Goal: Information Seeking & Learning: Learn about a topic

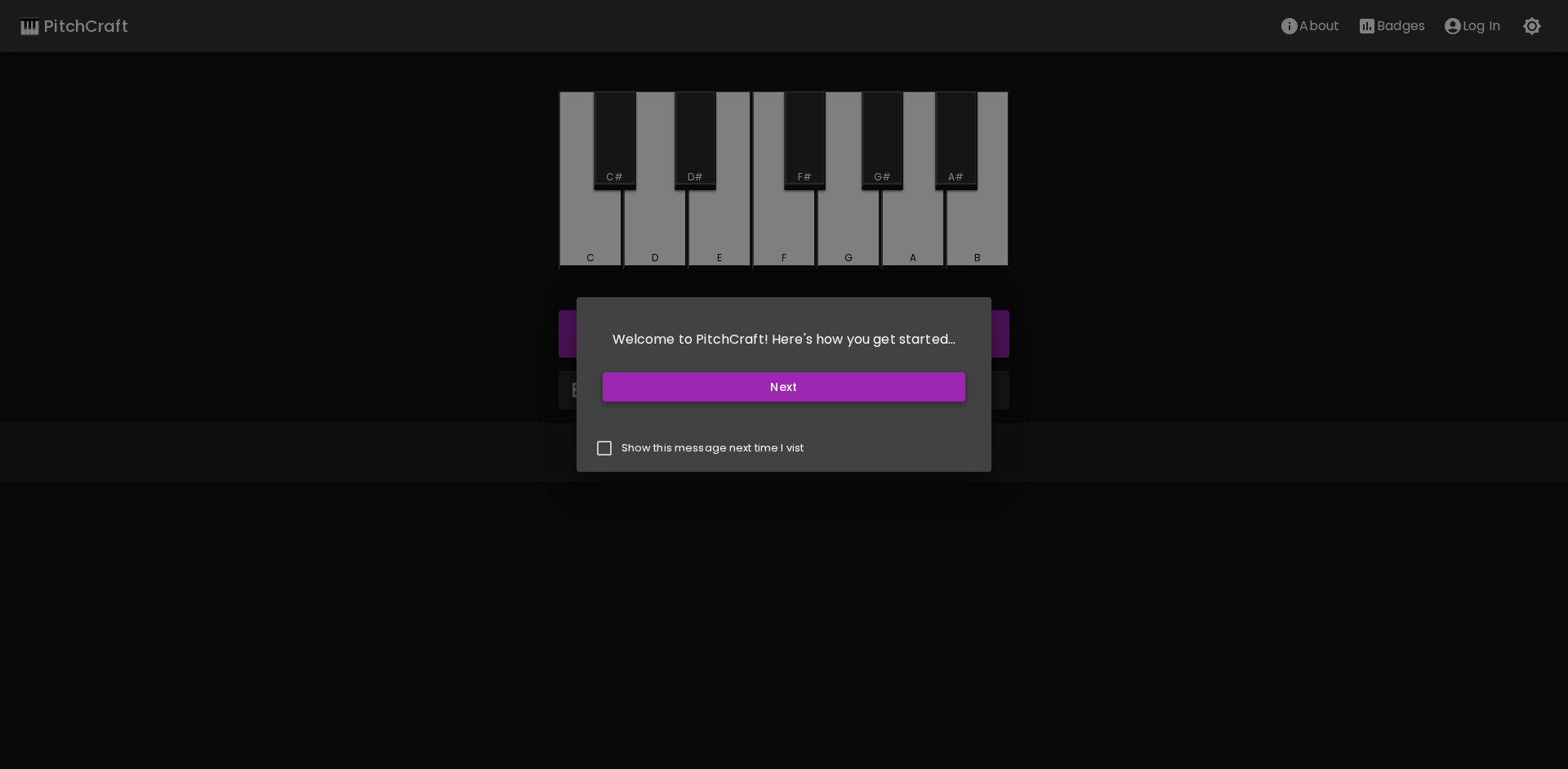
click at [773, 377] on button "Next" at bounding box center [784, 387] width 363 height 30
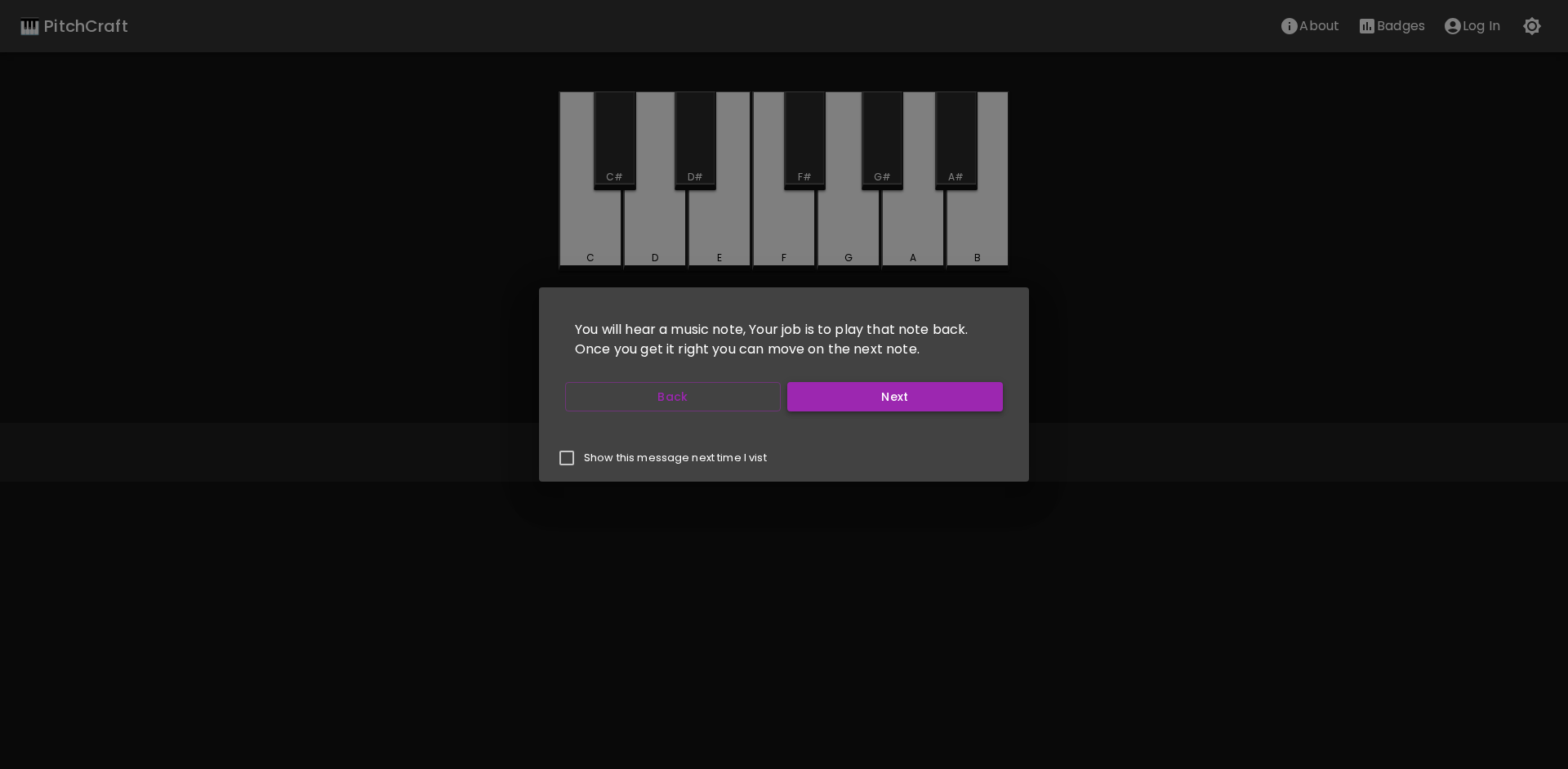
click at [858, 401] on button "Next" at bounding box center [895, 397] width 216 height 30
click at [843, 406] on button "Next" at bounding box center [895, 397] width 216 height 30
click at [845, 397] on button "Start Playing" at bounding box center [895, 397] width 216 height 30
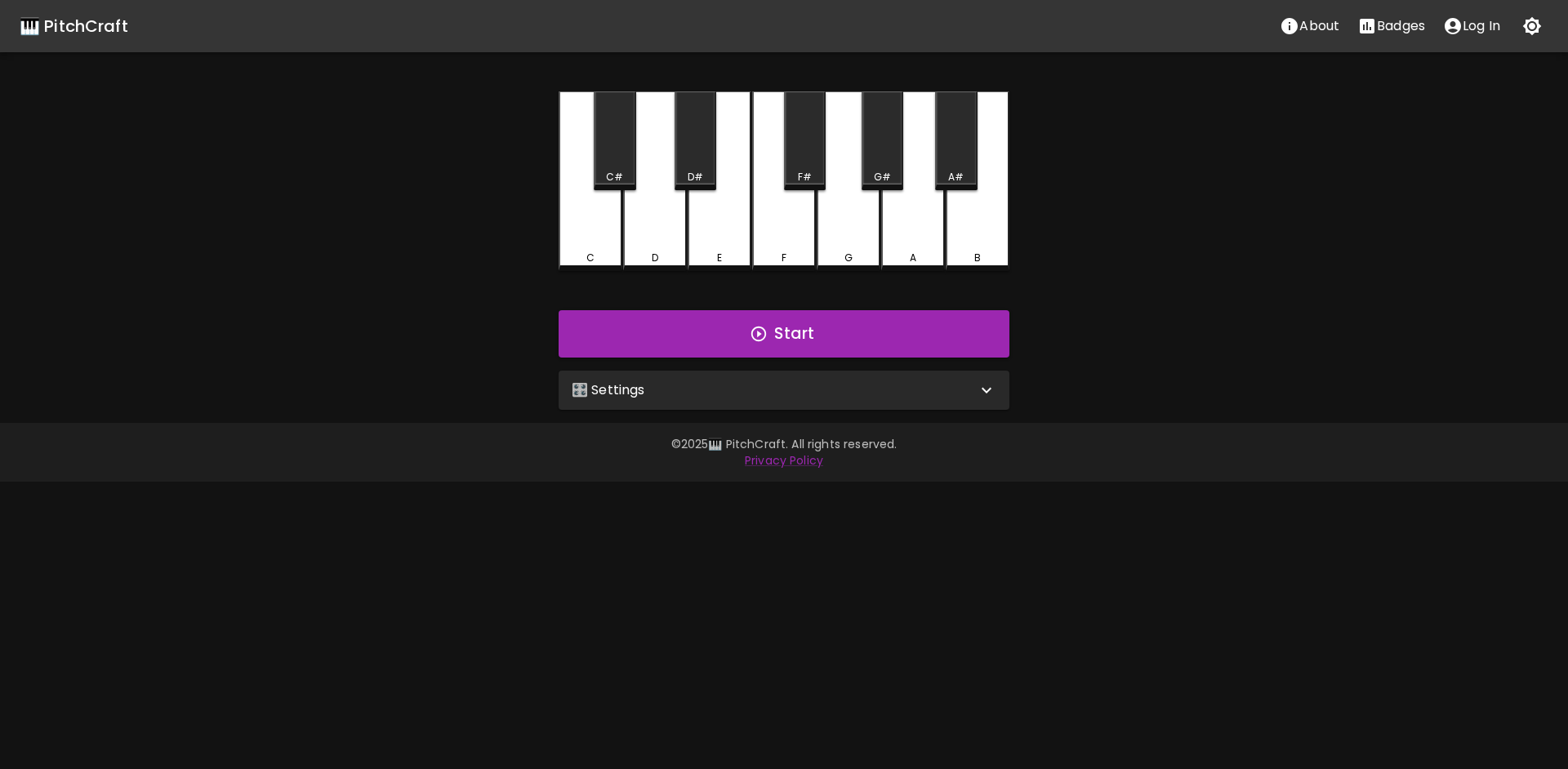
click at [1531, 24] on icon "button" at bounding box center [1532, 26] width 19 height 19
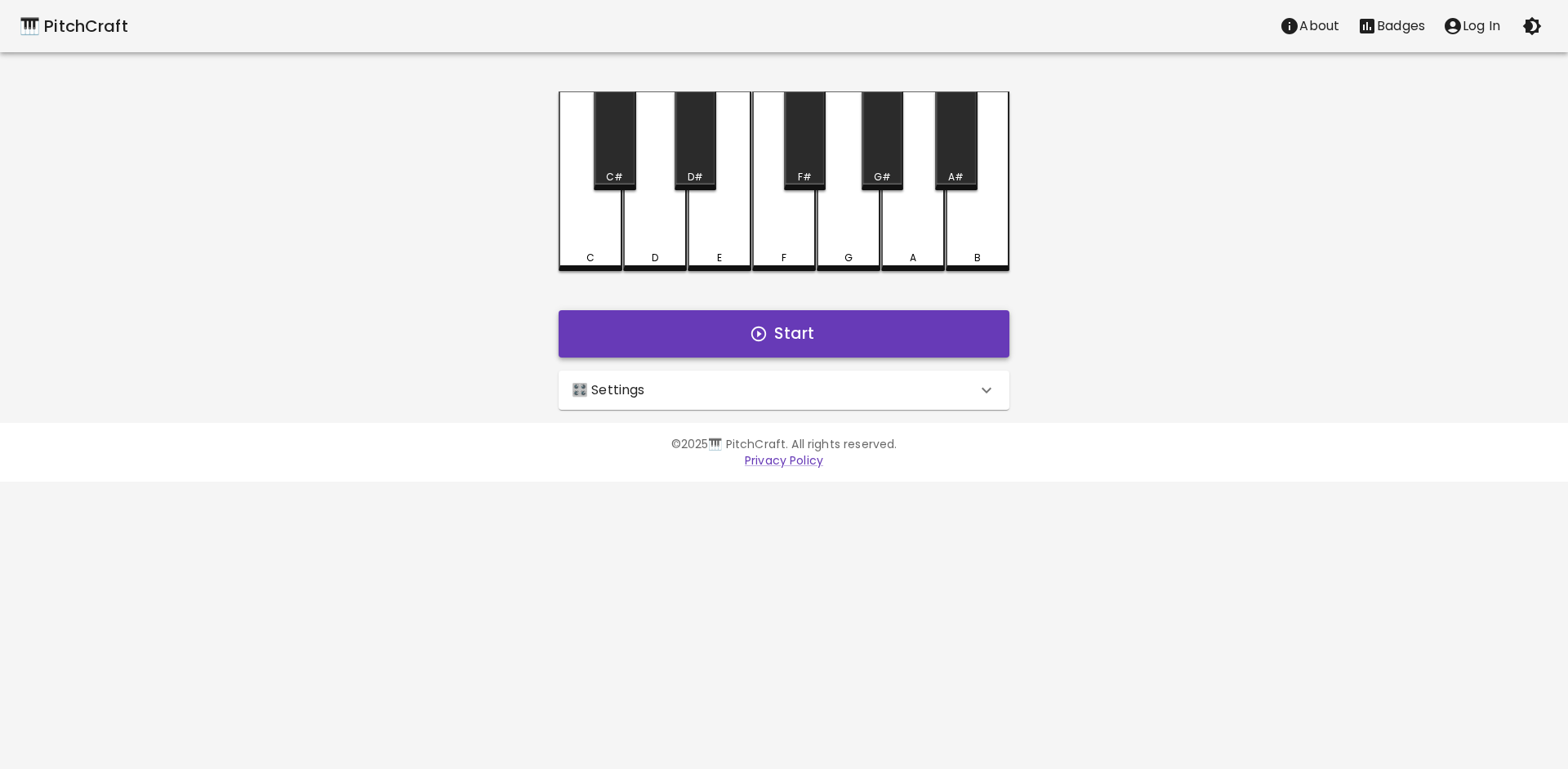
click at [760, 335] on icon "button" at bounding box center [759, 334] width 14 height 14
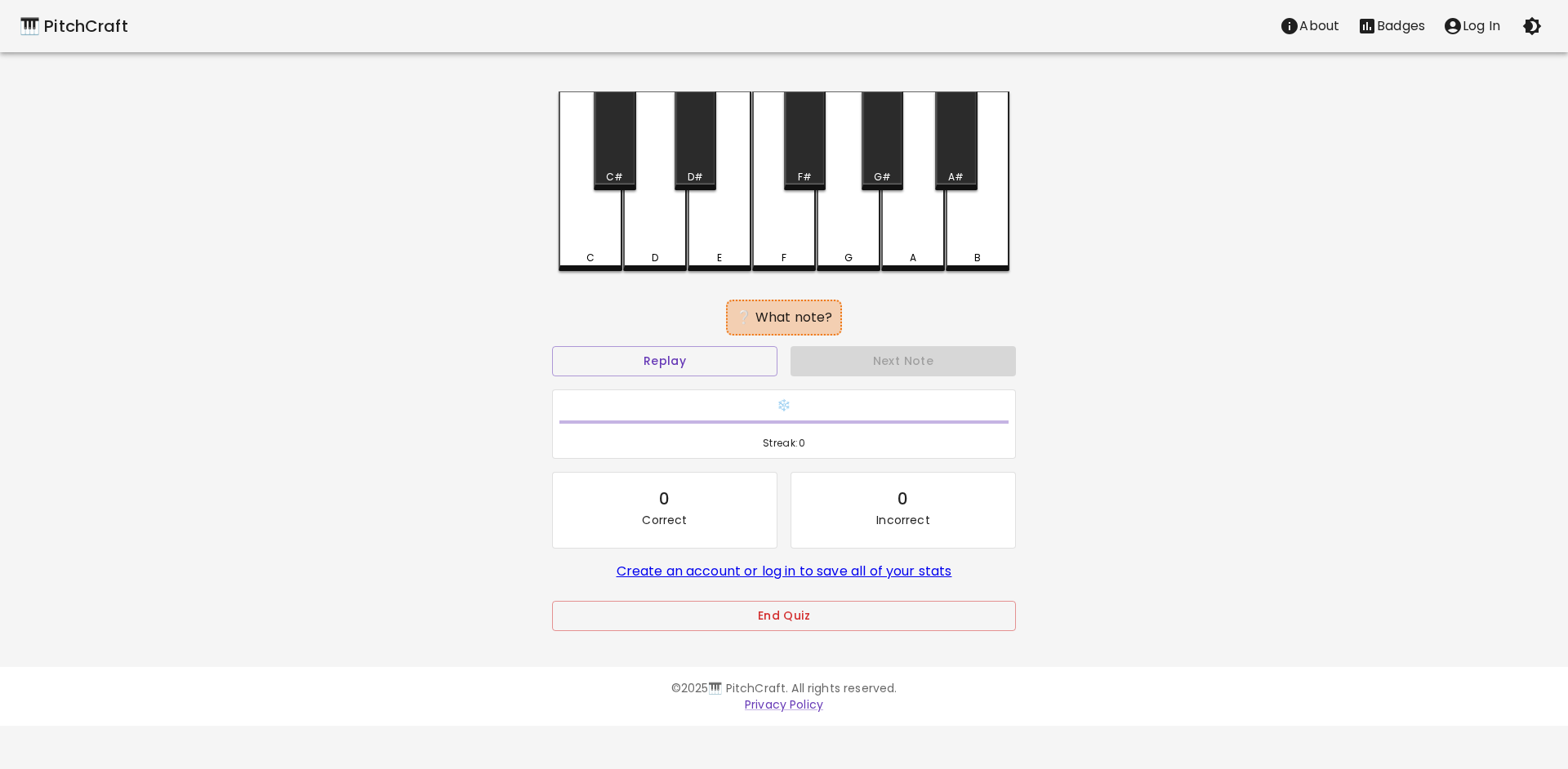
click at [612, 249] on div "C" at bounding box center [590, 181] width 63 height 179
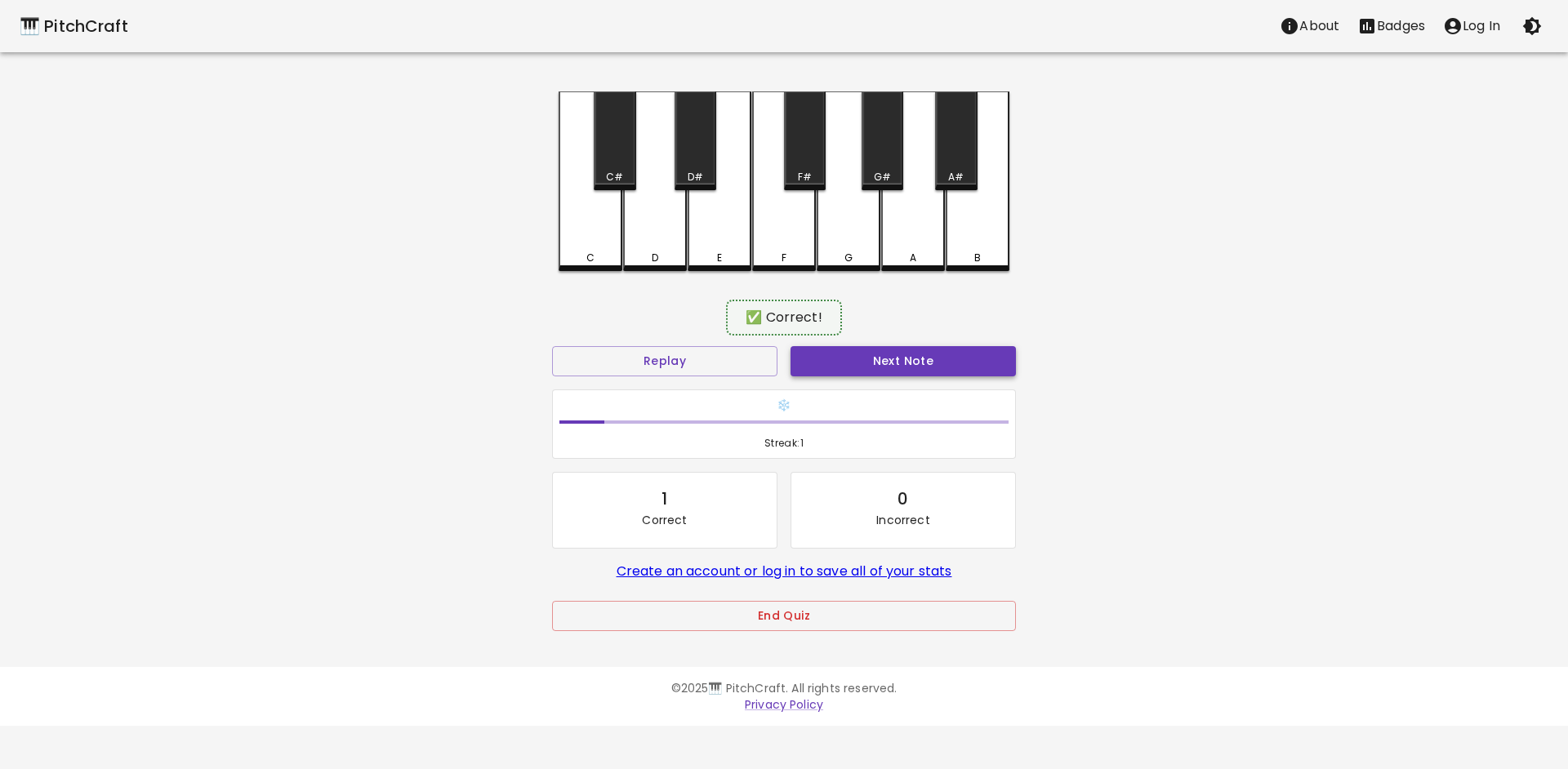
click at [845, 375] on button "Next Note" at bounding box center [903, 361] width 226 height 30
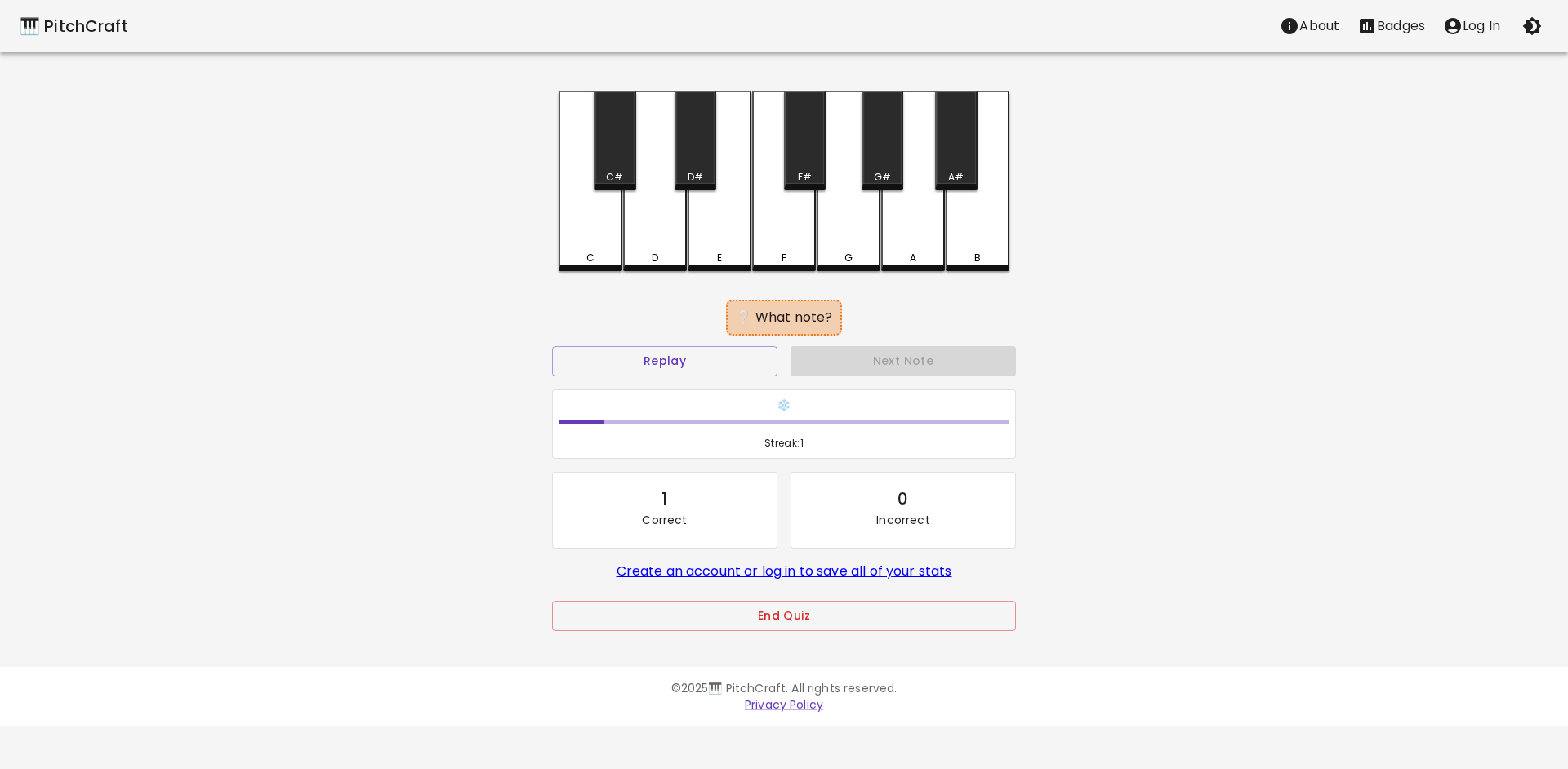
click at [618, 174] on div "C#" at bounding box center [614, 177] width 17 height 14
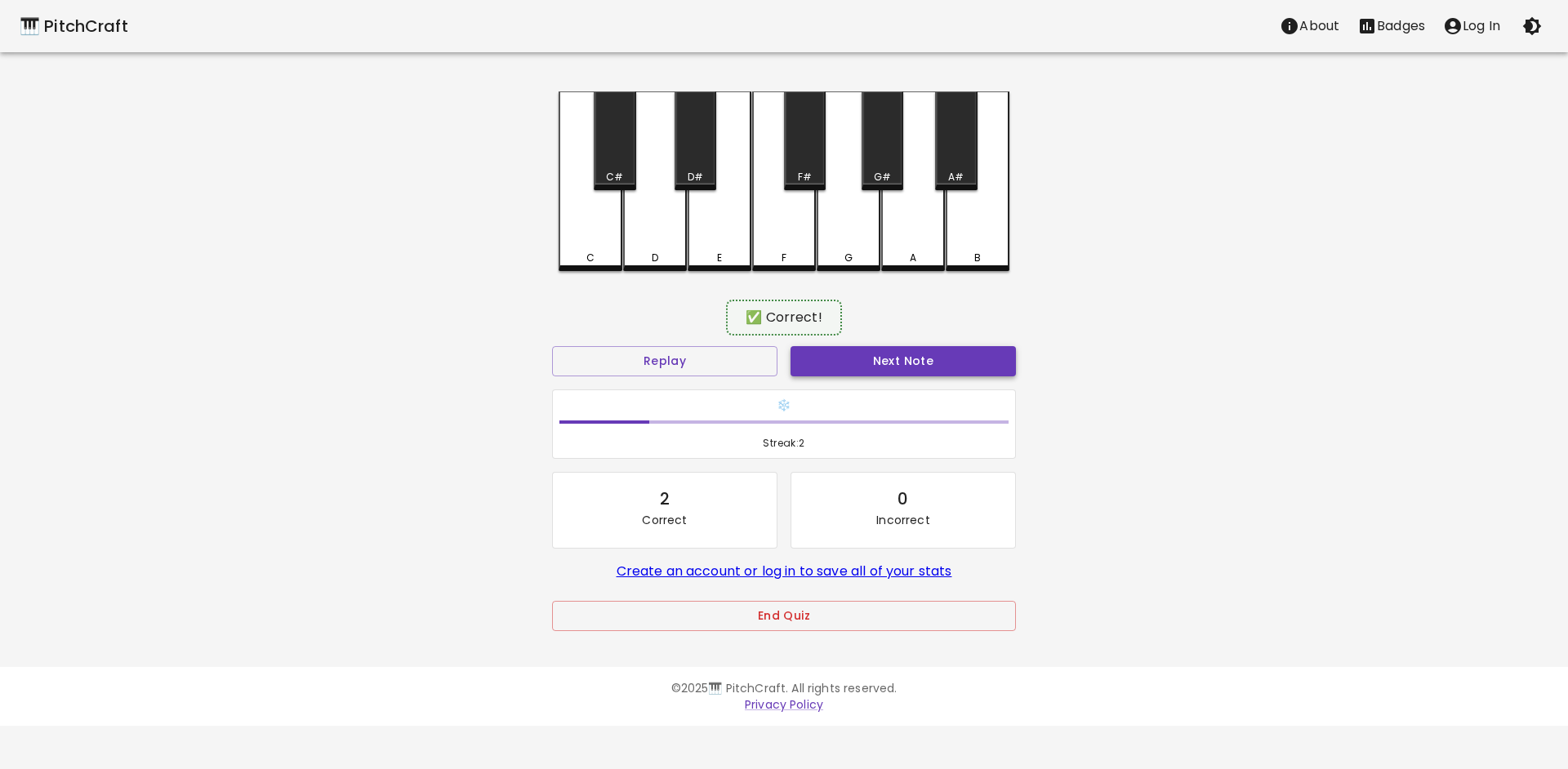
click at [883, 359] on button "Next Note" at bounding box center [903, 361] width 226 height 30
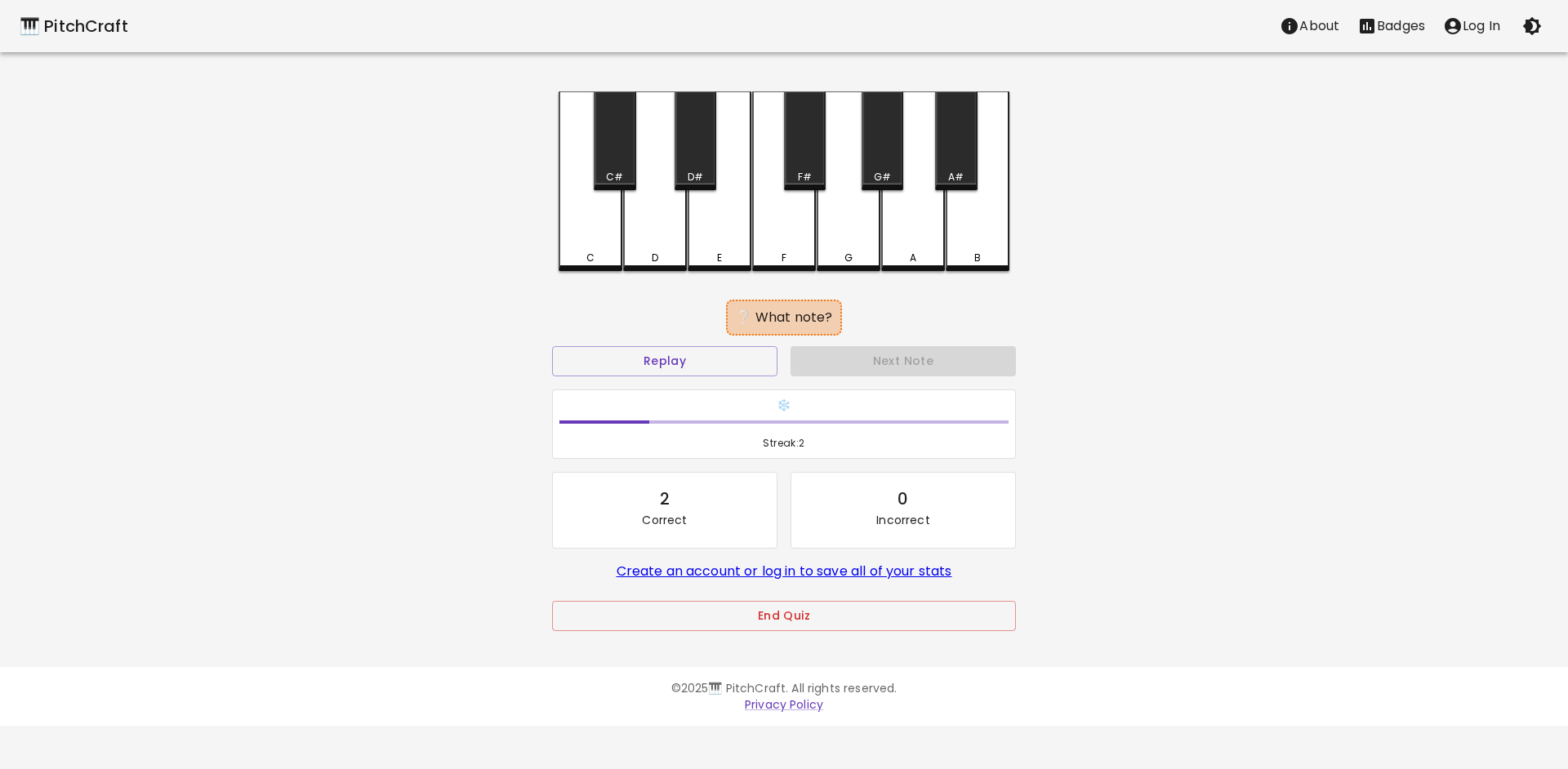
click at [789, 146] on div "F#" at bounding box center [805, 141] width 42 height 99
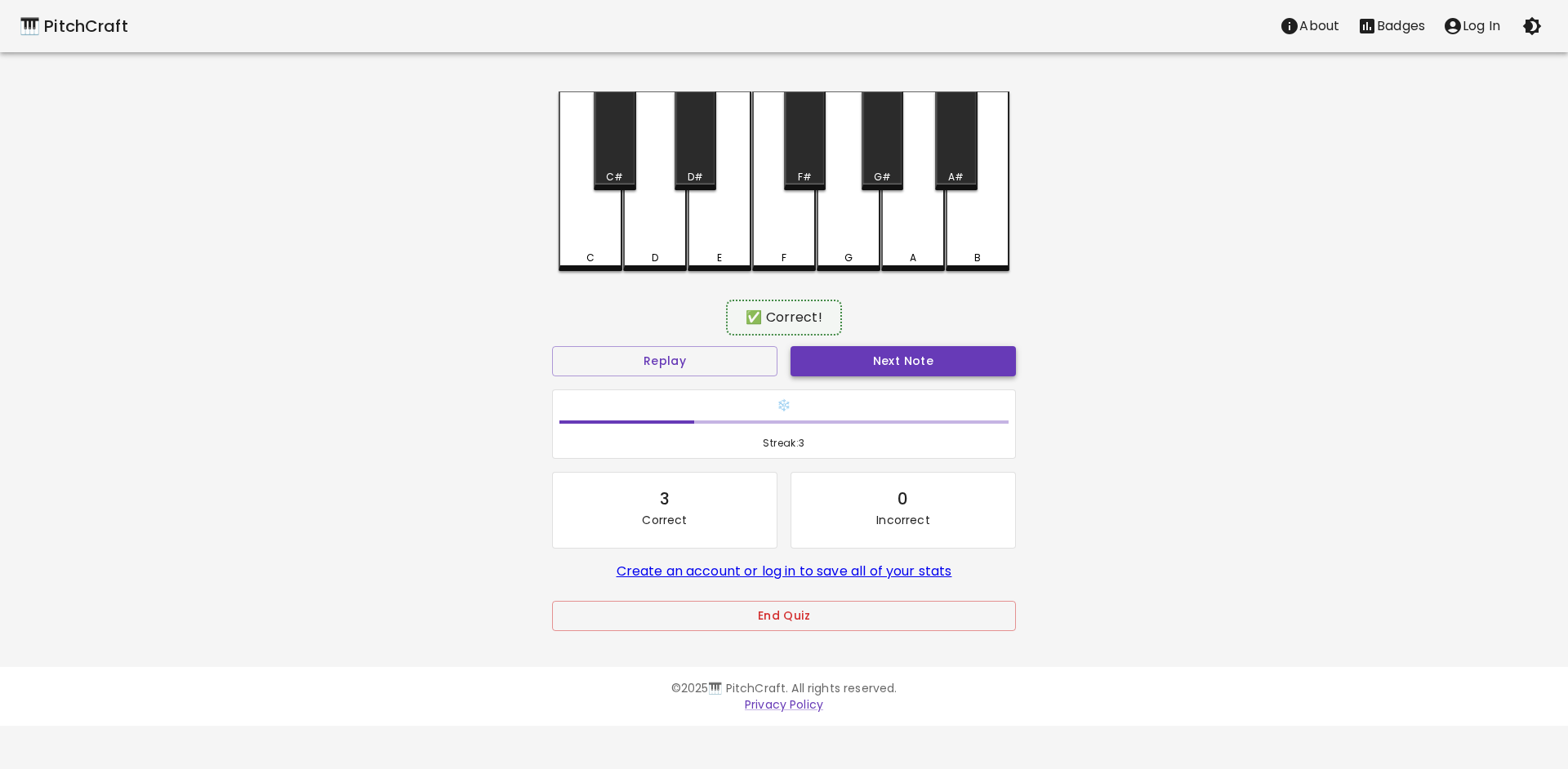
click at [846, 355] on button "Next Note" at bounding box center [903, 361] width 226 height 30
click at [799, 222] on div "F" at bounding box center [784, 180] width 63 height 177
click at [861, 346] on button "Next Note" at bounding box center [903, 361] width 226 height 30
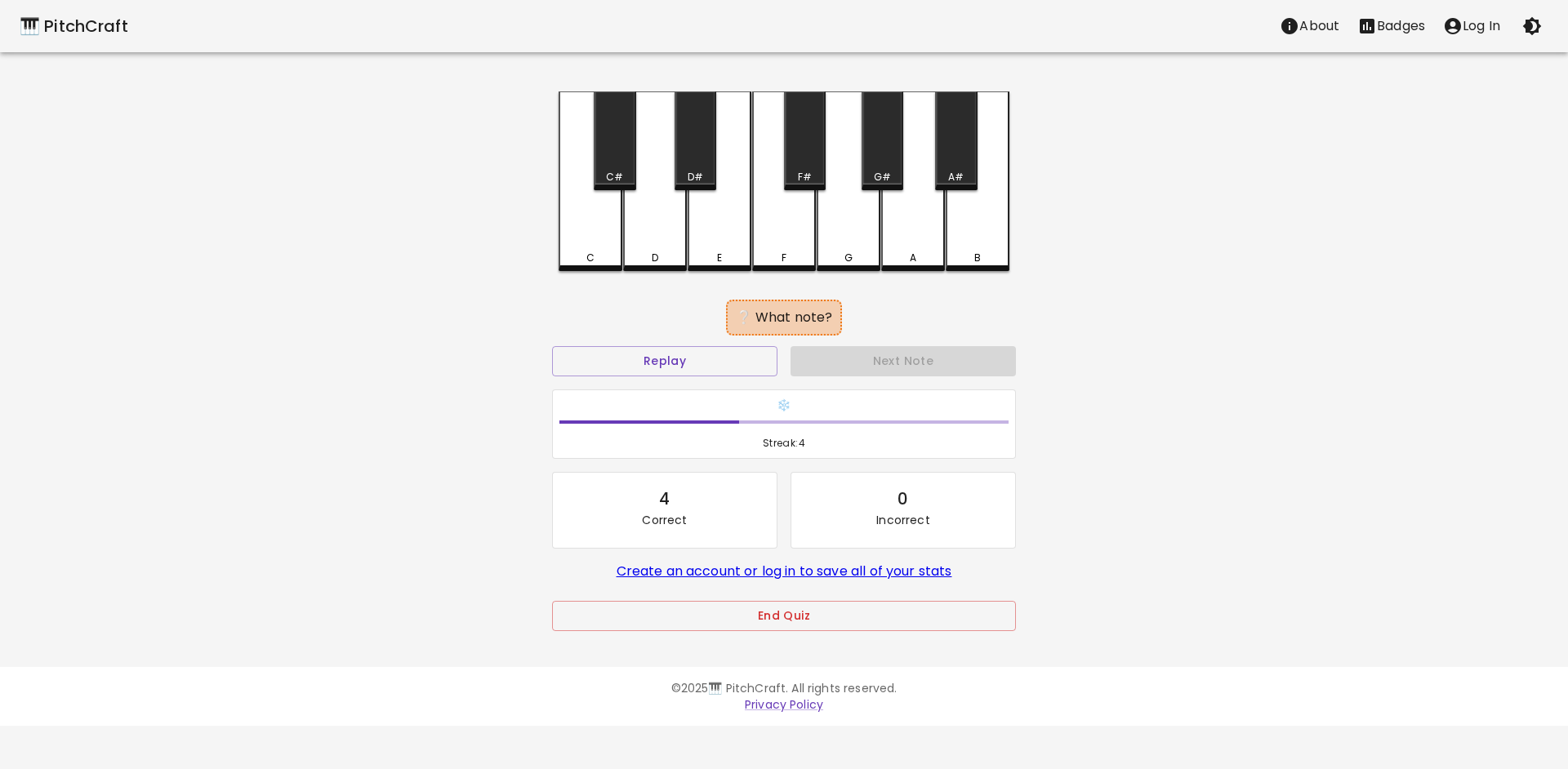
click at [852, 354] on div "Next Note" at bounding box center [903, 361] width 238 height 44
click at [892, 238] on div "A" at bounding box center [913, 181] width 63 height 179
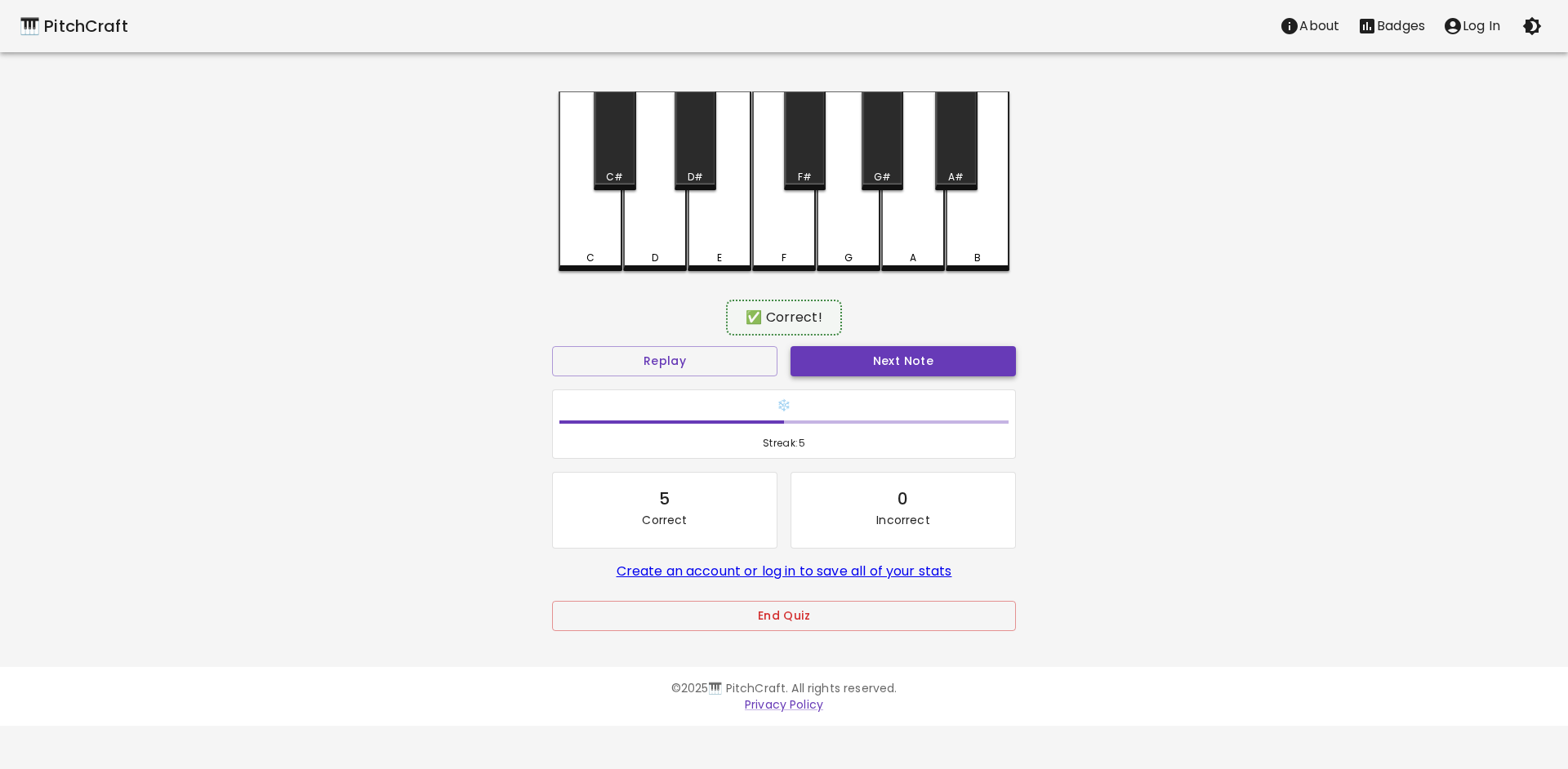
click at [914, 372] on button "Next Note" at bounding box center [903, 361] width 226 height 30
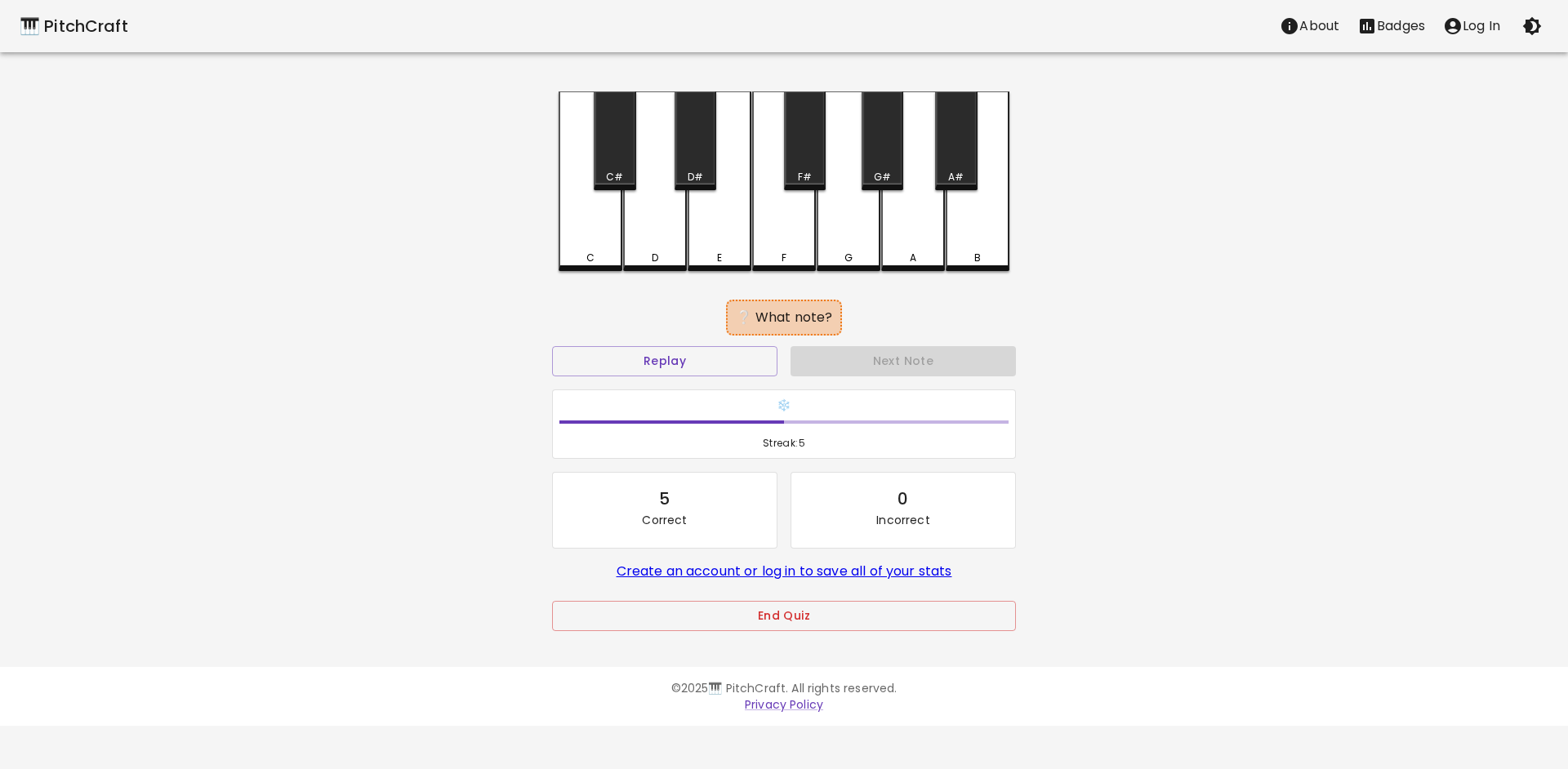
click at [652, 214] on div "D" at bounding box center [654, 181] width 63 height 179
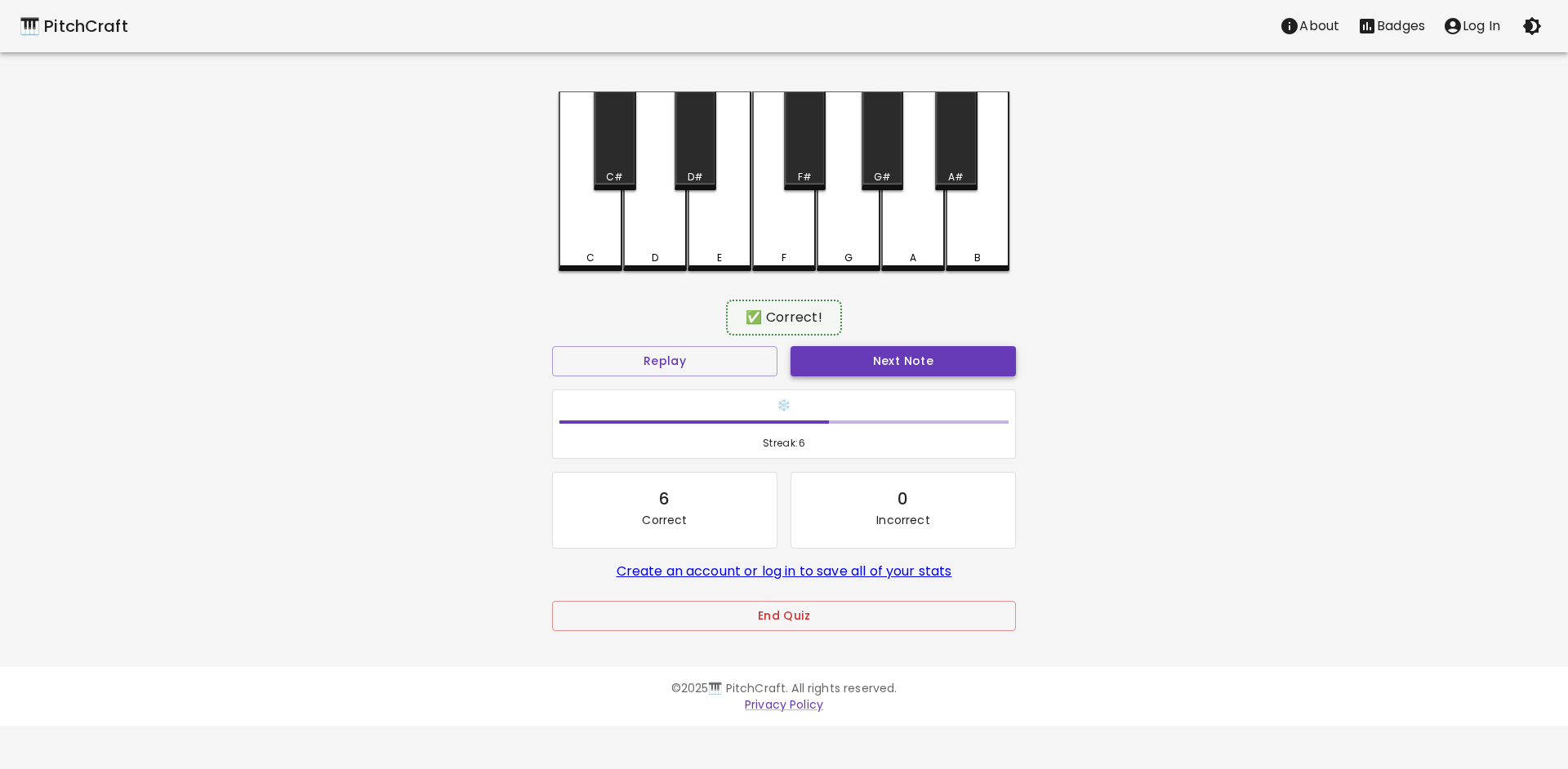
click at [865, 352] on button "Next Note" at bounding box center [903, 361] width 226 height 30
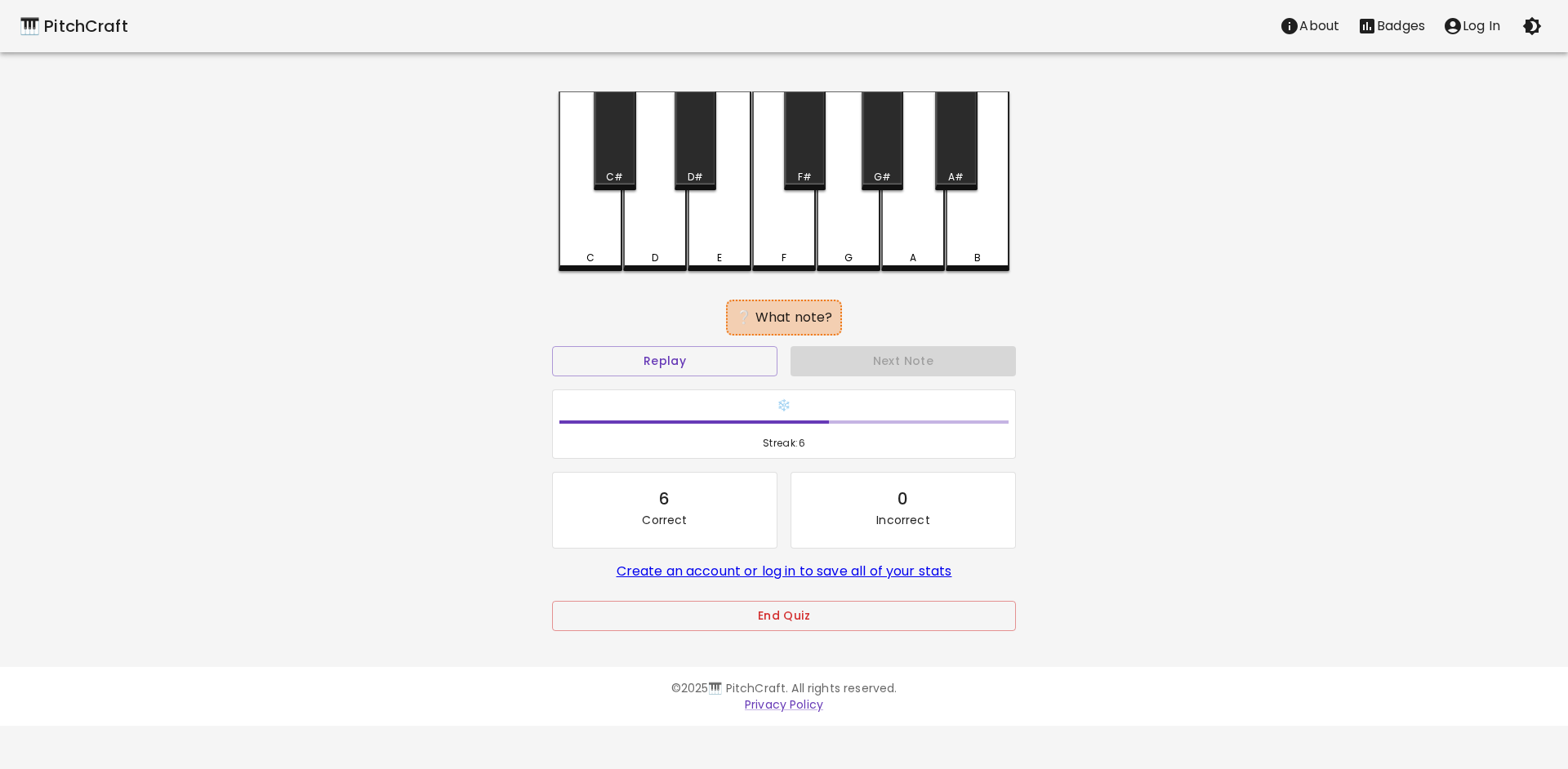
drag, startPoint x: 619, startPoint y: 165, endPoint x: 688, endPoint y: 227, distance: 92.8
click at [618, 166] on div "C#" at bounding box center [614, 141] width 42 height 99
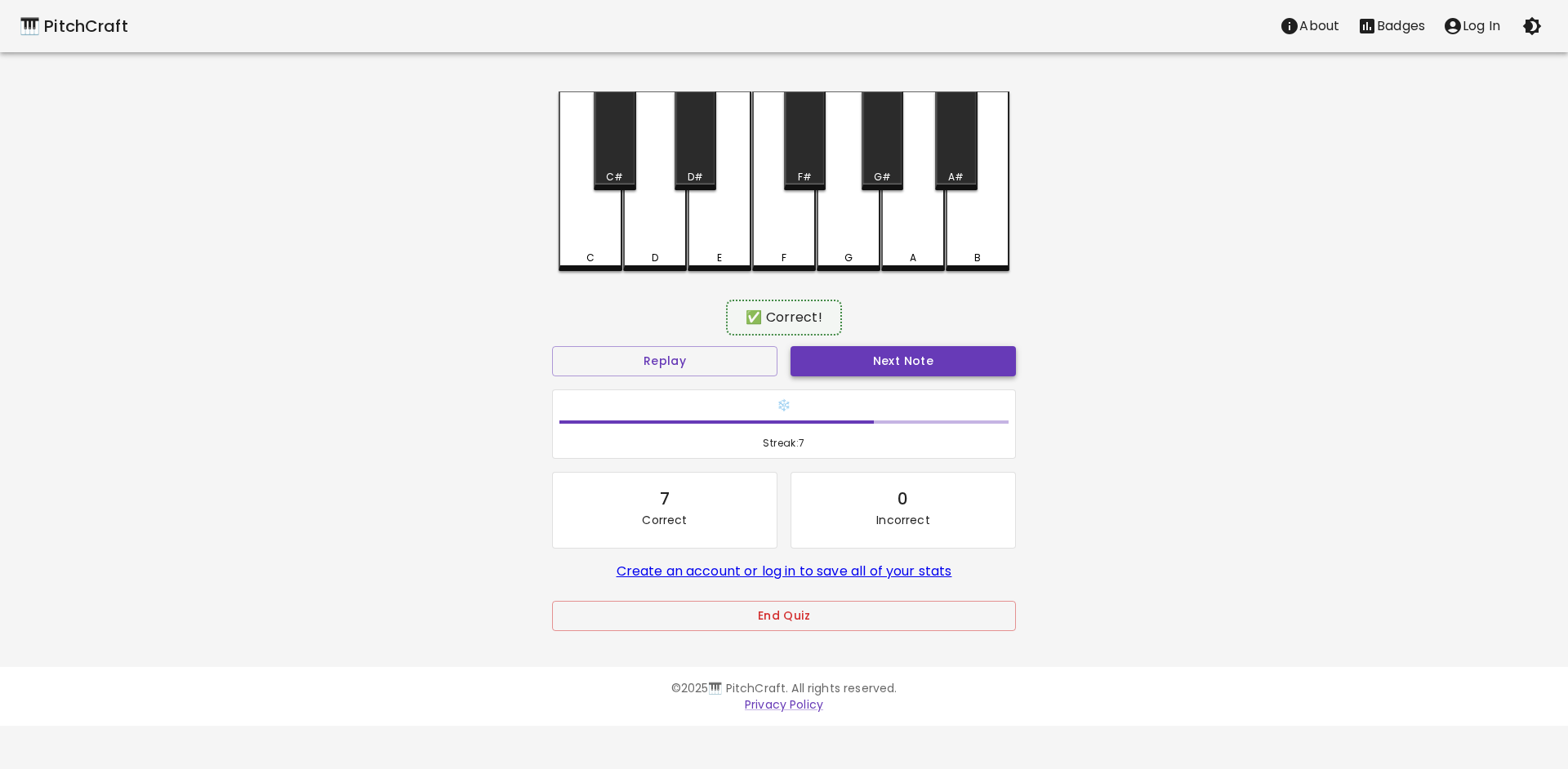
click at [883, 362] on button "Next Note" at bounding box center [903, 361] width 226 height 30
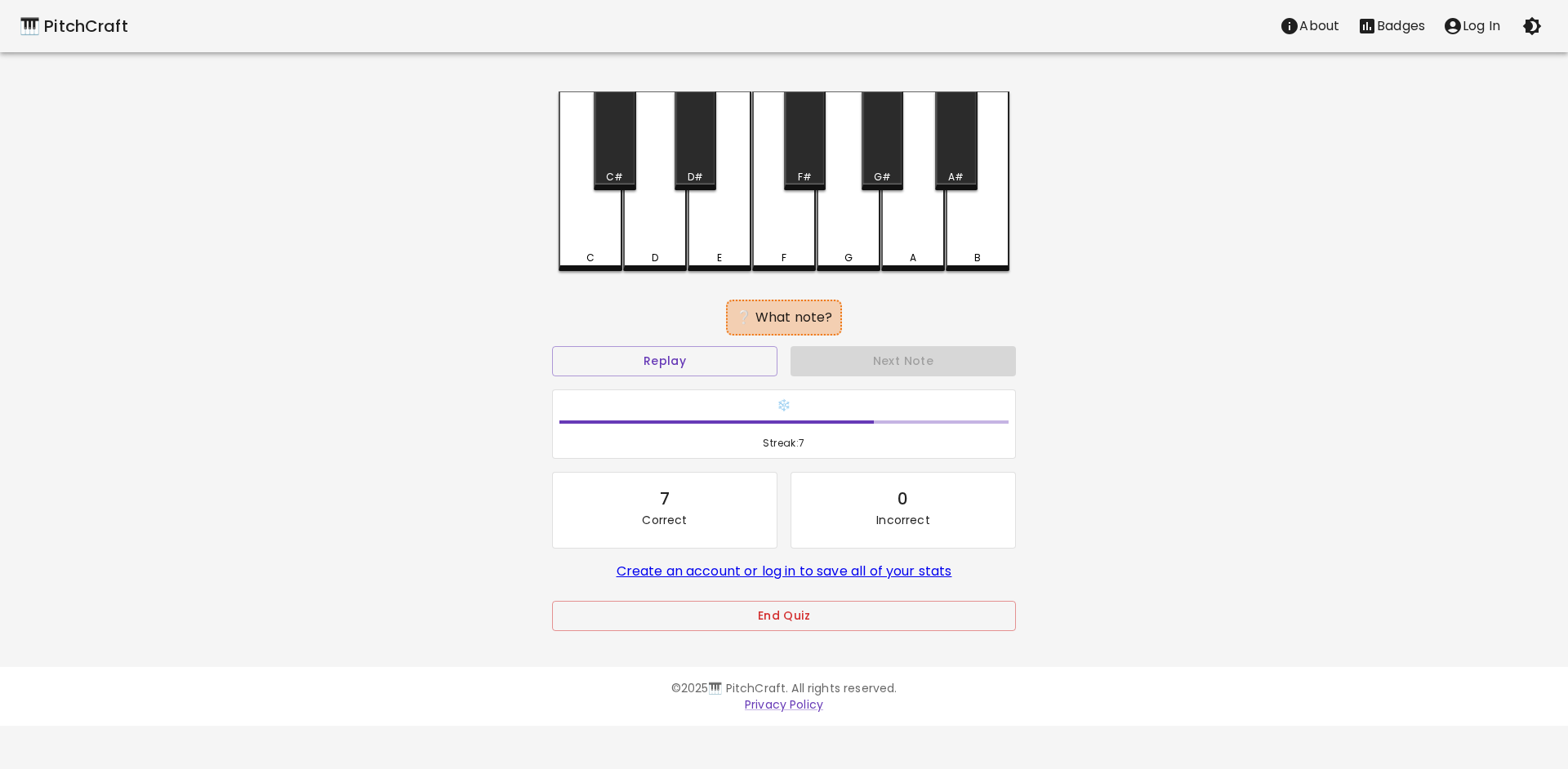
click at [757, 219] on div "F" at bounding box center [784, 181] width 63 height 179
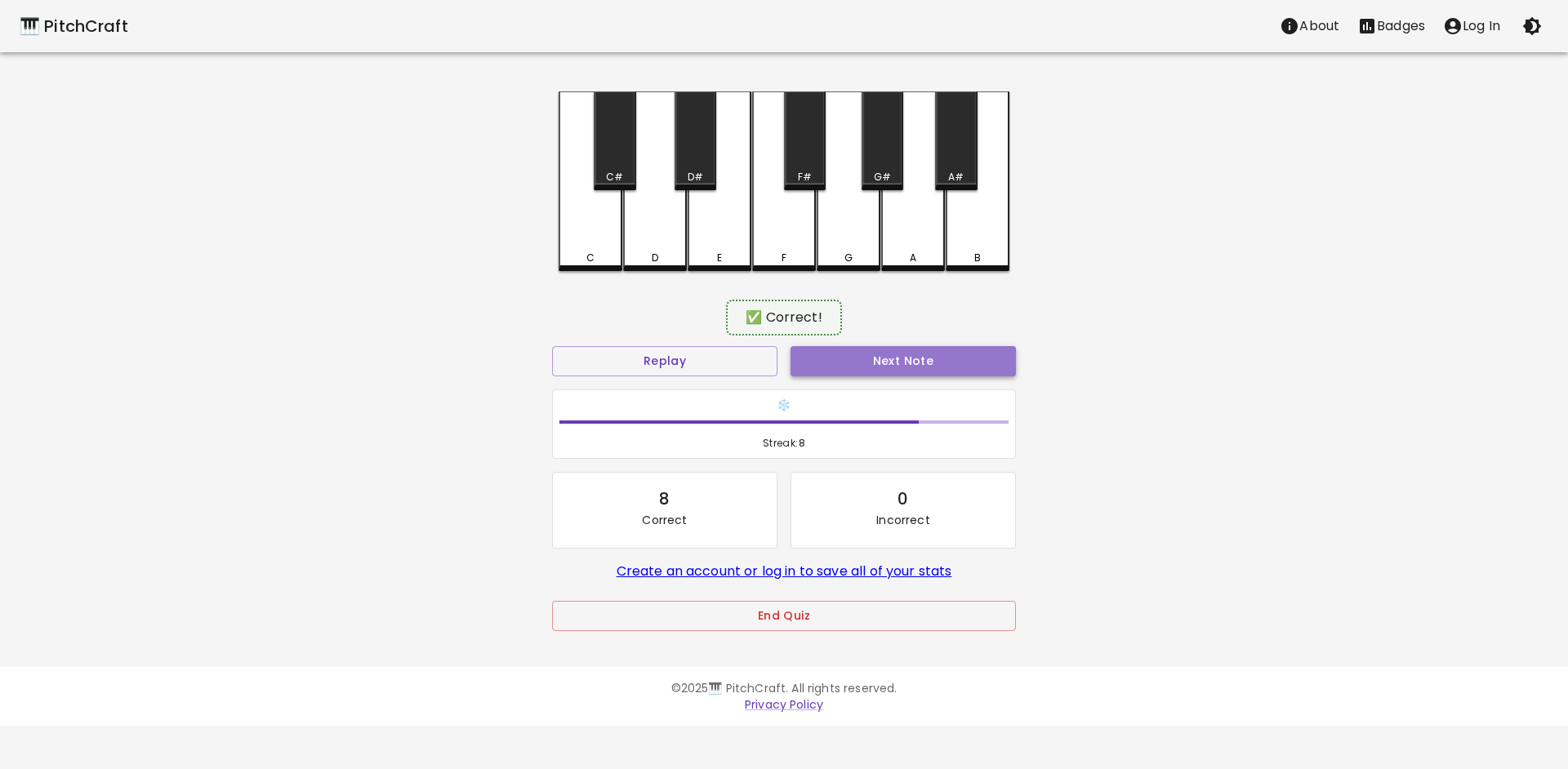
click at [855, 347] on button "Next Note" at bounding box center [903, 361] width 226 height 30
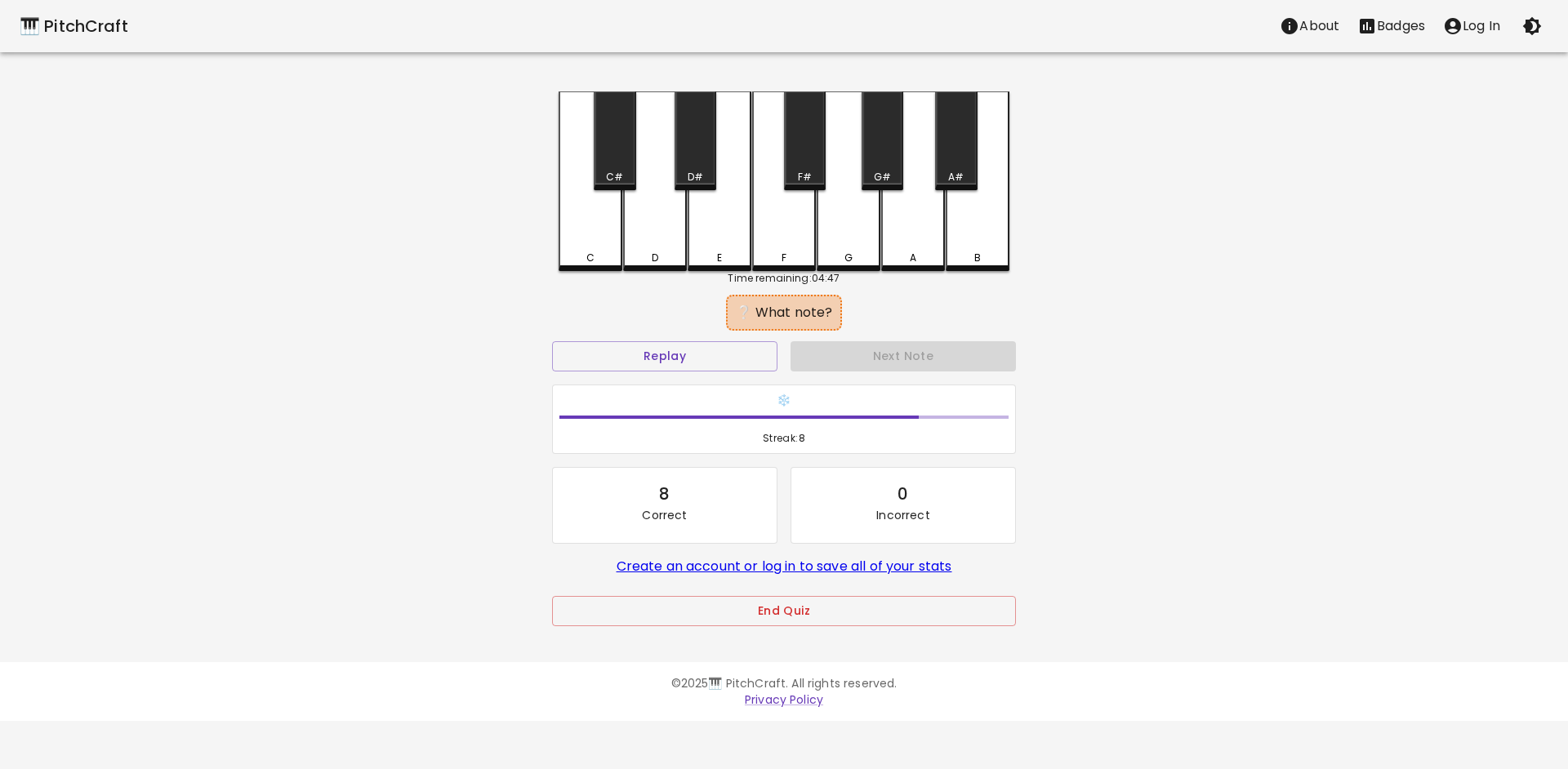
click at [987, 238] on div "B" at bounding box center [977, 181] width 63 height 179
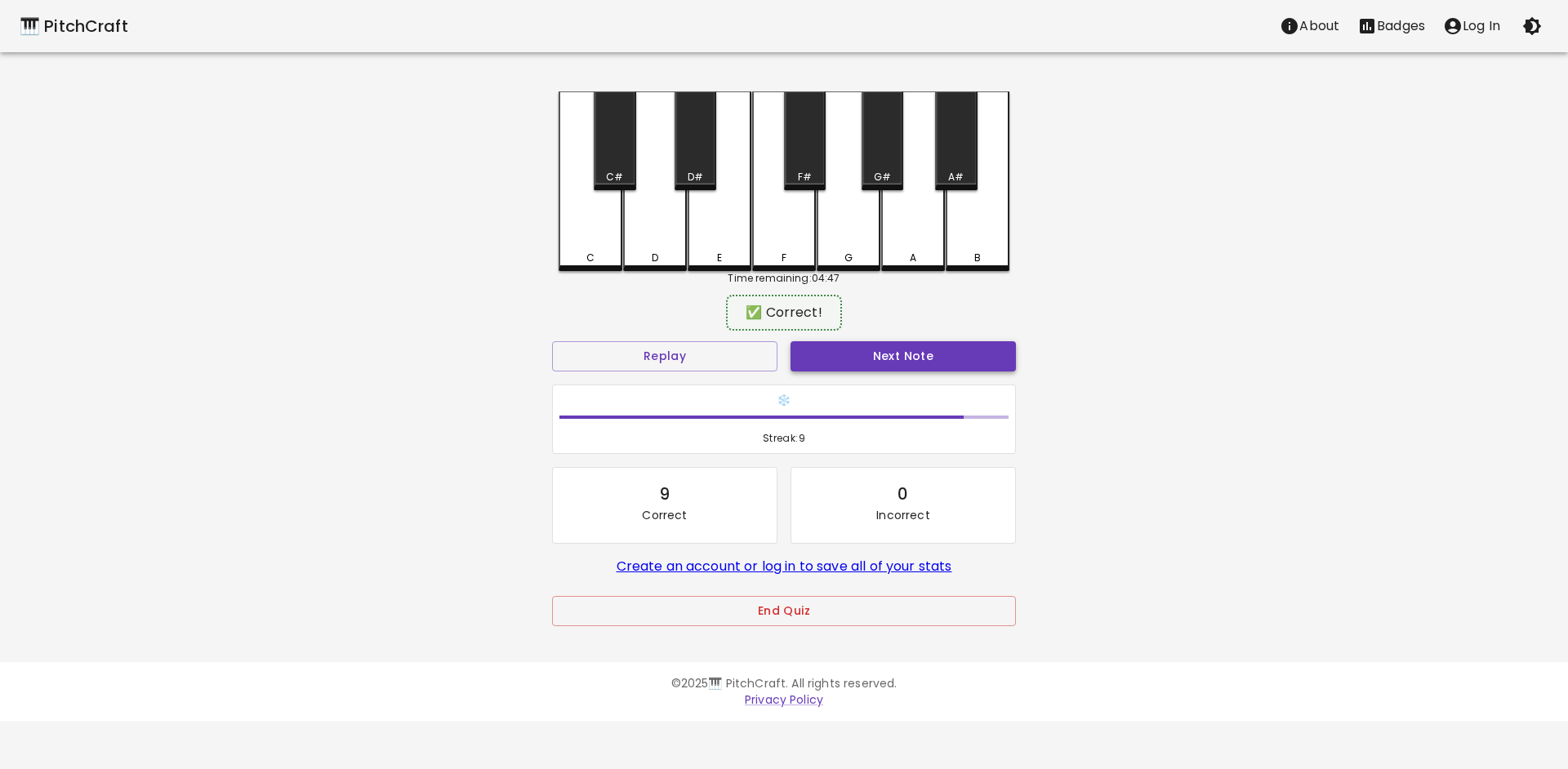
click at [899, 361] on button "Next Note" at bounding box center [903, 357] width 226 height 30
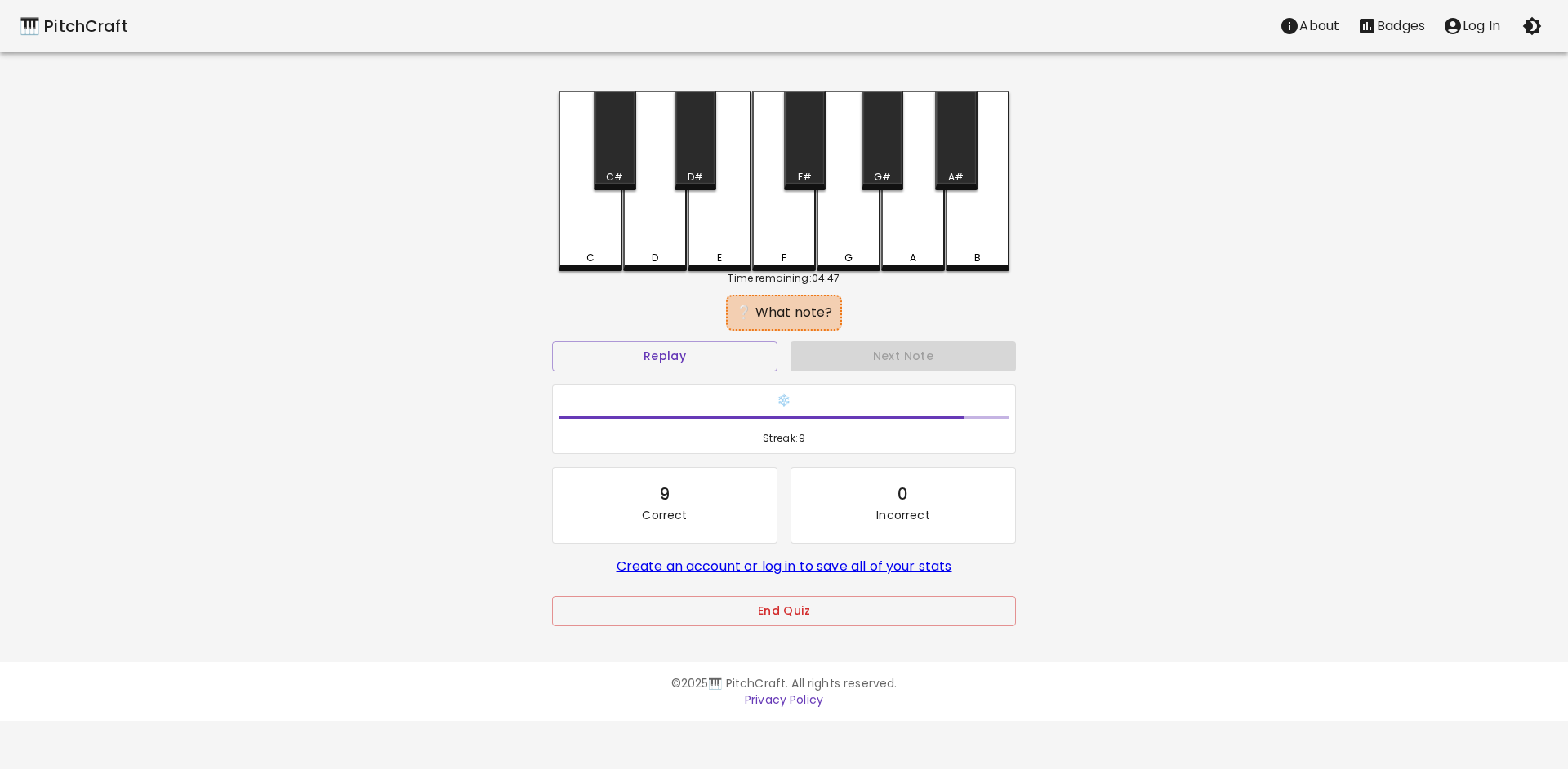
click at [598, 227] on div "C" at bounding box center [590, 181] width 63 height 179
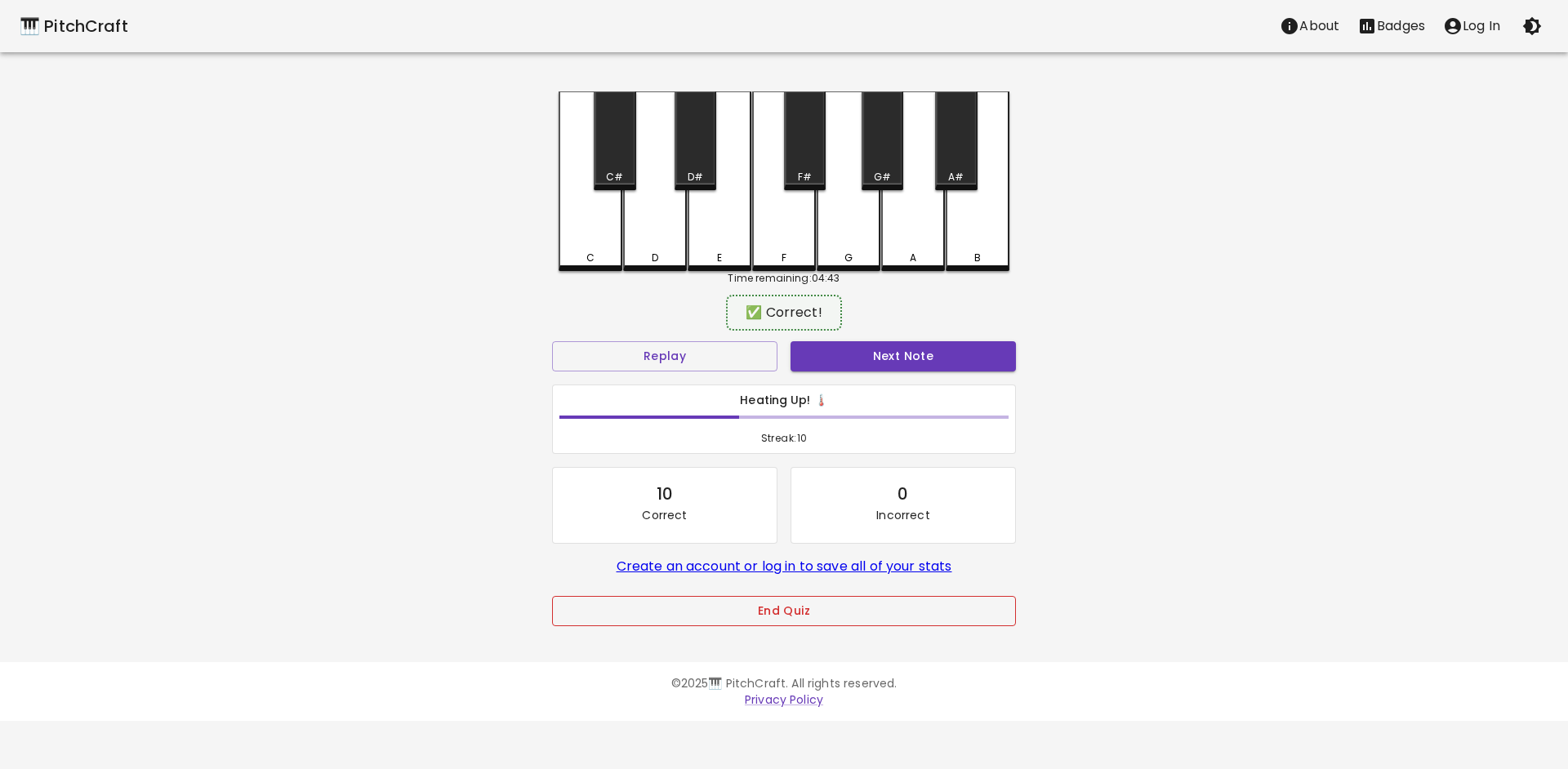
click at [796, 608] on button "End Quiz" at bounding box center [784, 611] width 464 height 30
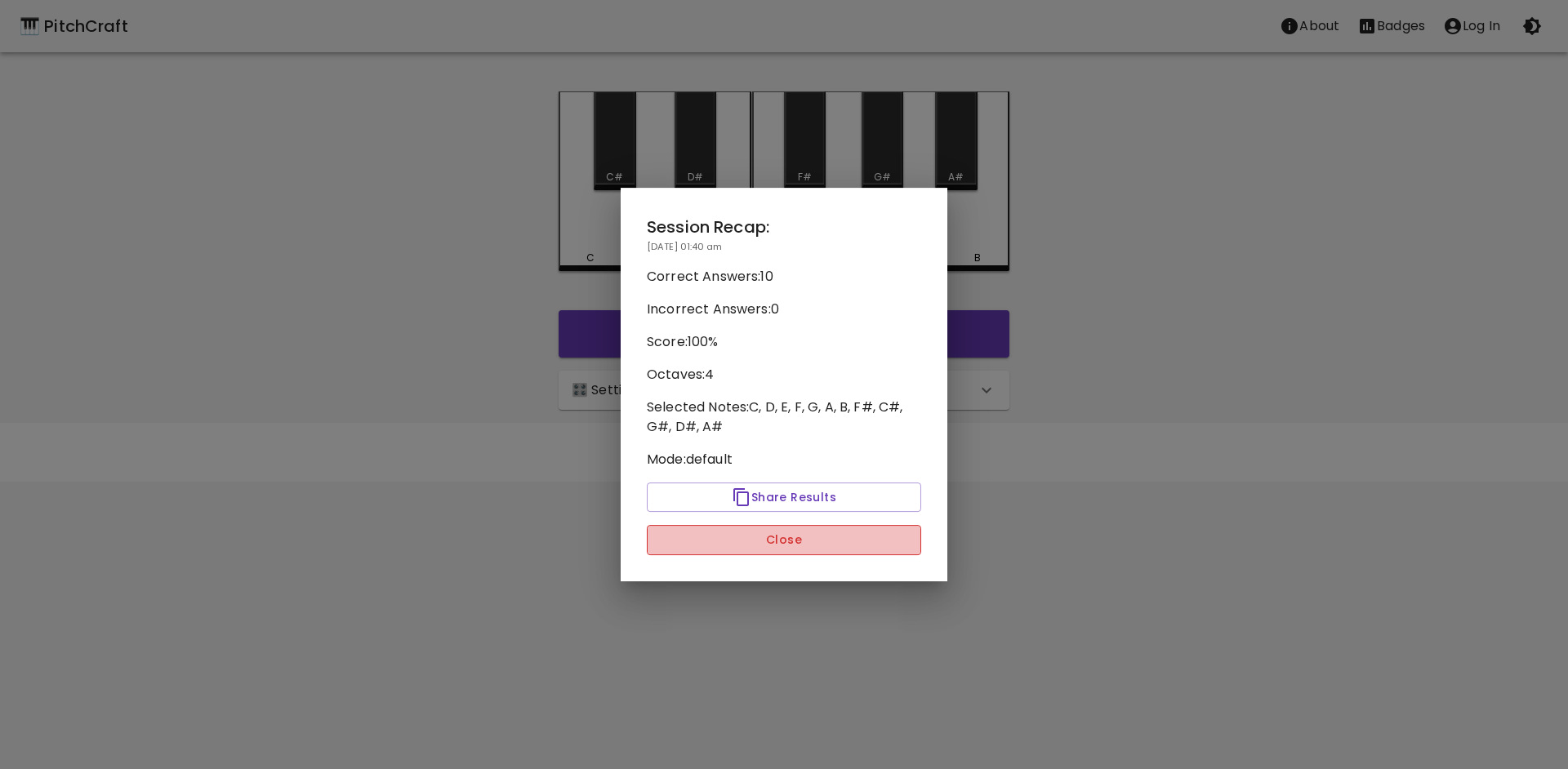
click at [848, 535] on button "Close" at bounding box center [784, 541] width 275 height 30
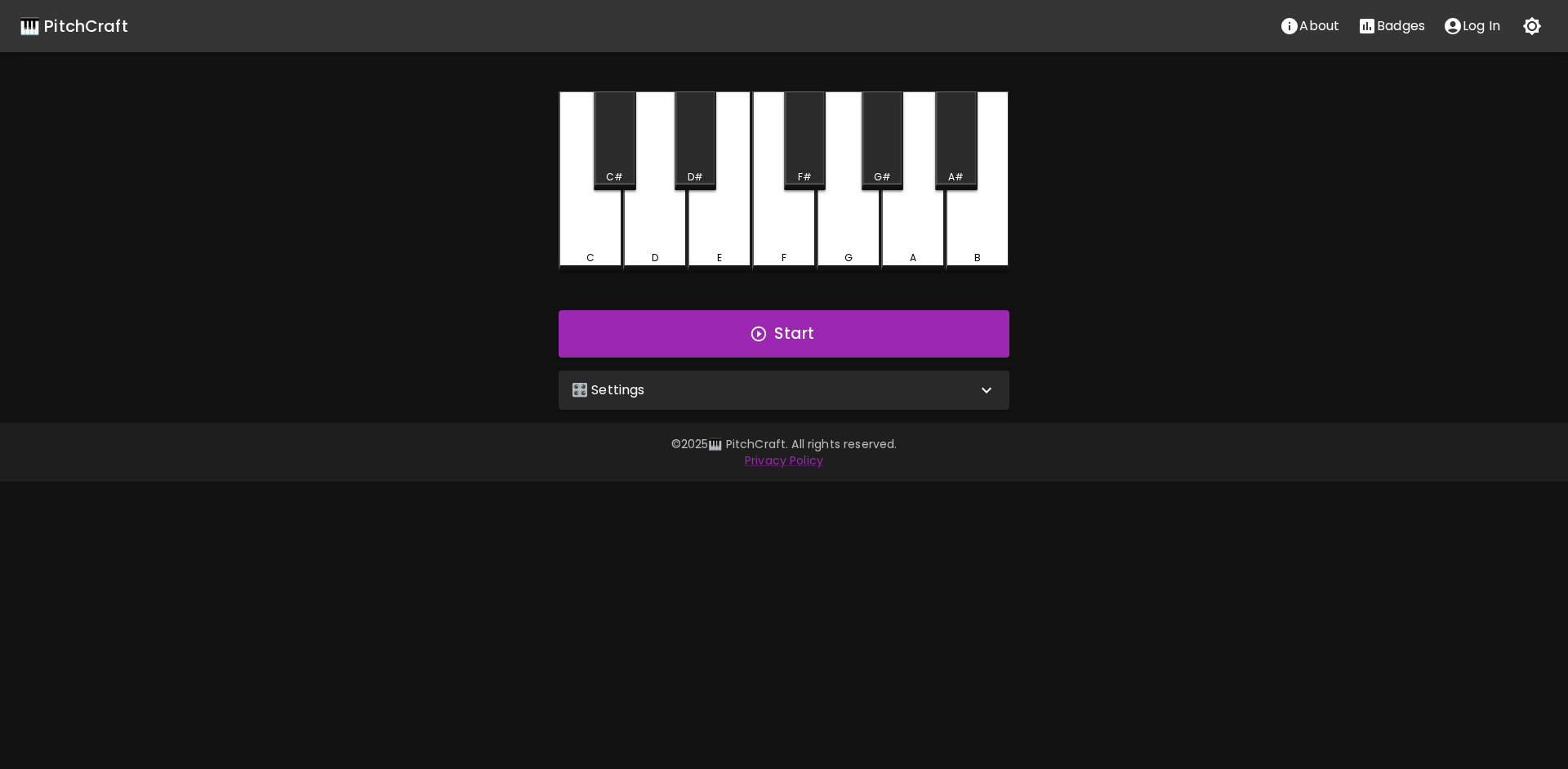
click at [827, 335] on button "Start" at bounding box center [784, 334] width 451 height 47
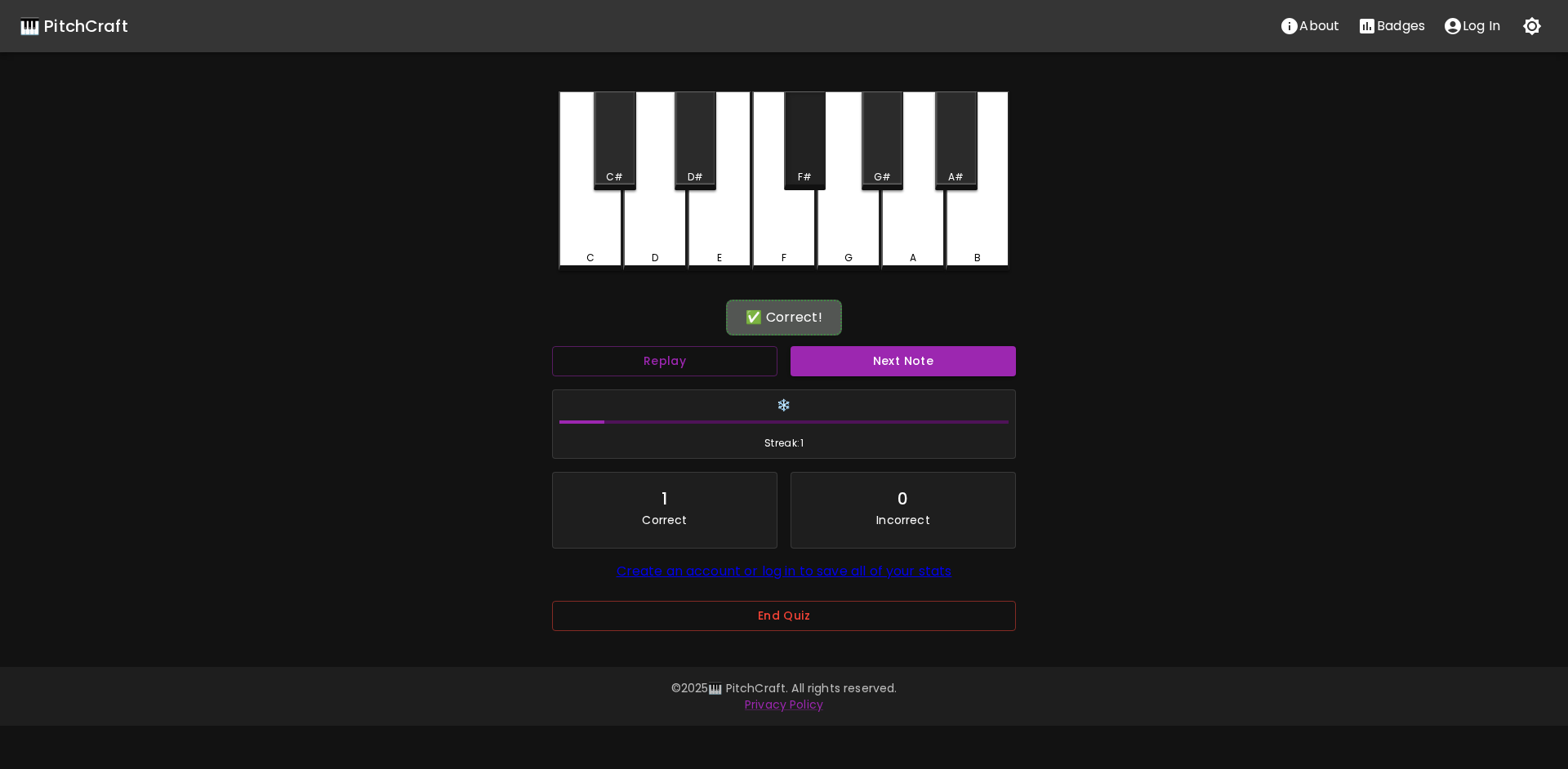
click at [806, 156] on div "F#" at bounding box center [805, 141] width 42 height 99
click at [840, 361] on button "Next Note" at bounding box center [903, 361] width 226 height 30
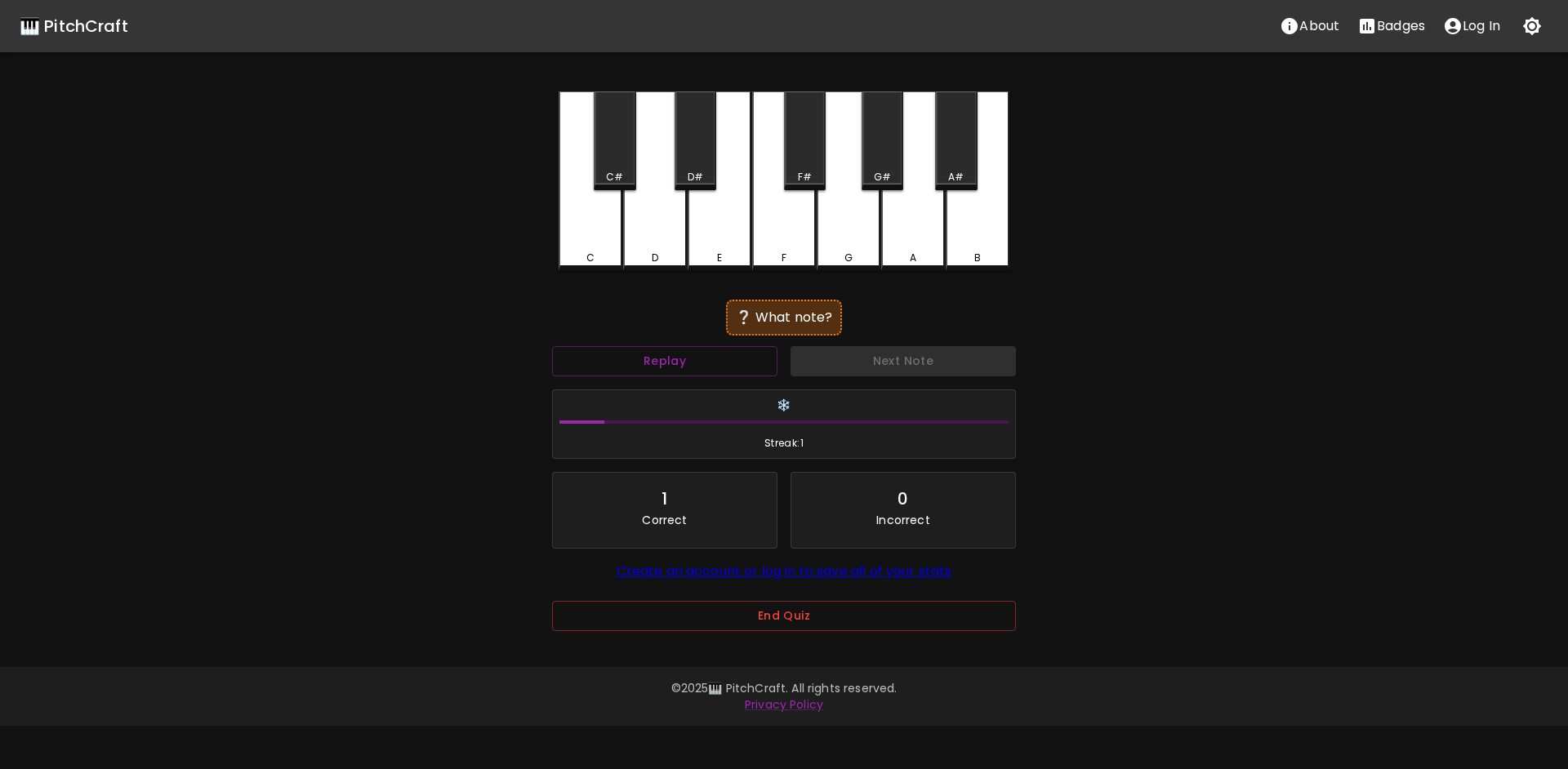
click at [856, 219] on div "G" at bounding box center [848, 181] width 63 height 179
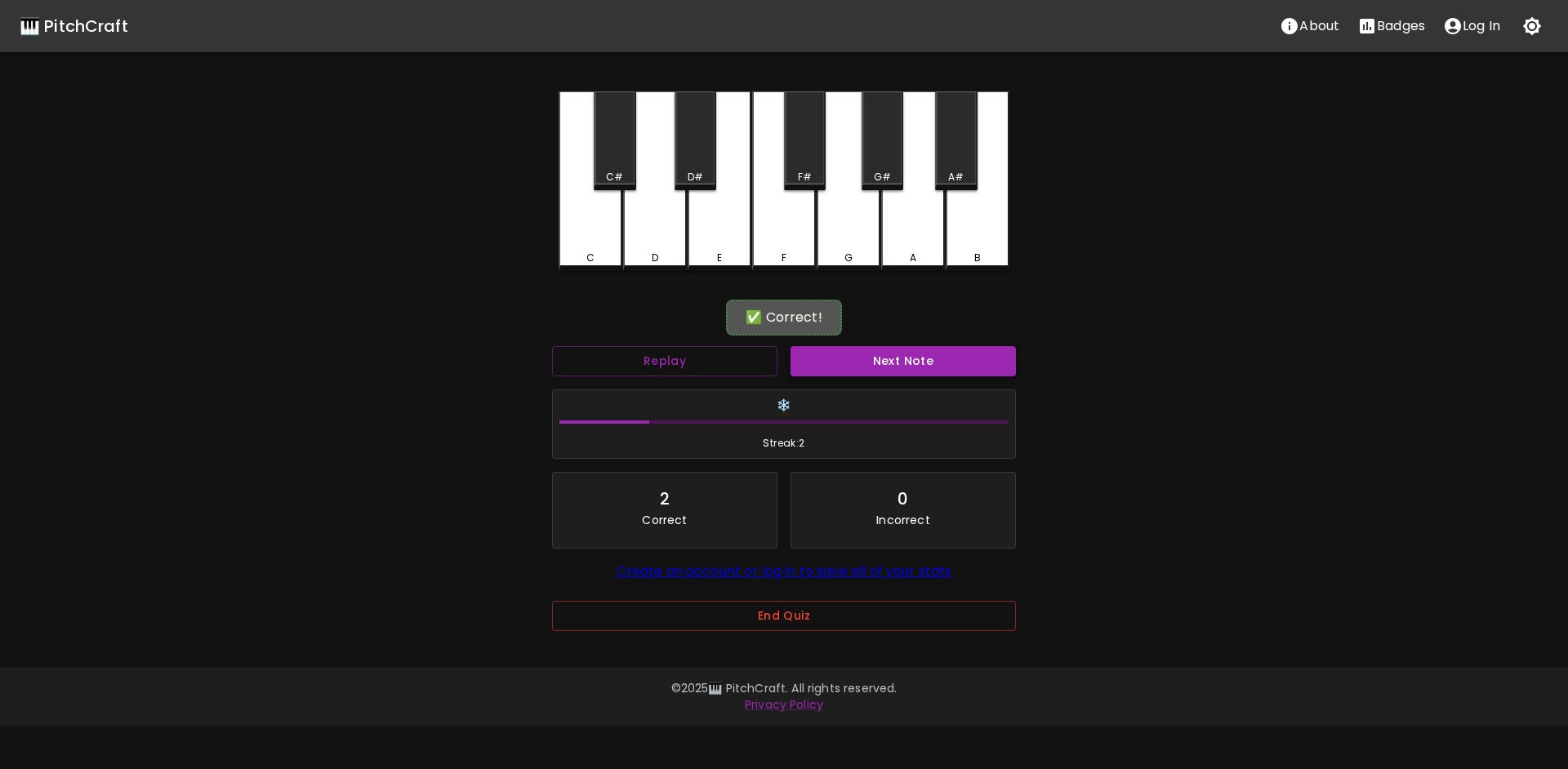
click at [889, 346] on button "Next Note" at bounding box center [903, 361] width 226 height 30
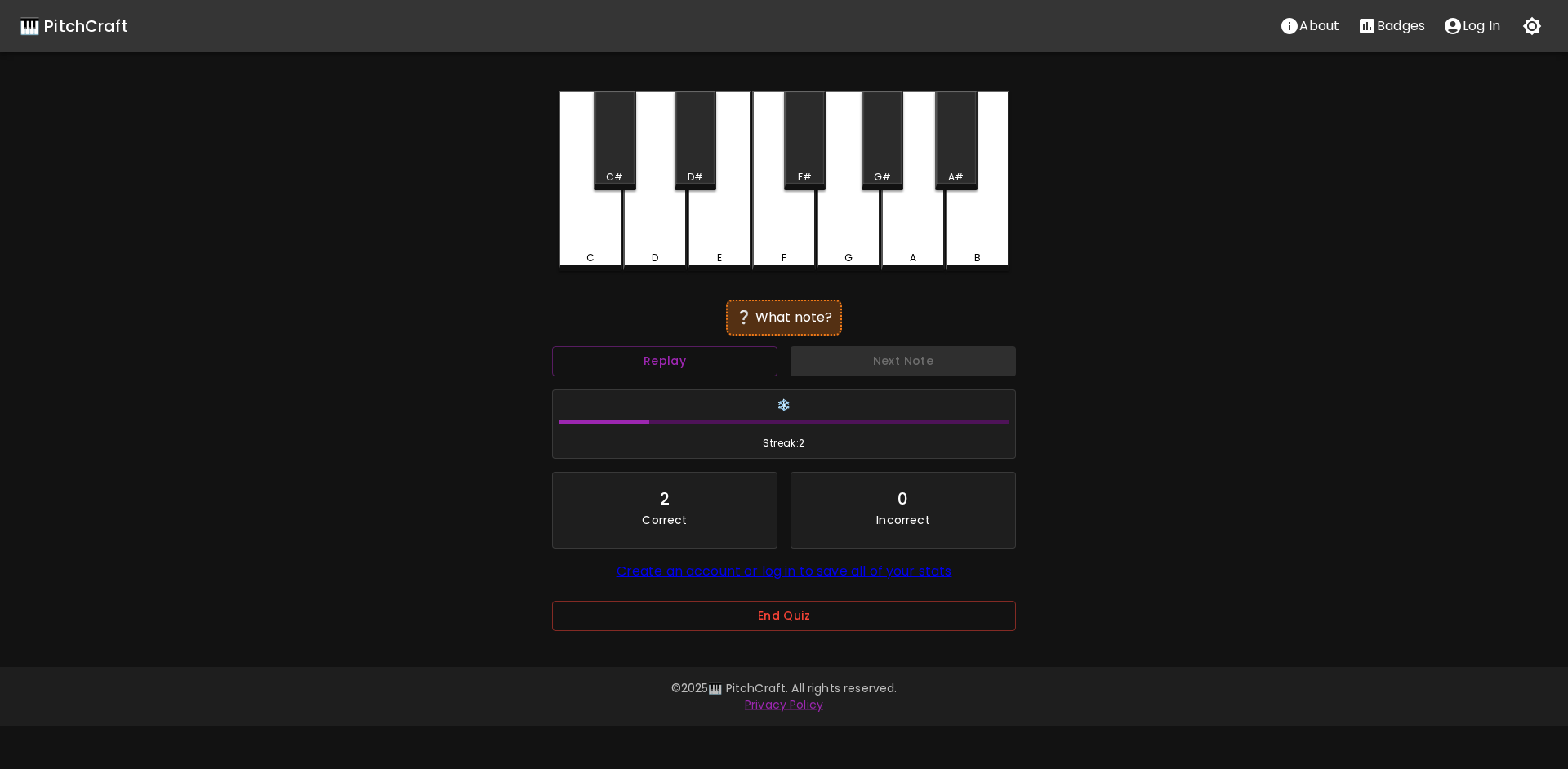
click at [600, 246] on div "C" at bounding box center [590, 181] width 63 height 179
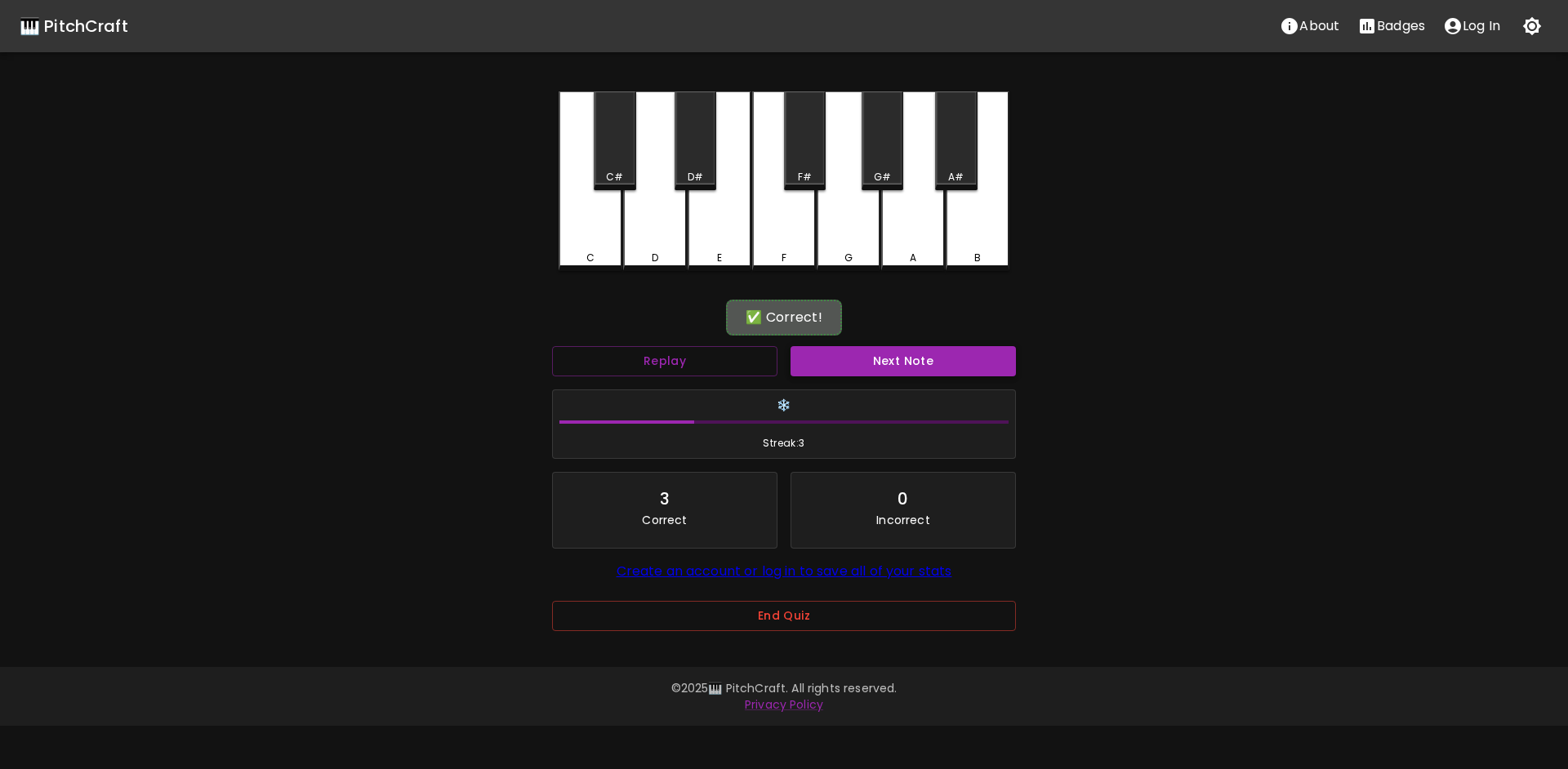
click at [878, 367] on button "Next Note" at bounding box center [903, 361] width 226 height 30
click at [690, 151] on div "D#" at bounding box center [695, 141] width 42 height 99
click at [844, 371] on button "Next Note" at bounding box center [903, 361] width 226 height 30
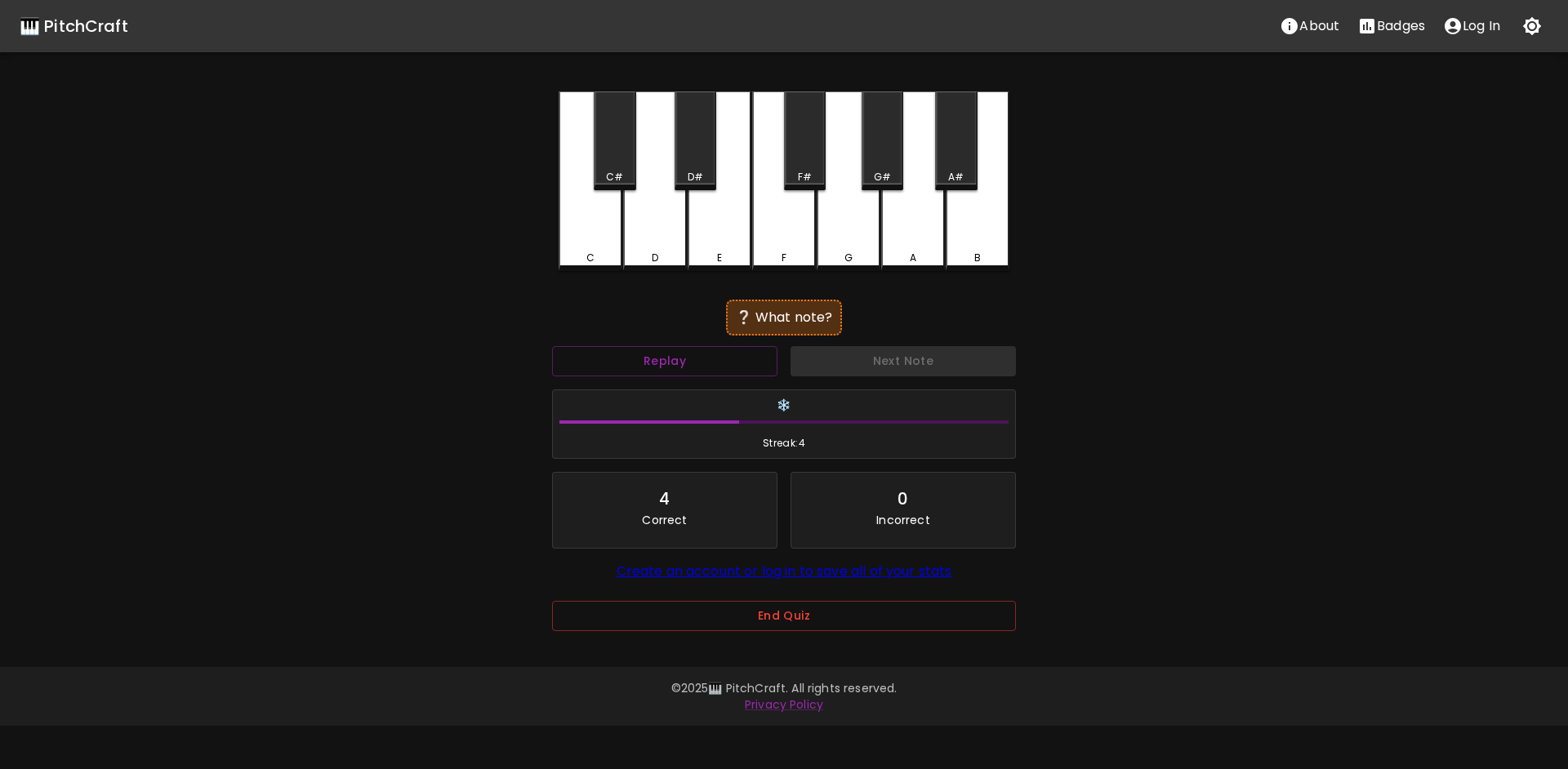
click at [642, 229] on div "D" at bounding box center [654, 181] width 63 height 179
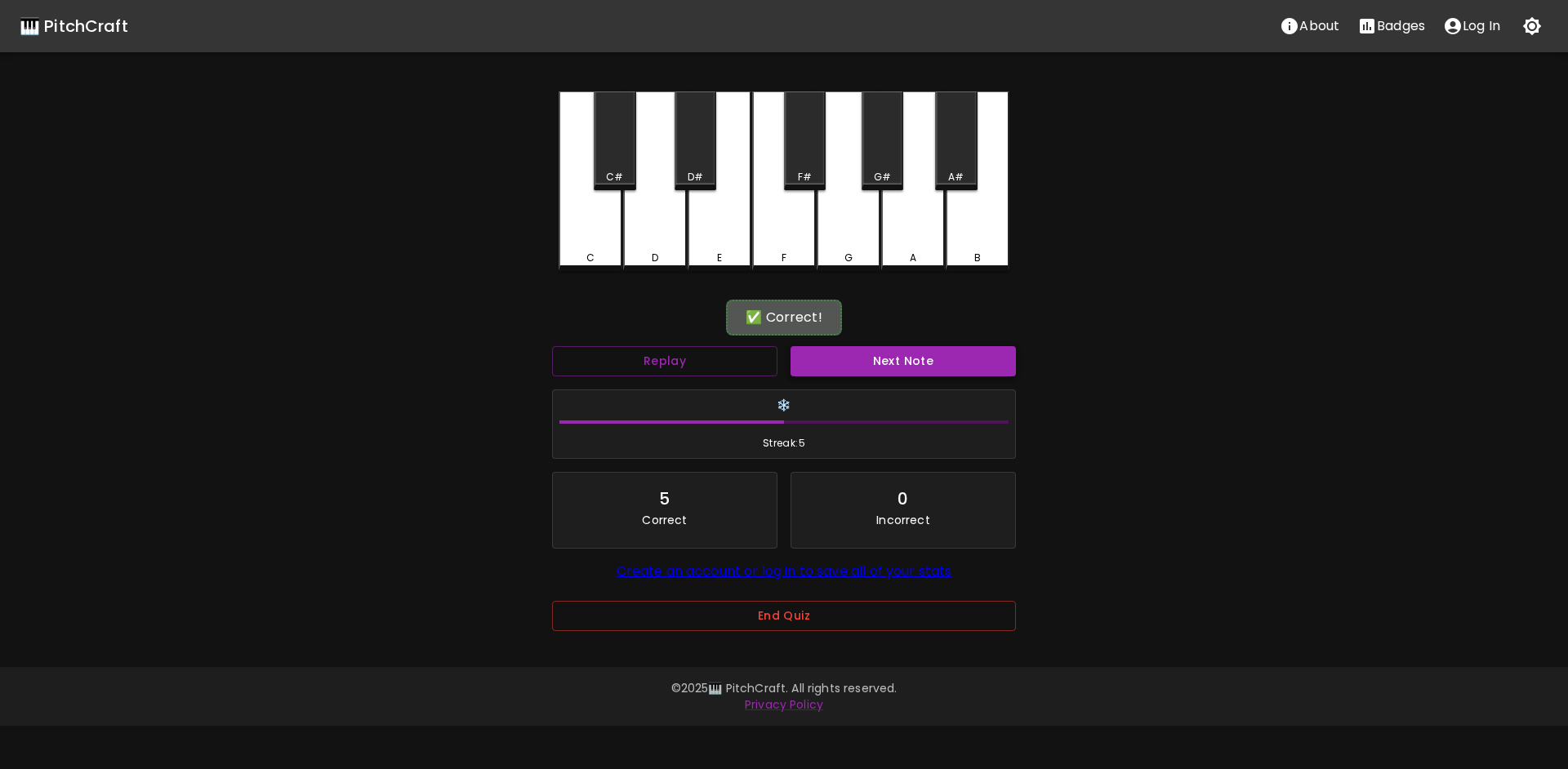
click at [863, 358] on button "Next Note" at bounding box center [903, 361] width 226 height 30
click at [801, 137] on div "F#" at bounding box center [805, 141] width 42 height 99
click at [863, 368] on button "Next Note" at bounding box center [903, 361] width 226 height 30
click at [878, 161] on div "G#" at bounding box center [883, 141] width 42 height 99
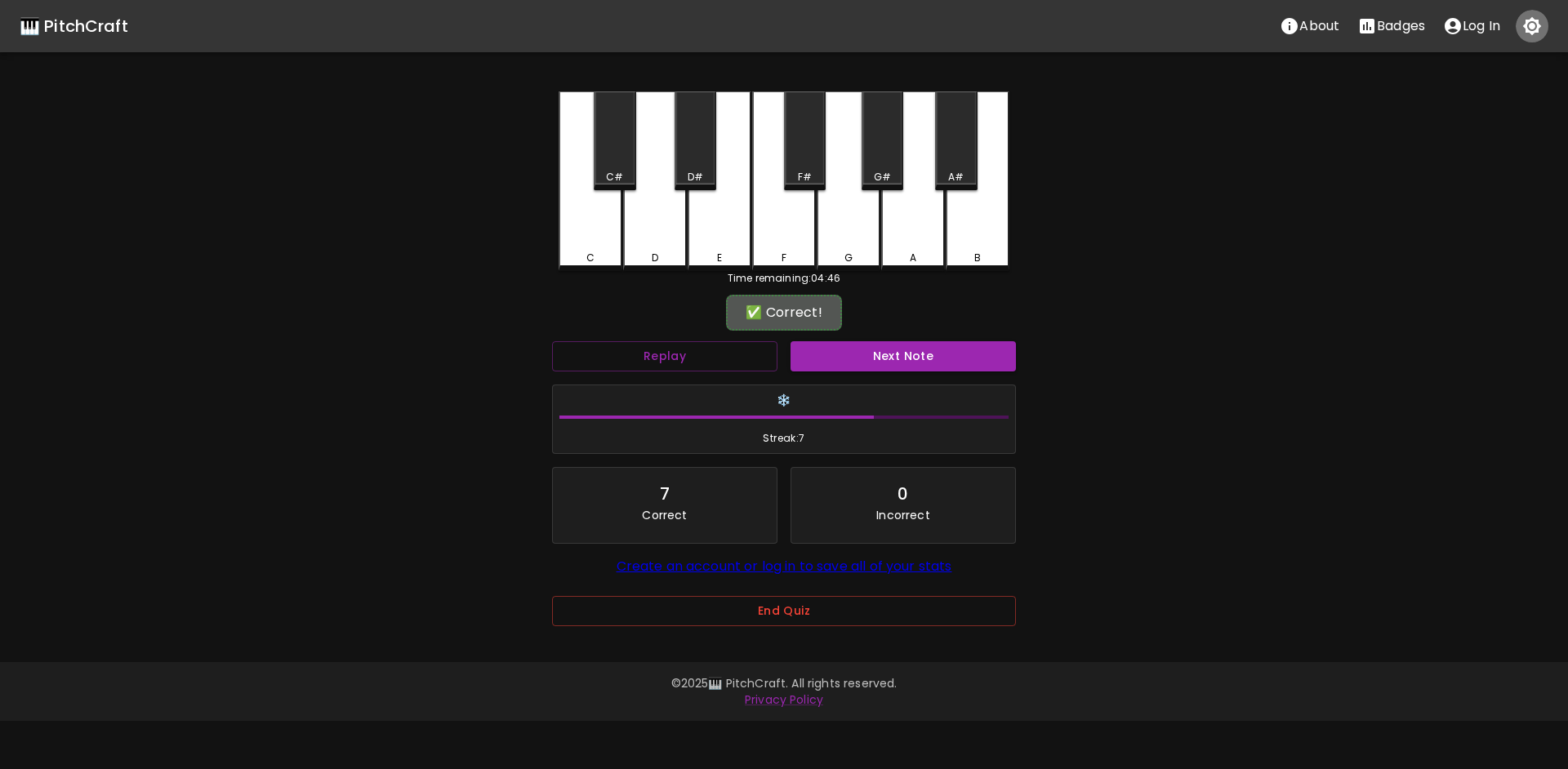
click at [1522, 31] on icon "button" at bounding box center [1532, 26] width 20 height 20
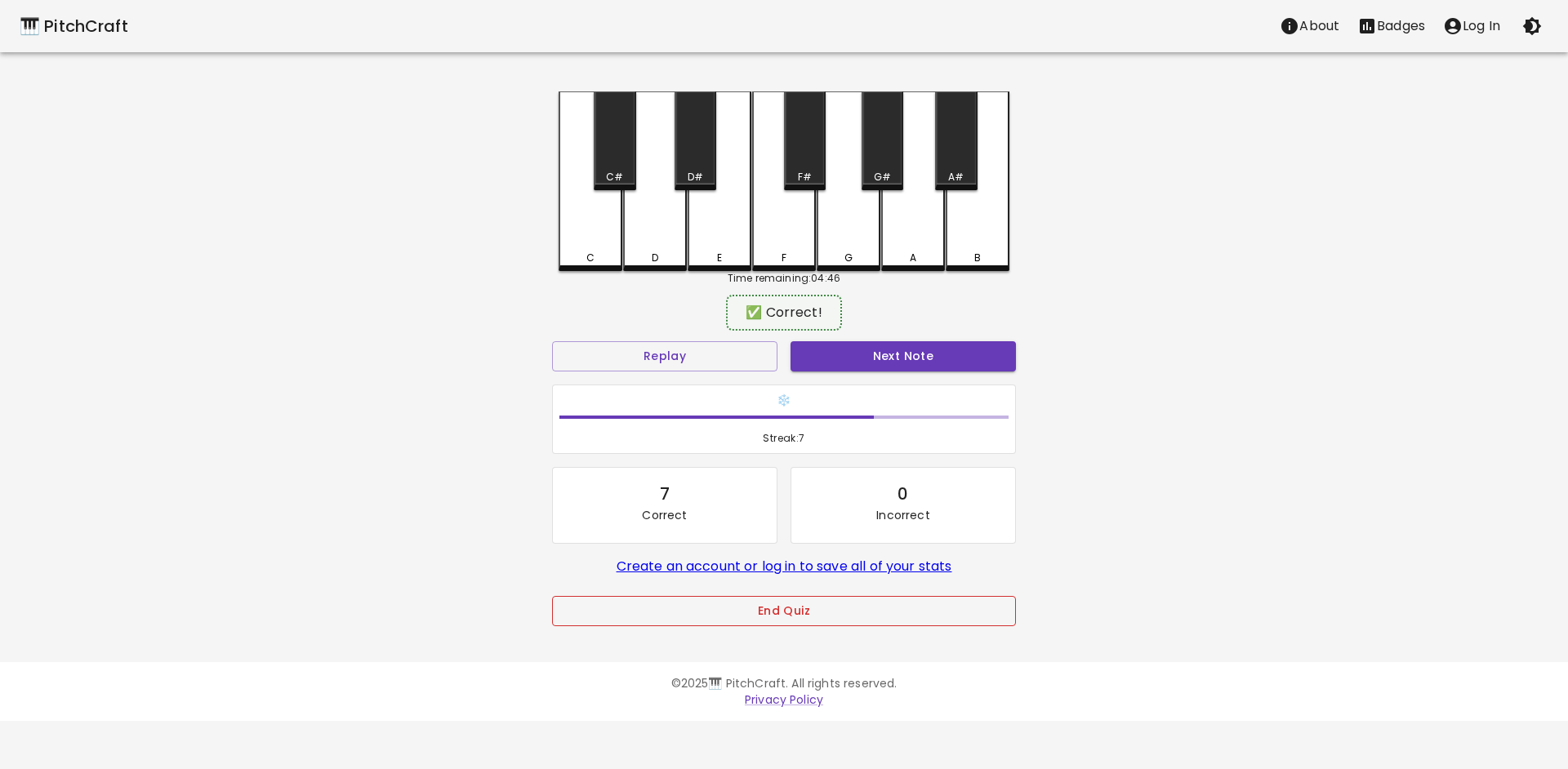
click at [786, 607] on button "End Quiz" at bounding box center [784, 611] width 464 height 30
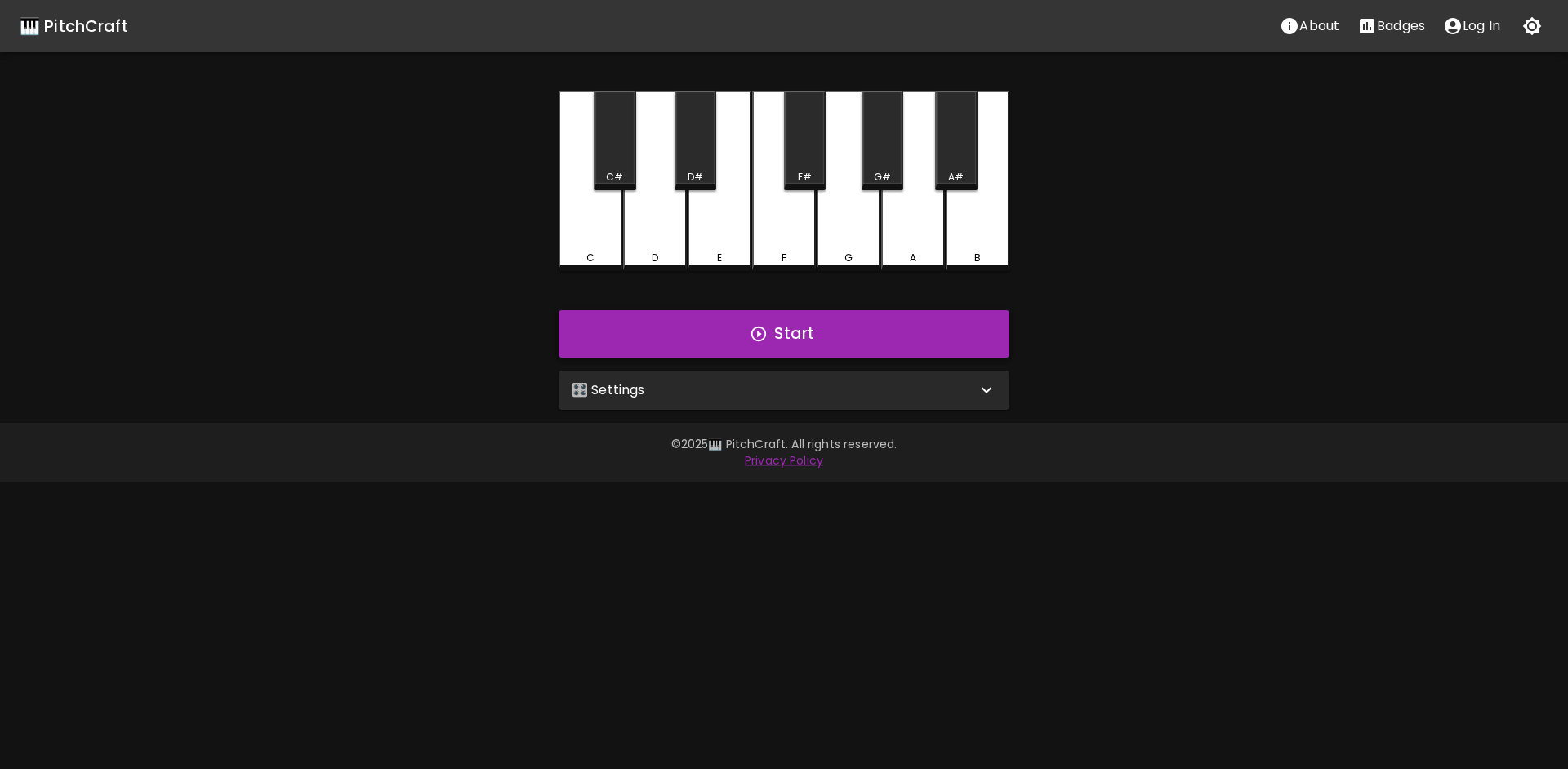
click at [724, 325] on button "Start" at bounding box center [784, 334] width 451 height 47
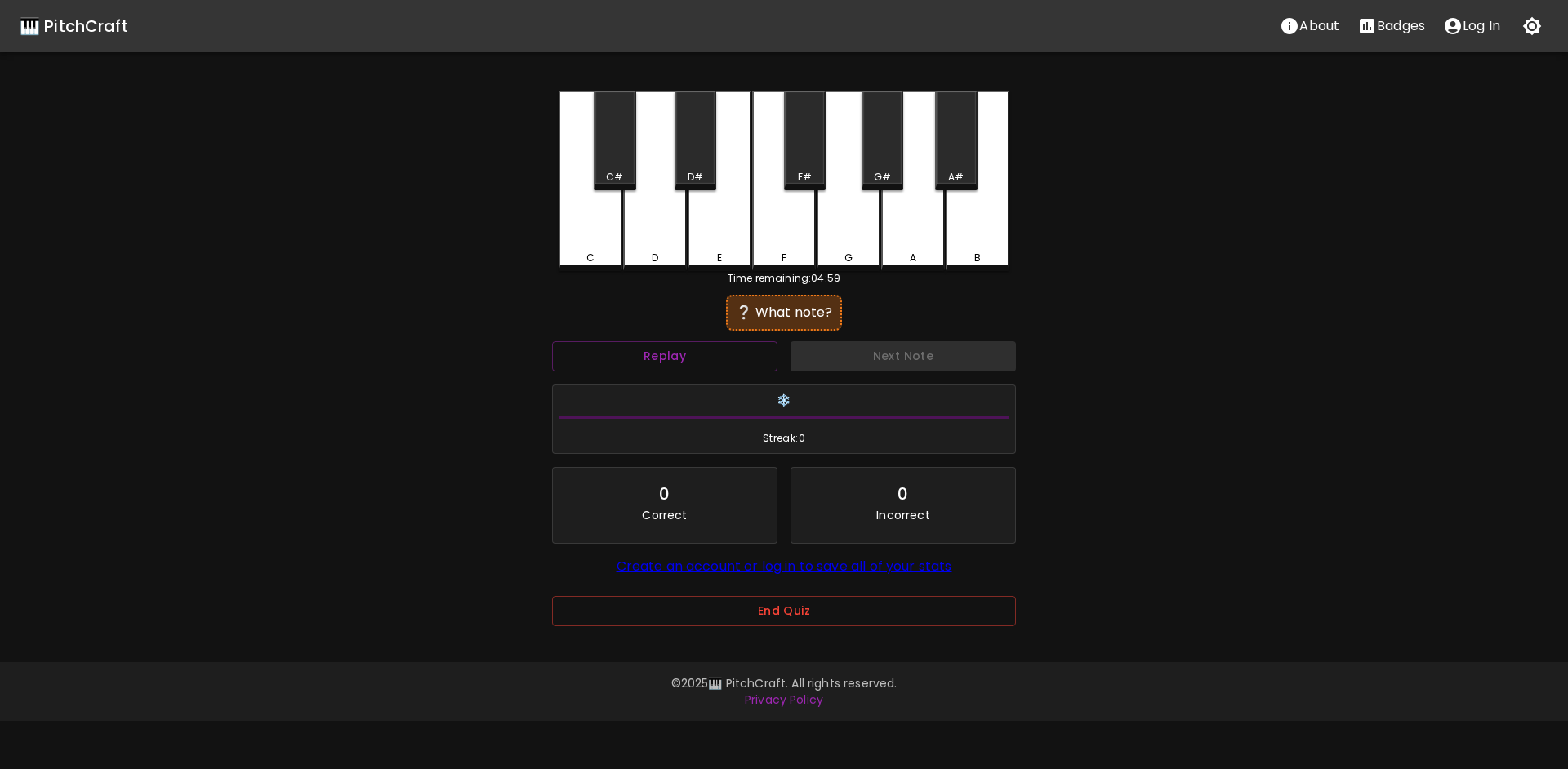
click at [910, 238] on div "A" at bounding box center [913, 181] width 63 height 179
click at [838, 353] on button "Next Note" at bounding box center [903, 357] width 226 height 30
click at [703, 169] on div "D#" at bounding box center [695, 141] width 42 height 99
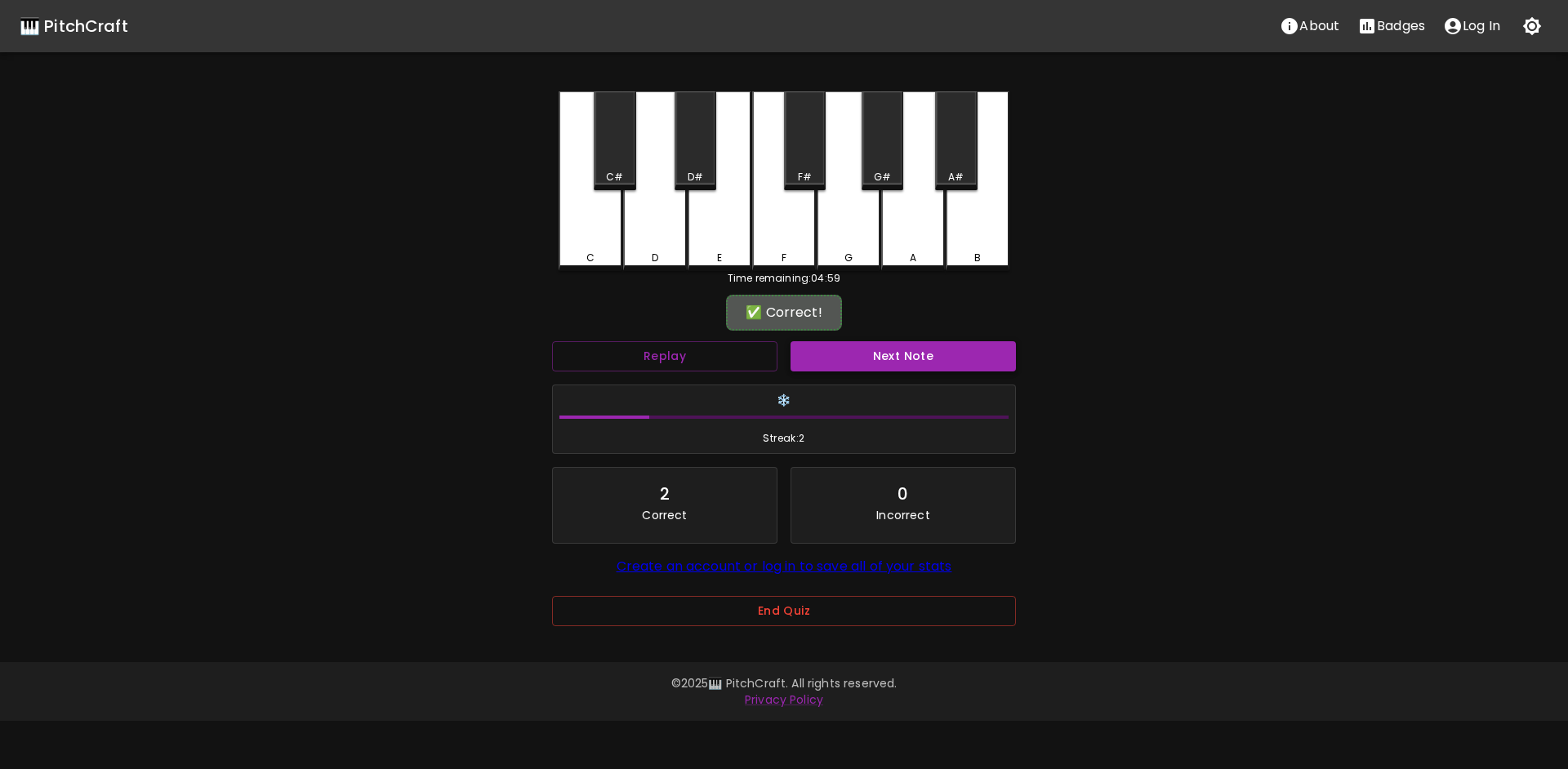
click at [854, 354] on button "Next Note" at bounding box center [903, 357] width 226 height 30
click at [886, 227] on div "A" at bounding box center [913, 181] width 63 height 179
click at [892, 359] on button "Next Note" at bounding box center [903, 357] width 226 height 30
click at [881, 159] on div "G#" at bounding box center [883, 141] width 42 height 99
click at [844, 375] on div "Next Note" at bounding box center [903, 356] width 238 height 44
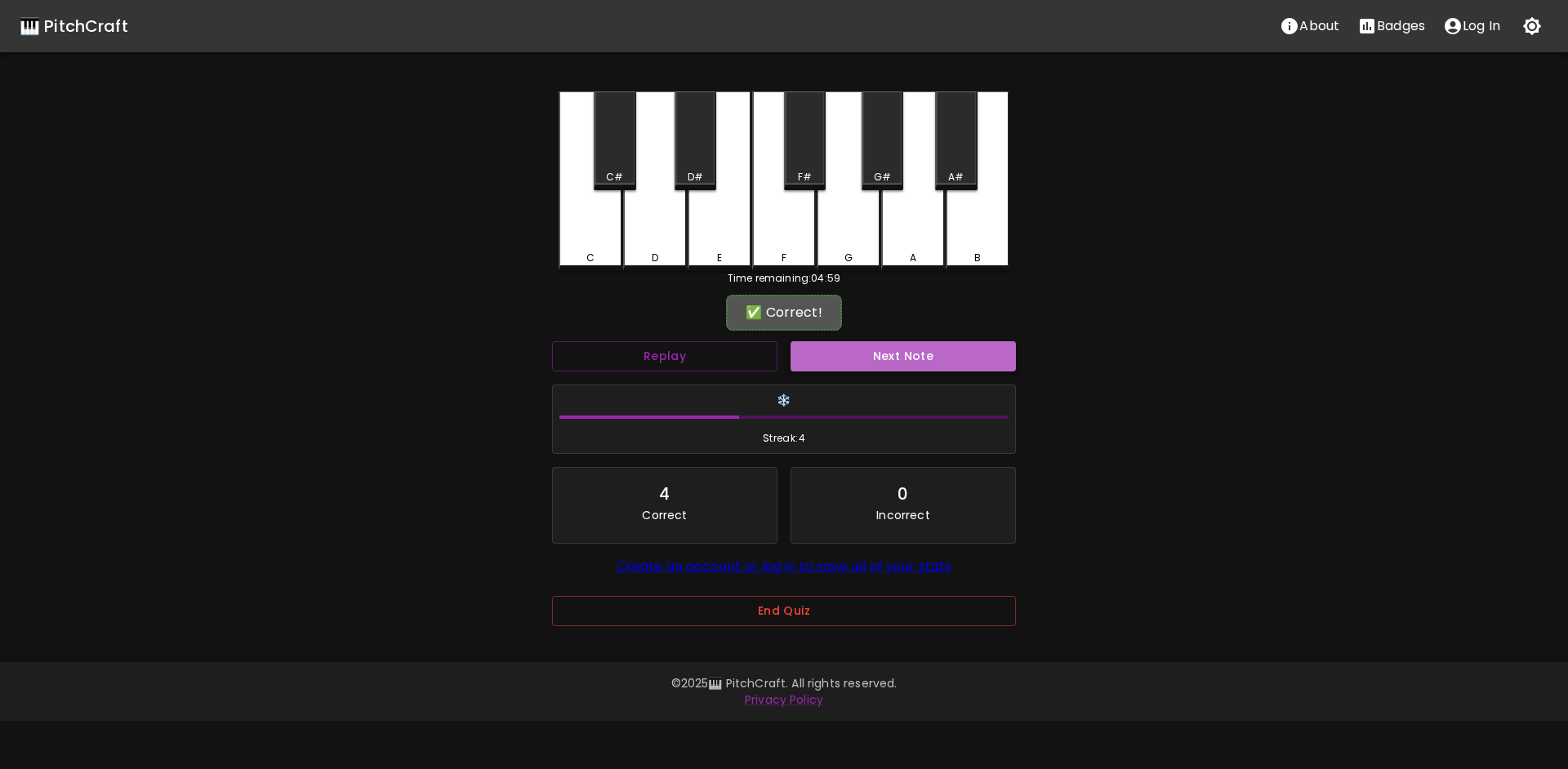
click at [850, 360] on button "Next Note" at bounding box center [903, 357] width 226 height 30
click at [805, 233] on div "F" at bounding box center [784, 181] width 63 height 179
click at [897, 354] on button "Next Note" at bounding box center [903, 357] width 226 height 30
click at [955, 168] on div "A#" at bounding box center [956, 141] width 42 height 99
click at [904, 352] on button "Next Note" at bounding box center [903, 357] width 226 height 30
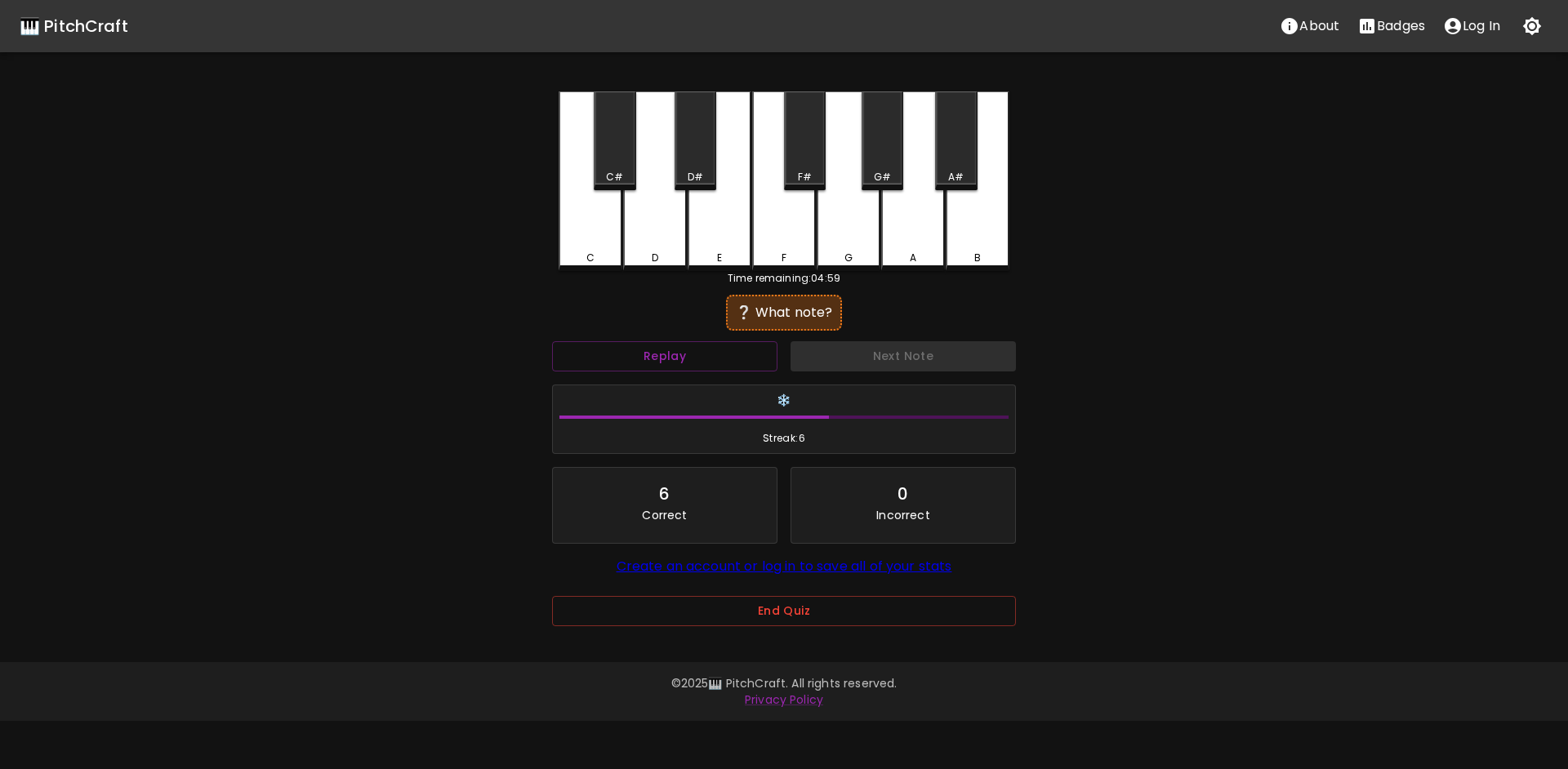
click at [709, 143] on div "D#" at bounding box center [695, 141] width 42 height 99
click at [839, 356] on button "Next Note" at bounding box center [903, 357] width 226 height 30
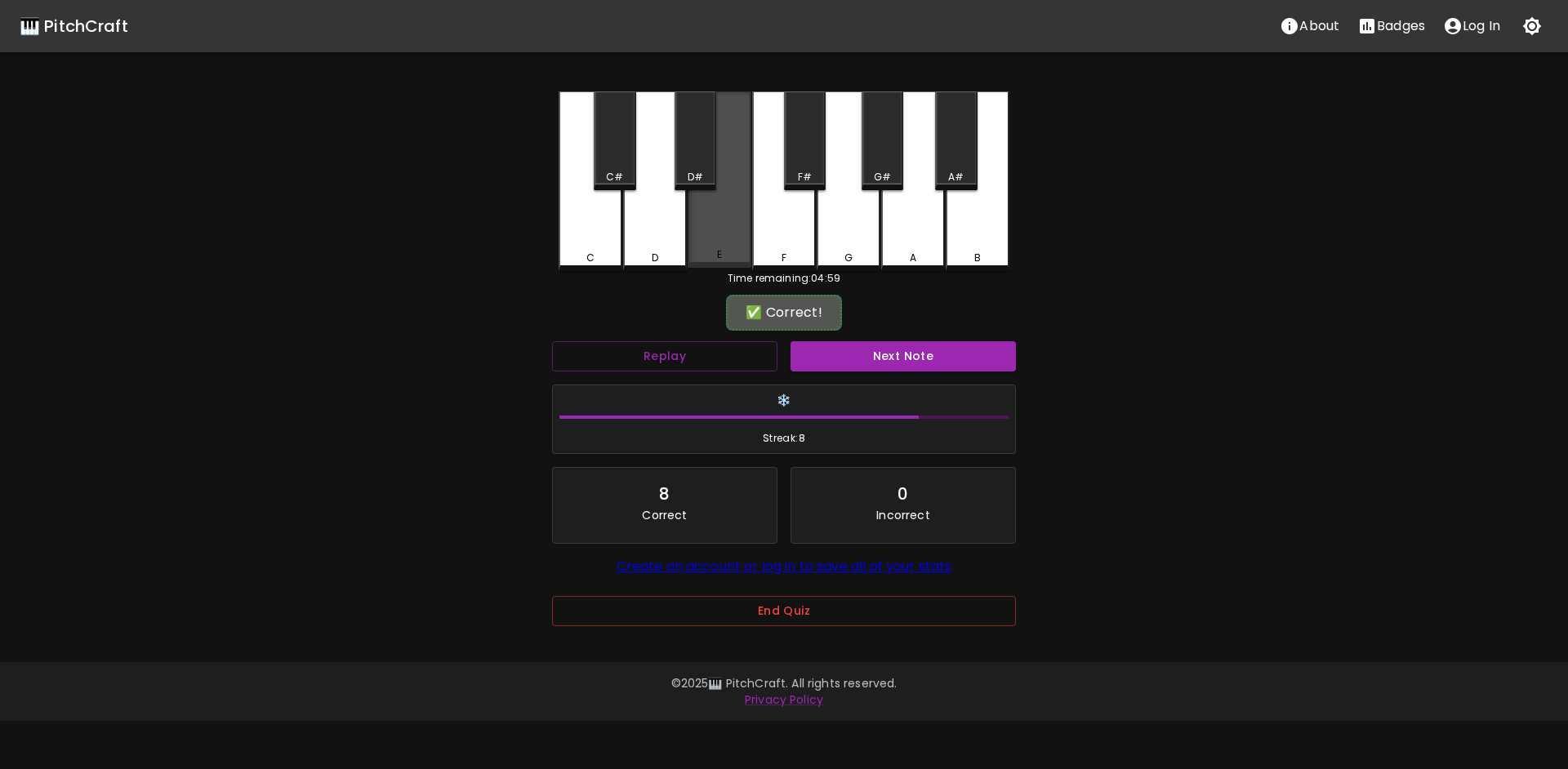
drag, startPoint x: 720, startPoint y: 252, endPoint x: 747, endPoint y: 274, distance: 34.8
click at [720, 253] on div "E" at bounding box center [719, 254] width 4 height 14
click at [817, 603] on button "End Quiz" at bounding box center [784, 611] width 464 height 30
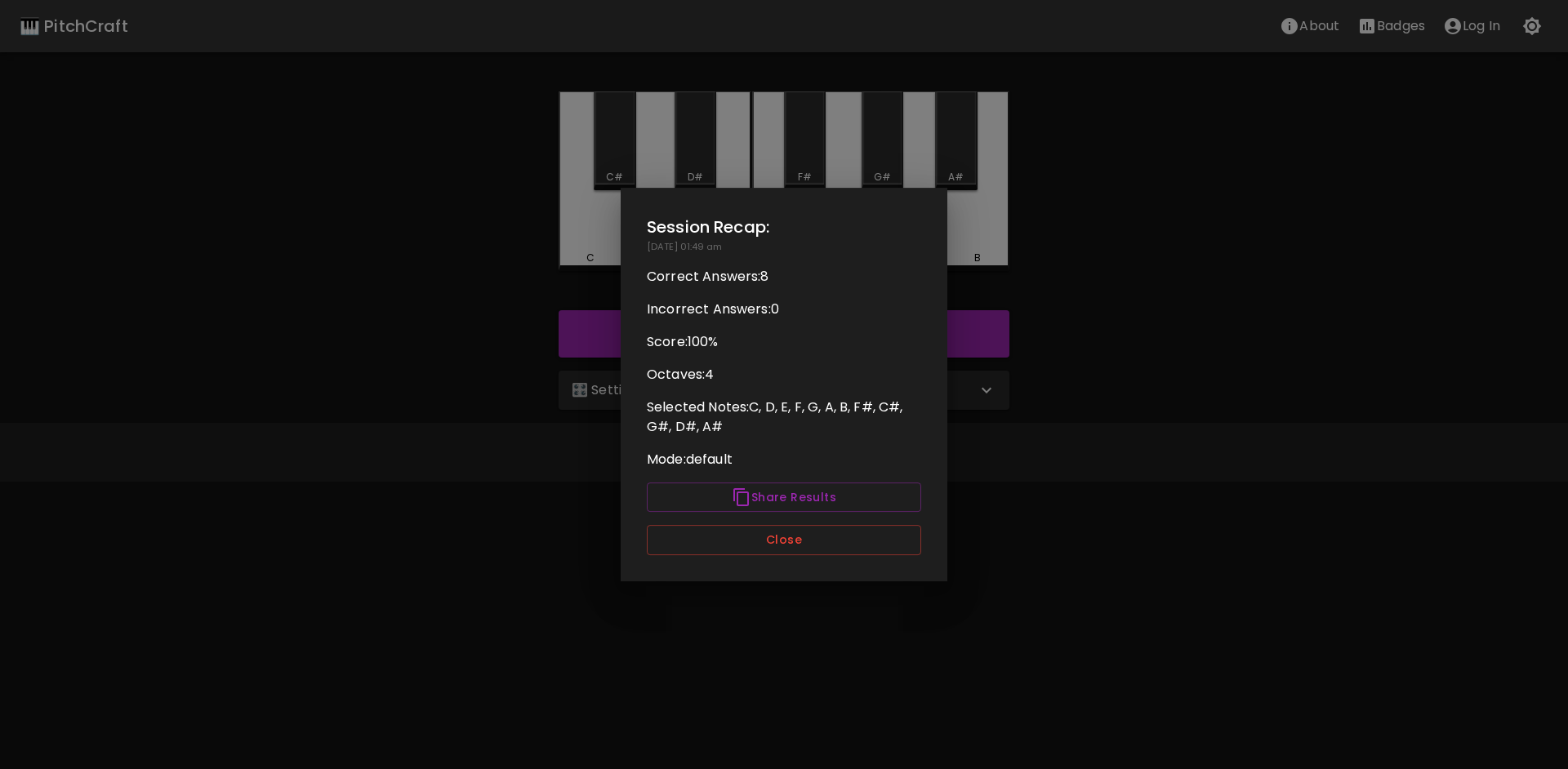
click at [1128, 380] on div at bounding box center [784, 384] width 1568 height 769
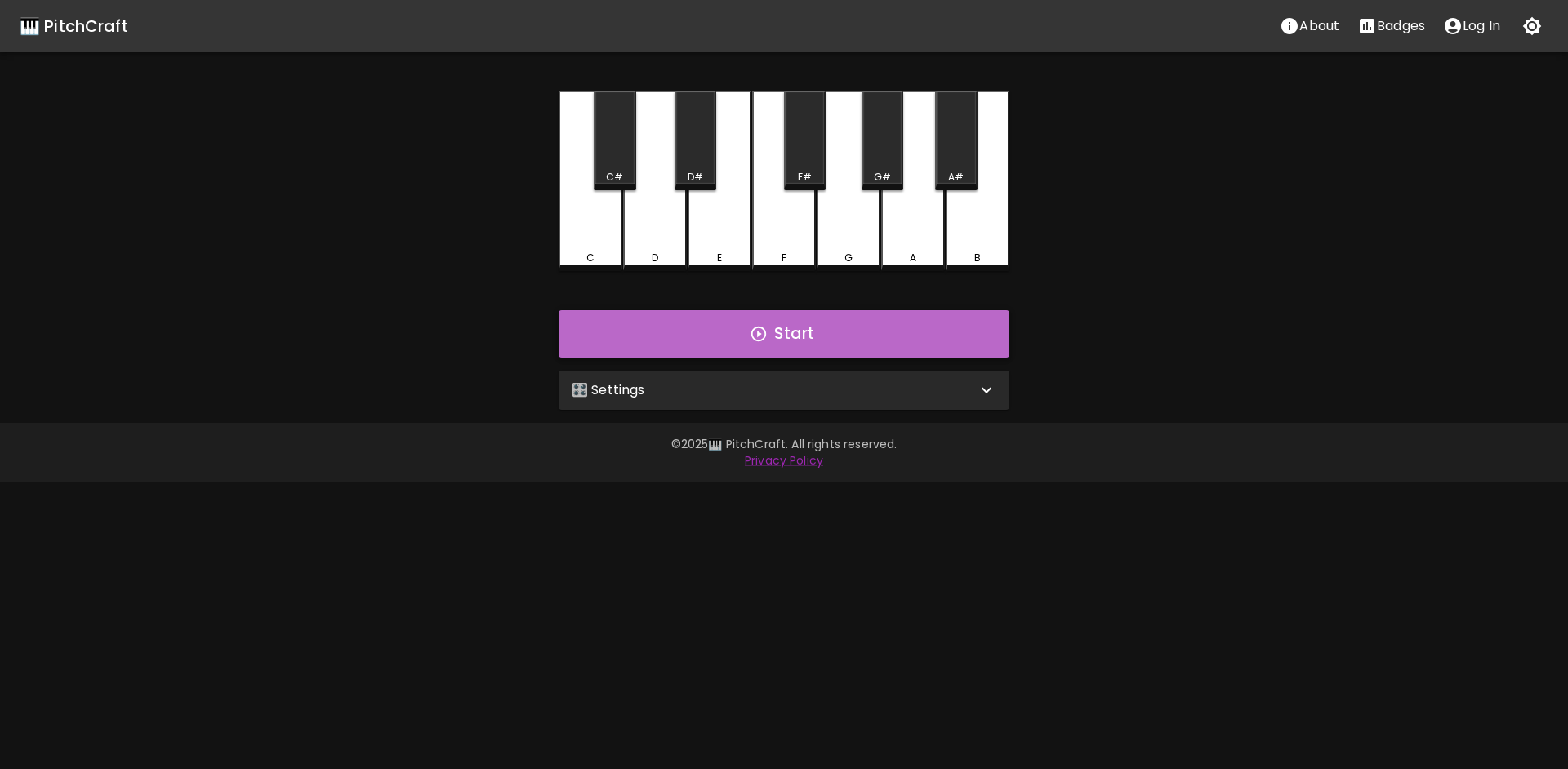
click at [751, 345] on button "Start" at bounding box center [784, 334] width 451 height 47
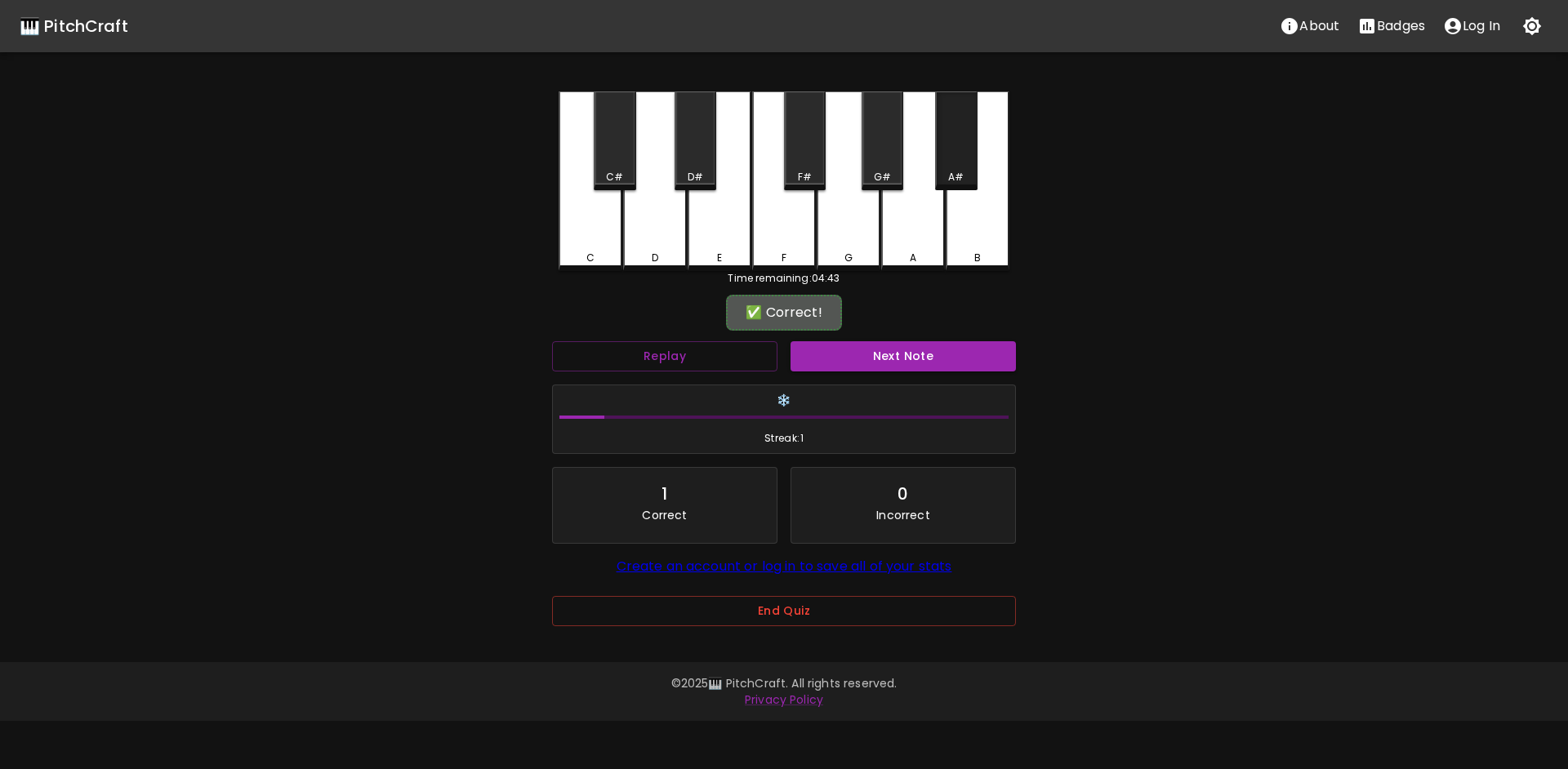
click at [962, 165] on div "A#" at bounding box center [956, 141] width 42 height 99
click at [892, 360] on button "Next Note" at bounding box center [903, 357] width 226 height 30
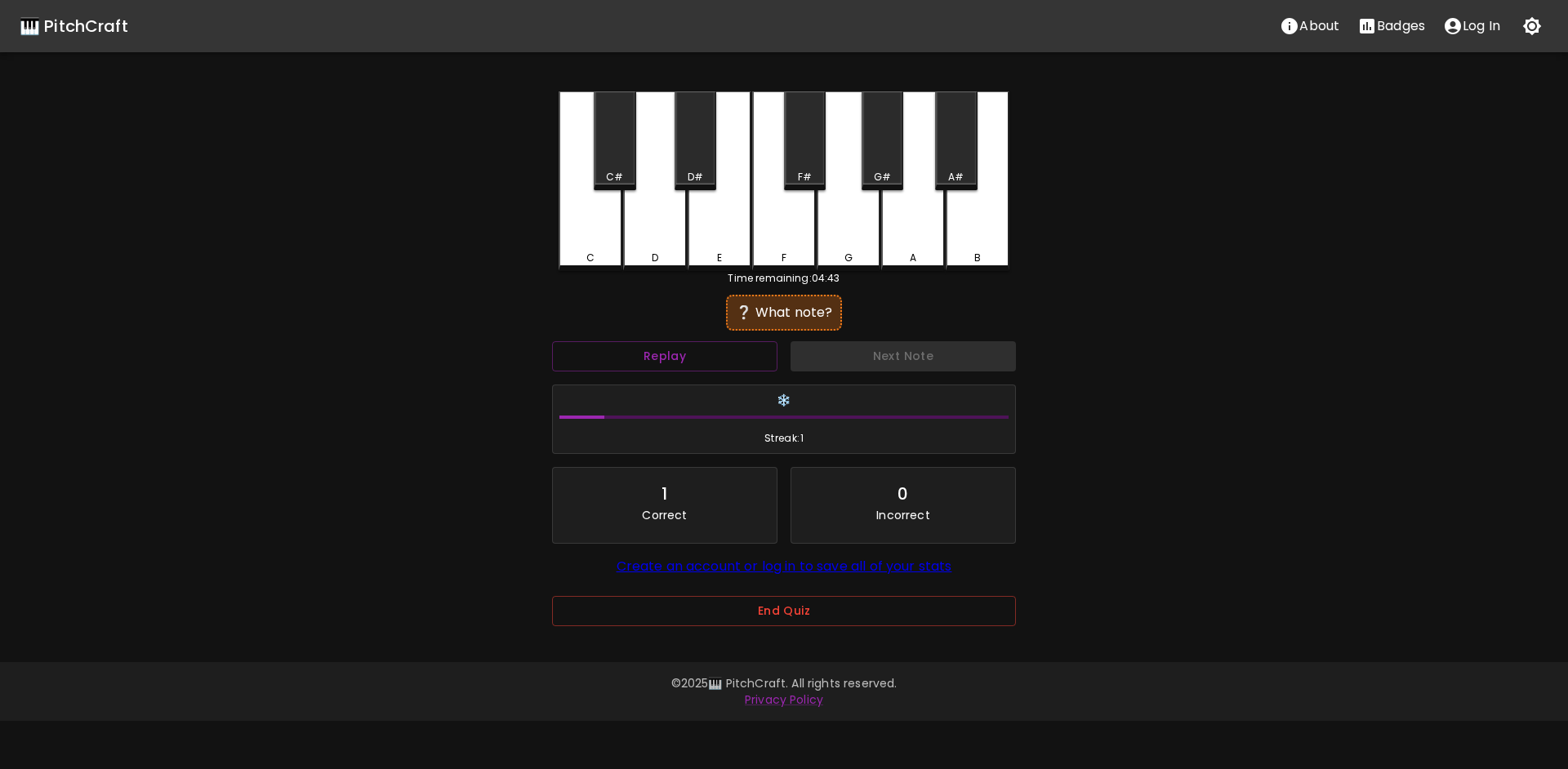
click at [603, 250] on div "C" at bounding box center [590, 181] width 63 height 179
click at [941, 354] on button "Next Note" at bounding box center [903, 357] width 226 height 30
click at [696, 166] on div "D#" at bounding box center [695, 141] width 42 height 99
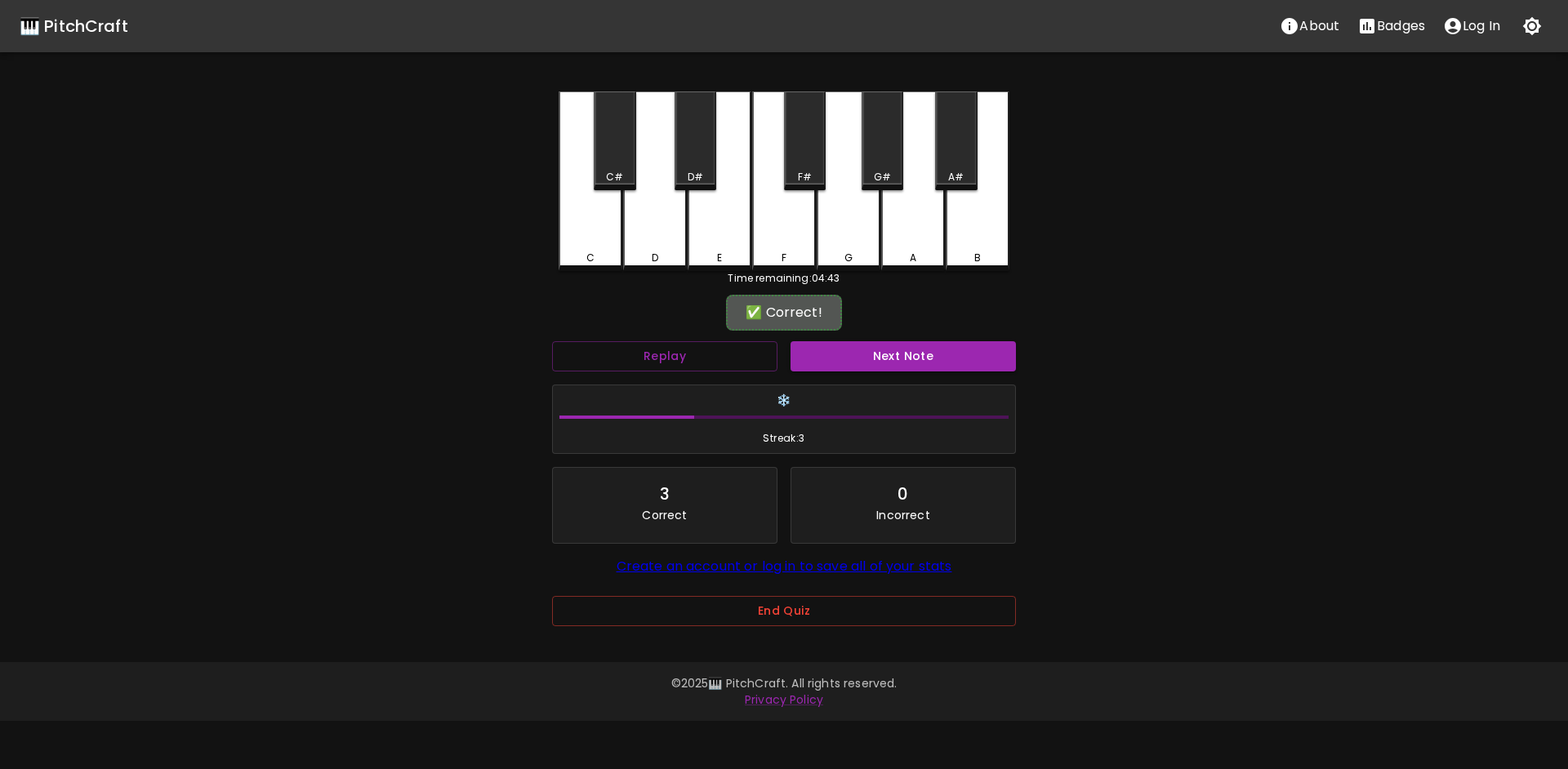
click at [902, 372] on div "Next Note" at bounding box center [903, 356] width 238 height 44
click at [906, 361] on button "Next Note" at bounding box center [903, 357] width 226 height 30
click at [950, 161] on div "A#" at bounding box center [956, 141] width 42 height 99
click at [920, 358] on button "Next Note" at bounding box center [903, 357] width 226 height 30
click at [950, 168] on div "A#" at bounding box center [956, 141] width 42 height 99
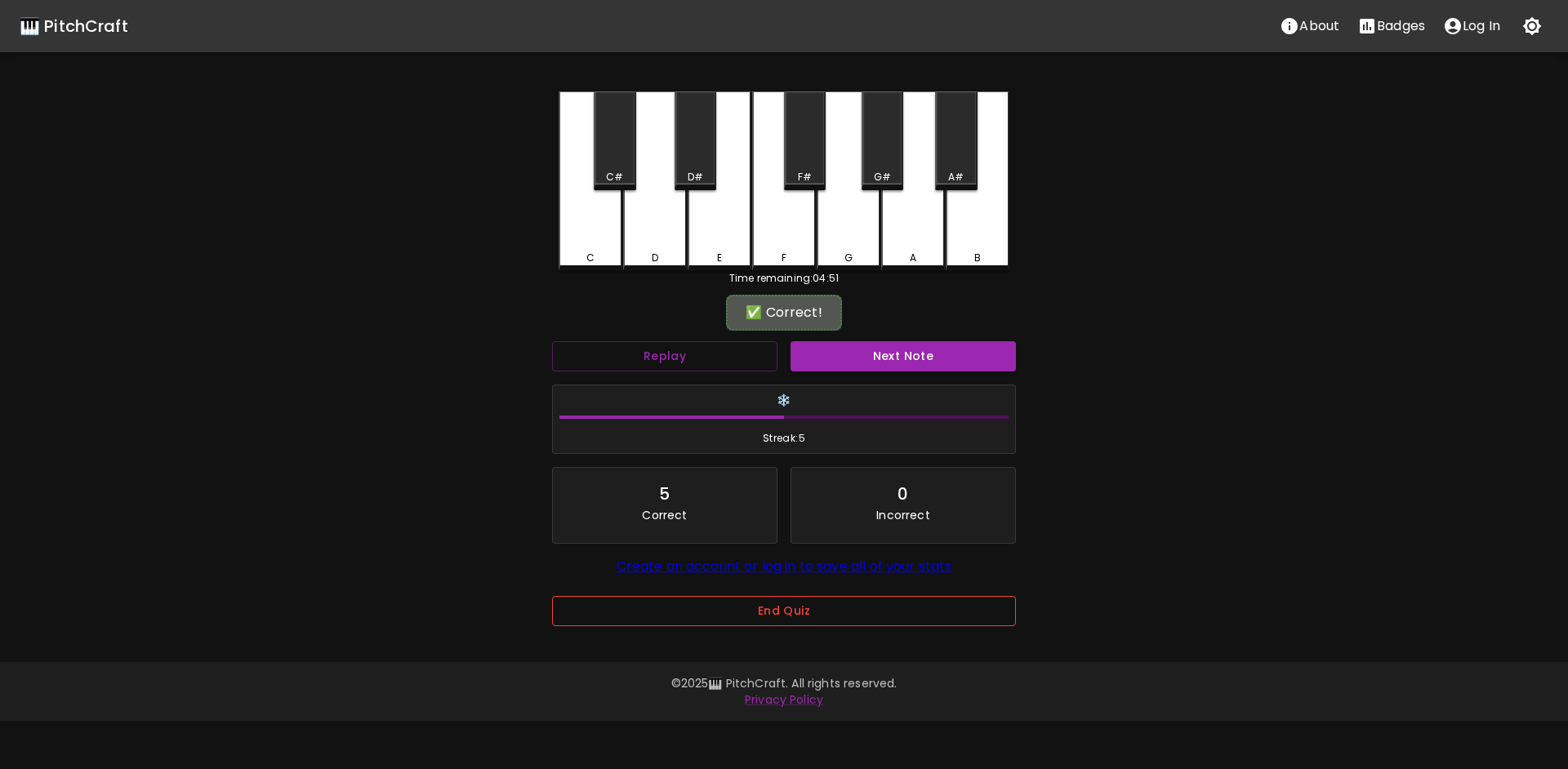
click at [824, 612] on button "End Quiz" at bounding box center [784, 611] width 464 height 30
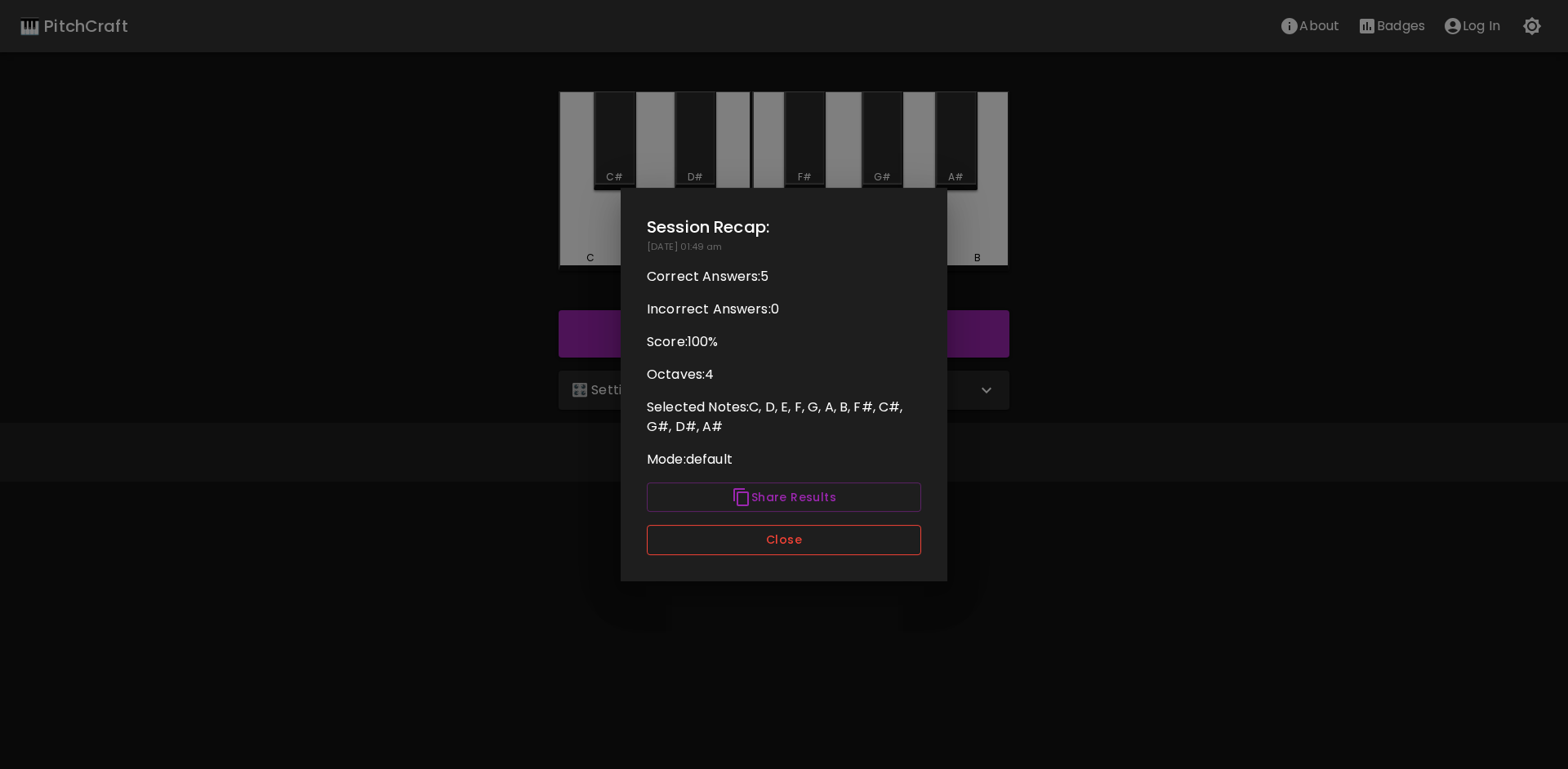
click at [776, 550] on button "Close" at bounding box center [784, 541] width 275 height 30
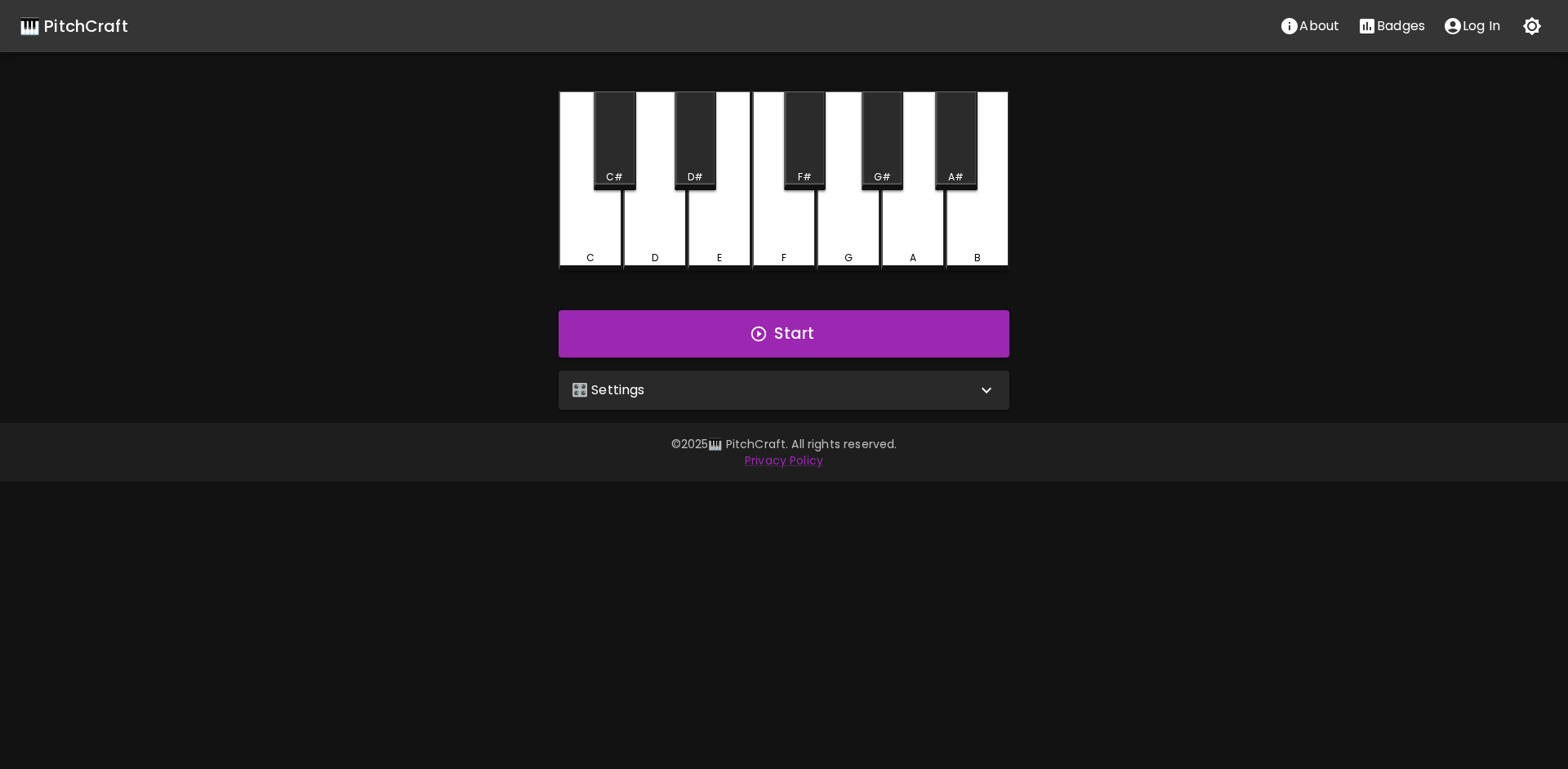
click at [755, 379] on div "🎛️ Settings" at bounding box center [784, 391] width 451 height 39
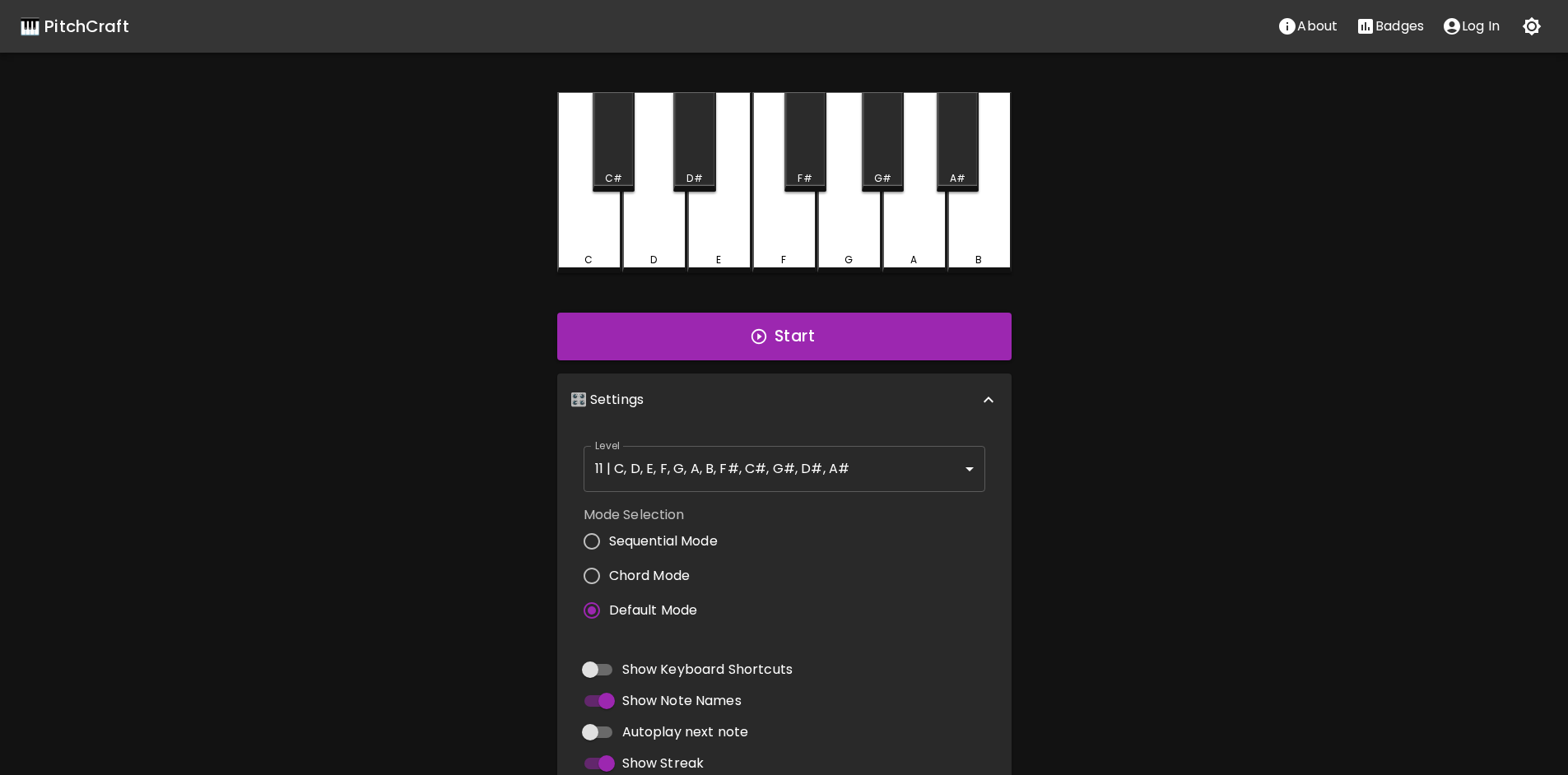
scroll to position [172, 0]
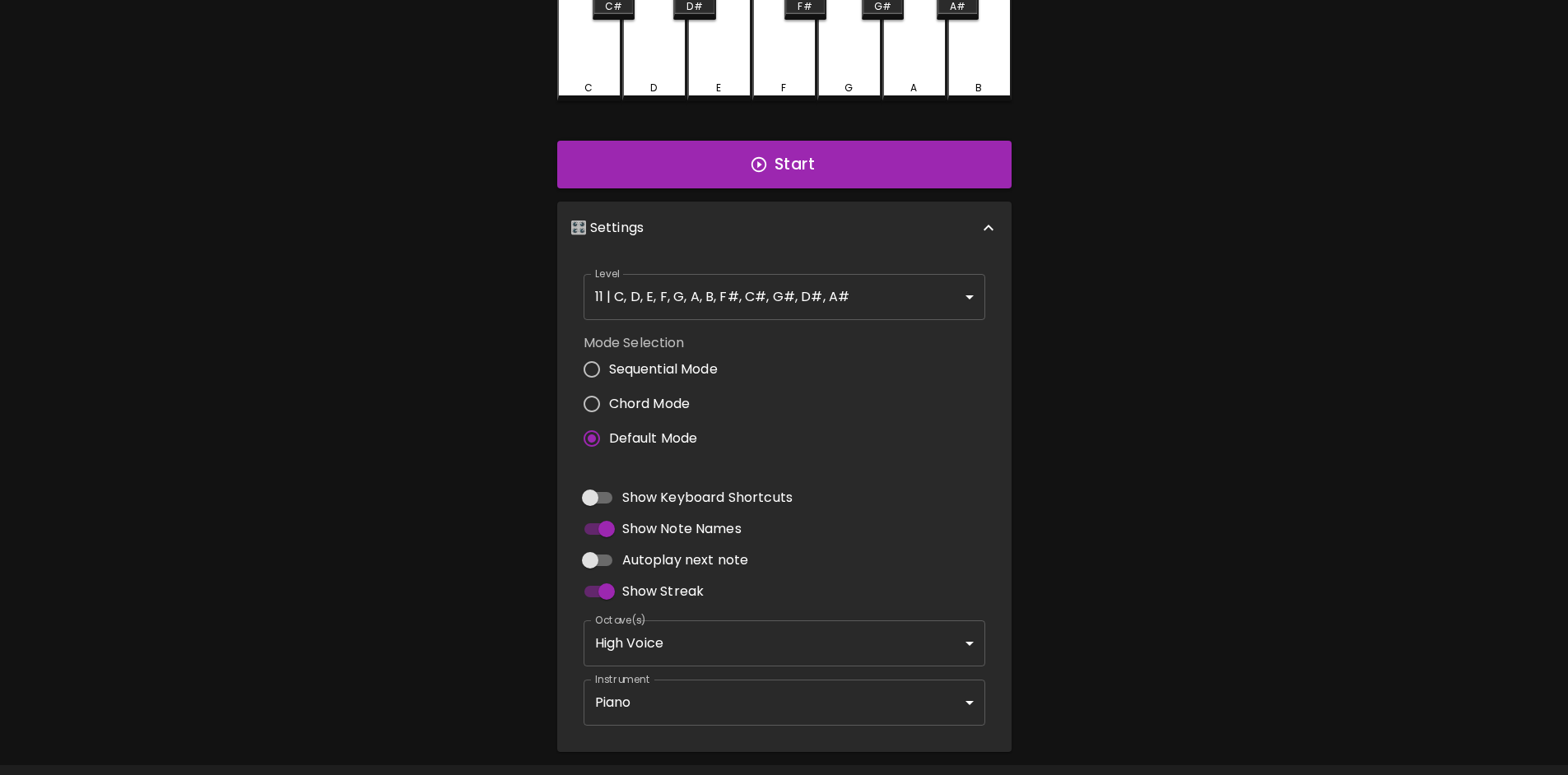
click at [629, 404] on span "Chord Mode" at bounding box center [649, 404] width 82 height 20
click at [609, 404] on input "Chord Mode" at bounding box center [592, 404] width 34 height 34
radio input "true"
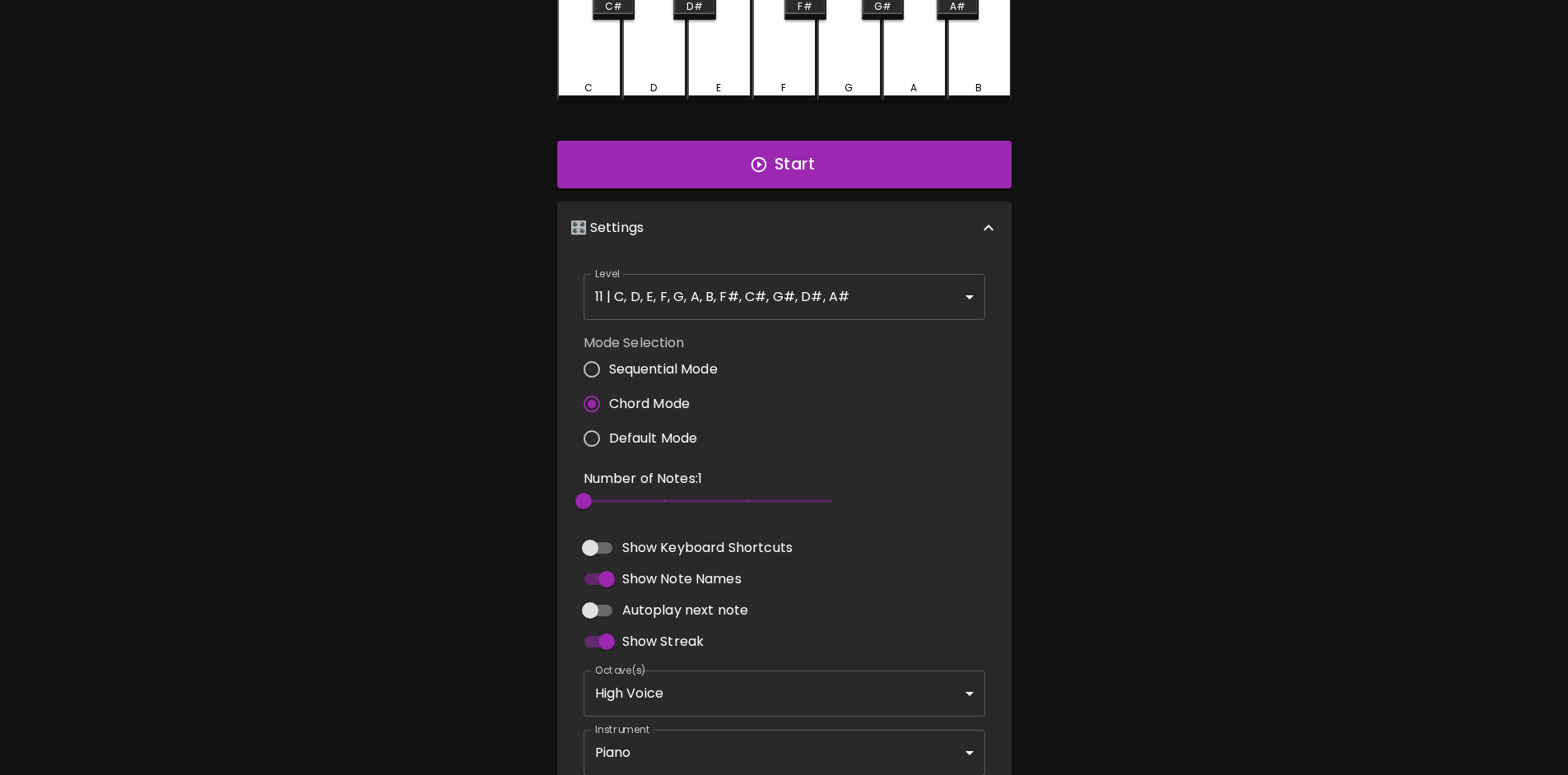
click at [777, 136] on div "Start" at bounding box center [784, 165] width 468 height 61
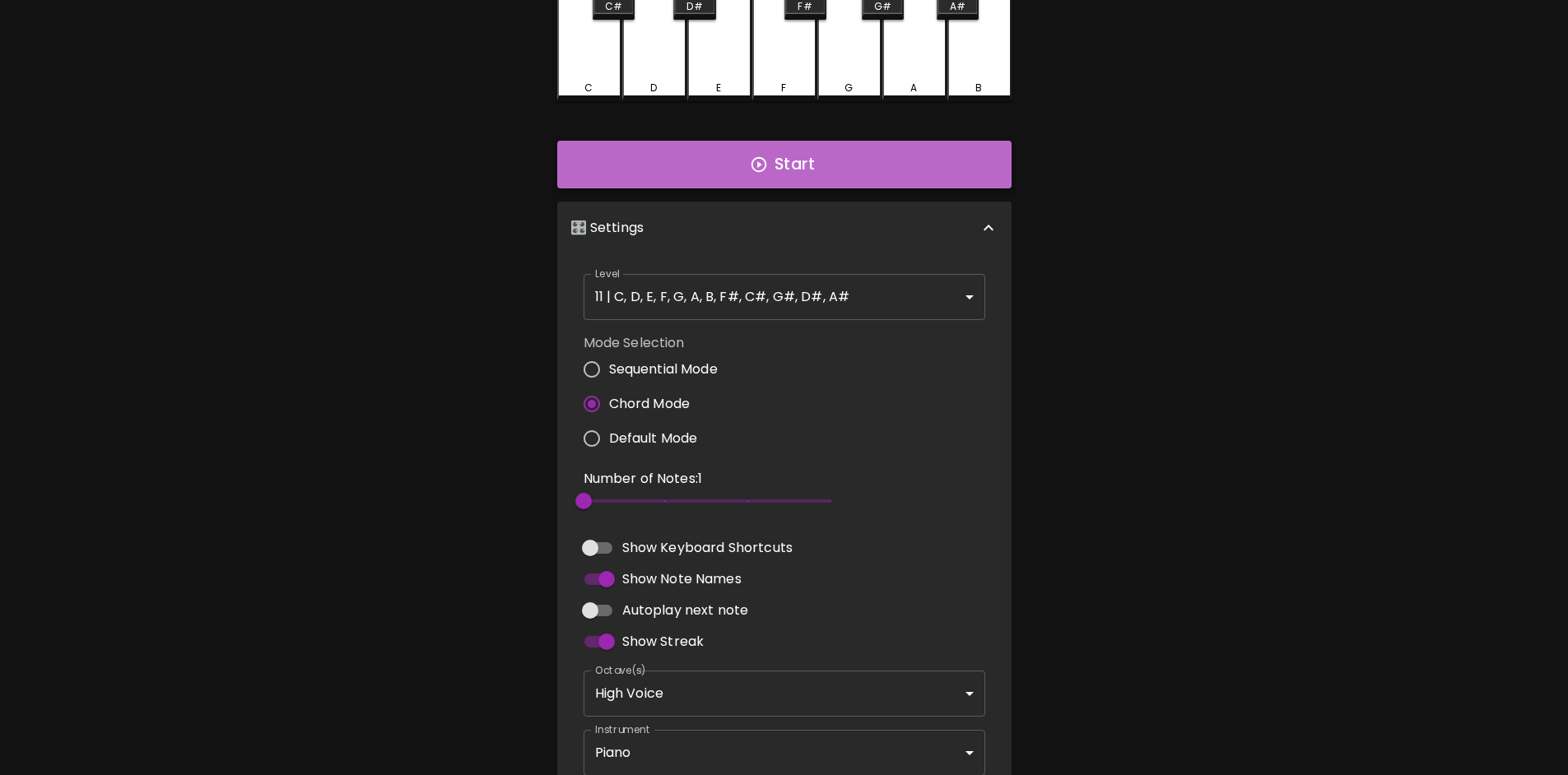
click at [772, 162] on button "Start" at bounding box center [784, 165] width 454 height 48
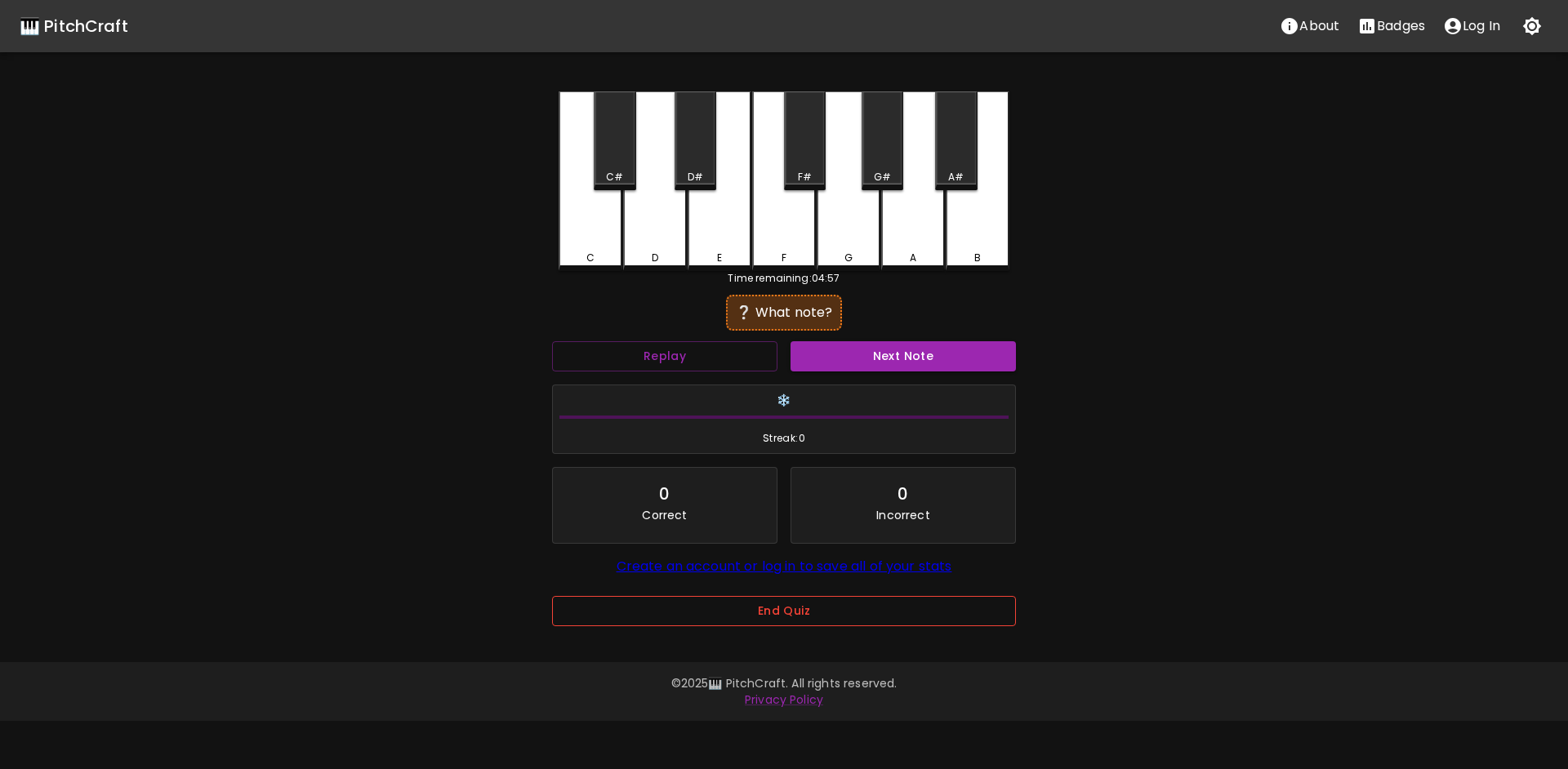
click at [771, 618] on button "End Quiz" at bounding box center [784, 611] width 464 height 30
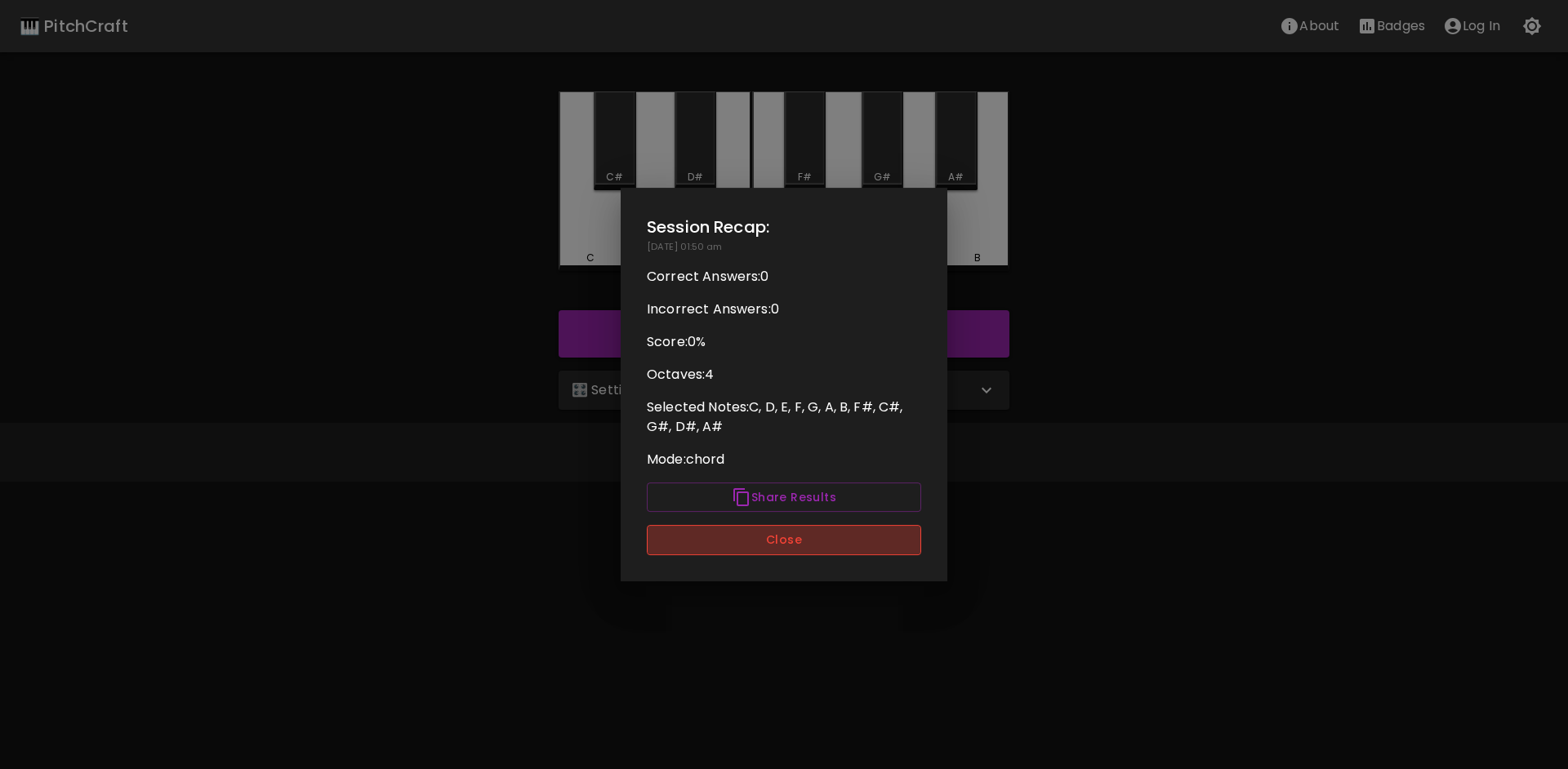
click at [723, 534] on button "Close" at bounding box center [784, 541] width 275 height 30
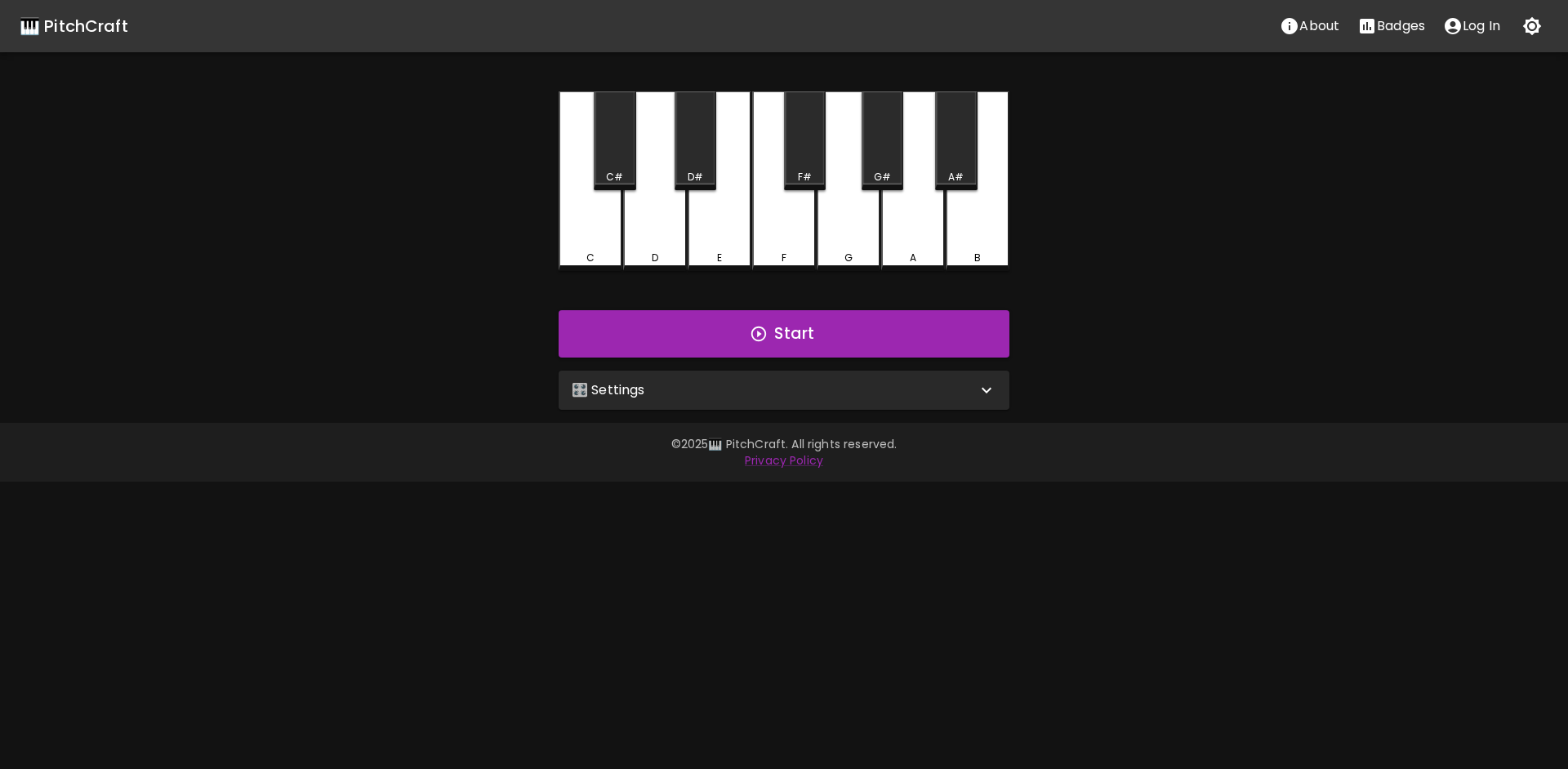
click at [735, 396] on div "🎛️ Settings" at bounding box center [775, 391] width 405 height 20
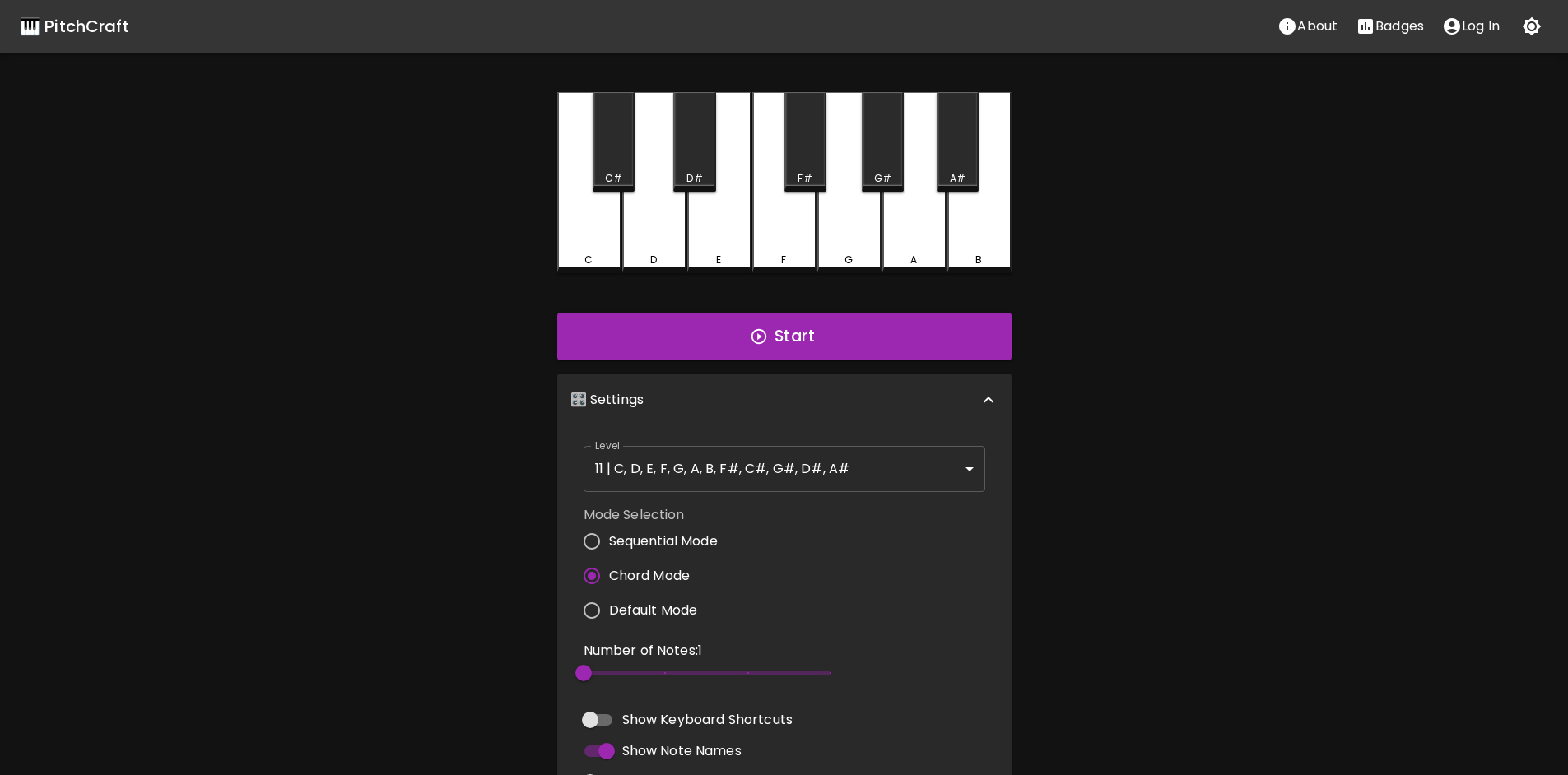
scroll to position [41, 0]
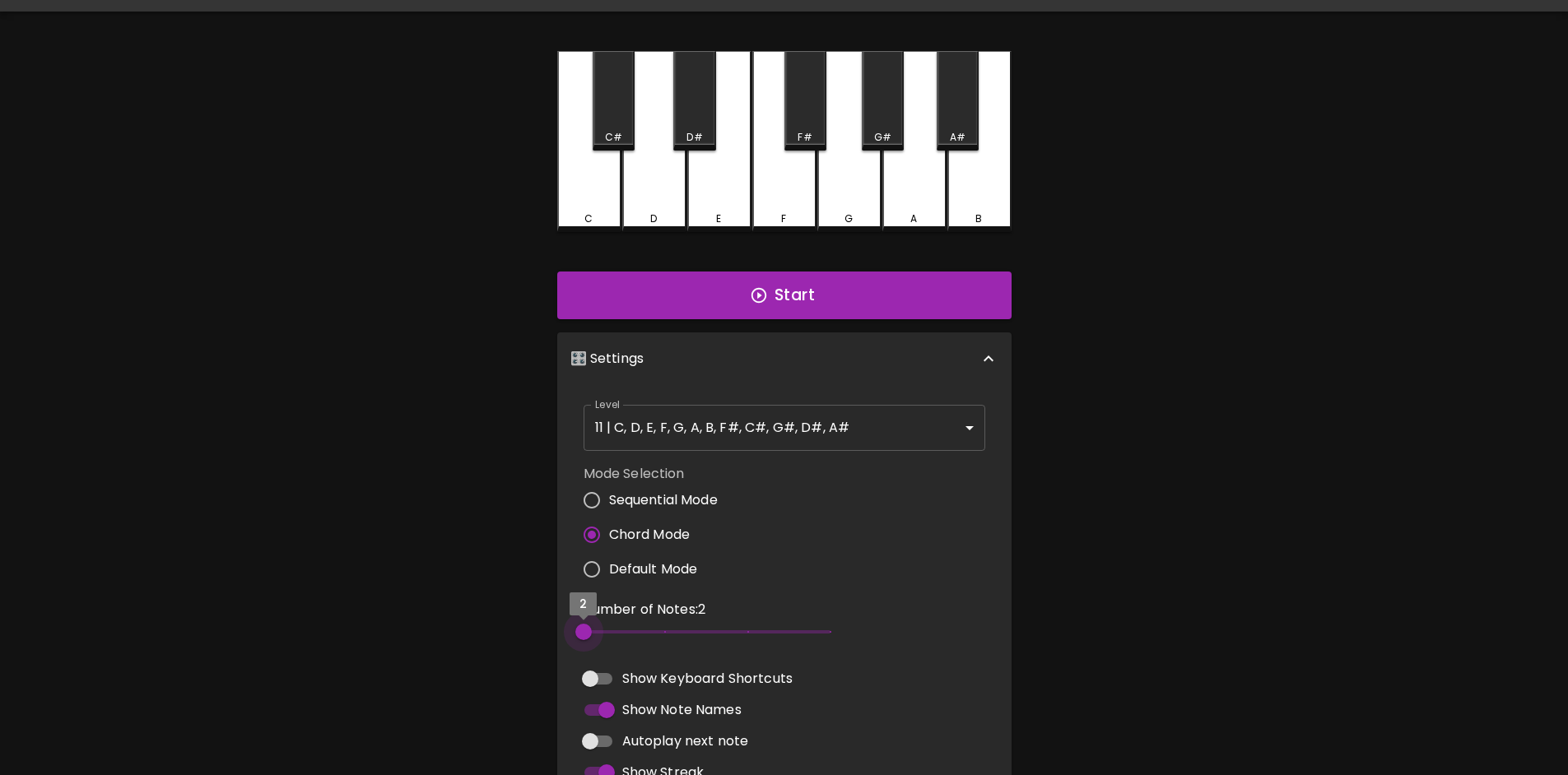
type input "3"
drag, startPoint x: 600, startPoint y: 631, endPoint x: 647, endPoint y: 637, distance: 47.4
click at [647, 637] on span "3" at bounding box center [707, 631] width 247 height 24
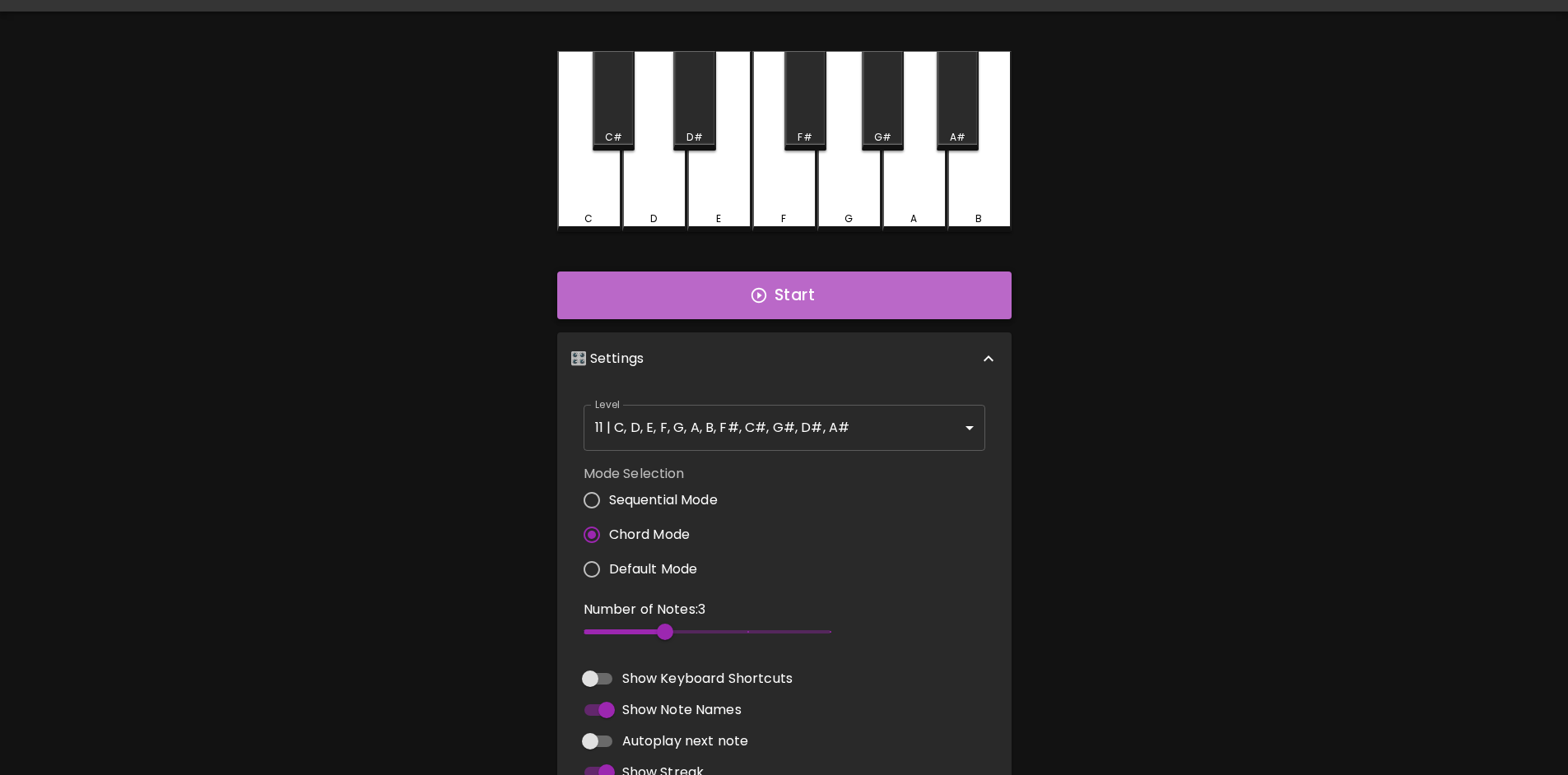
click at [750, 313] on button "Start" at bounding box center [784, 295] width 454 height 48
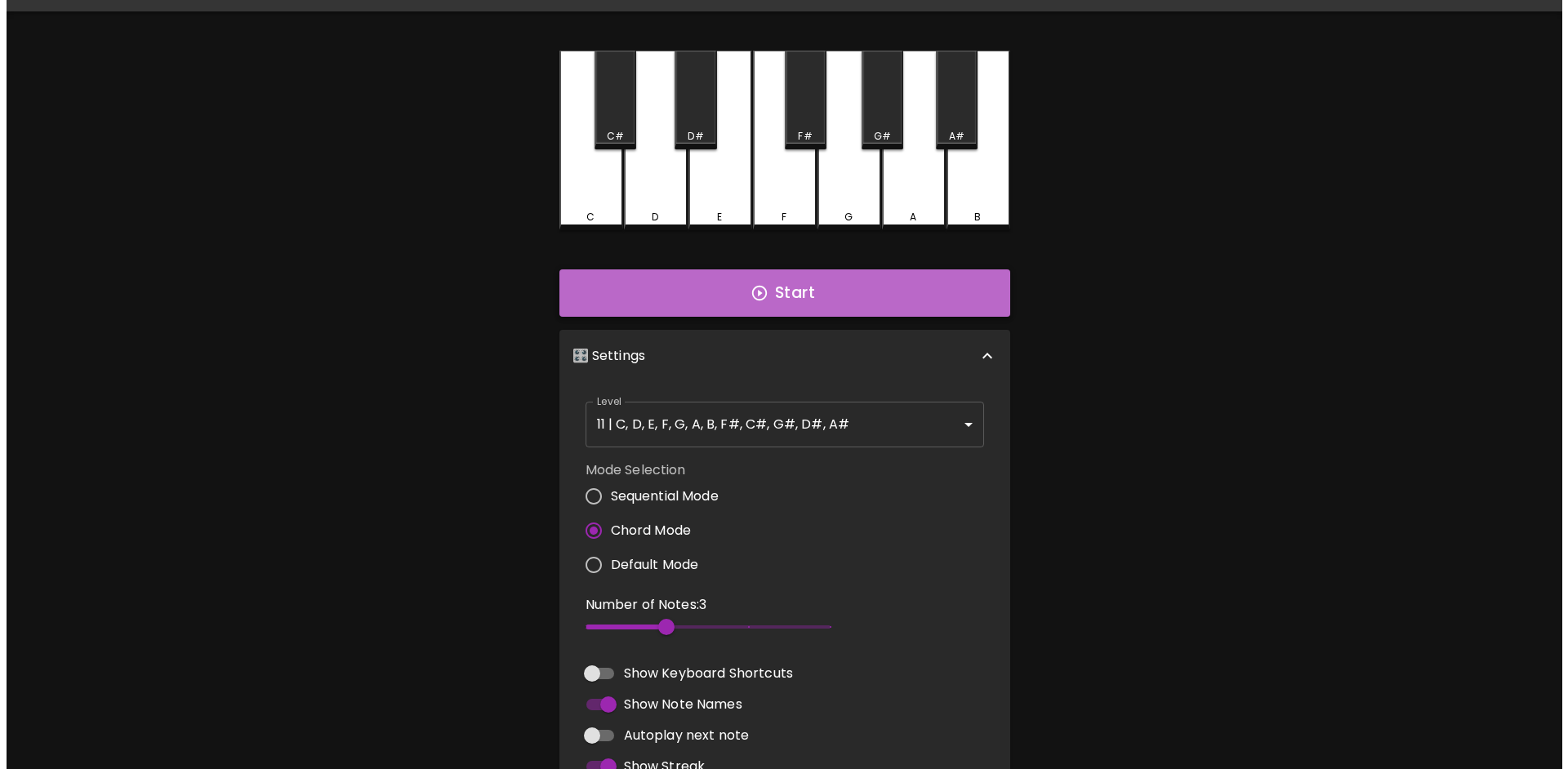
scroll to position [0, 0]
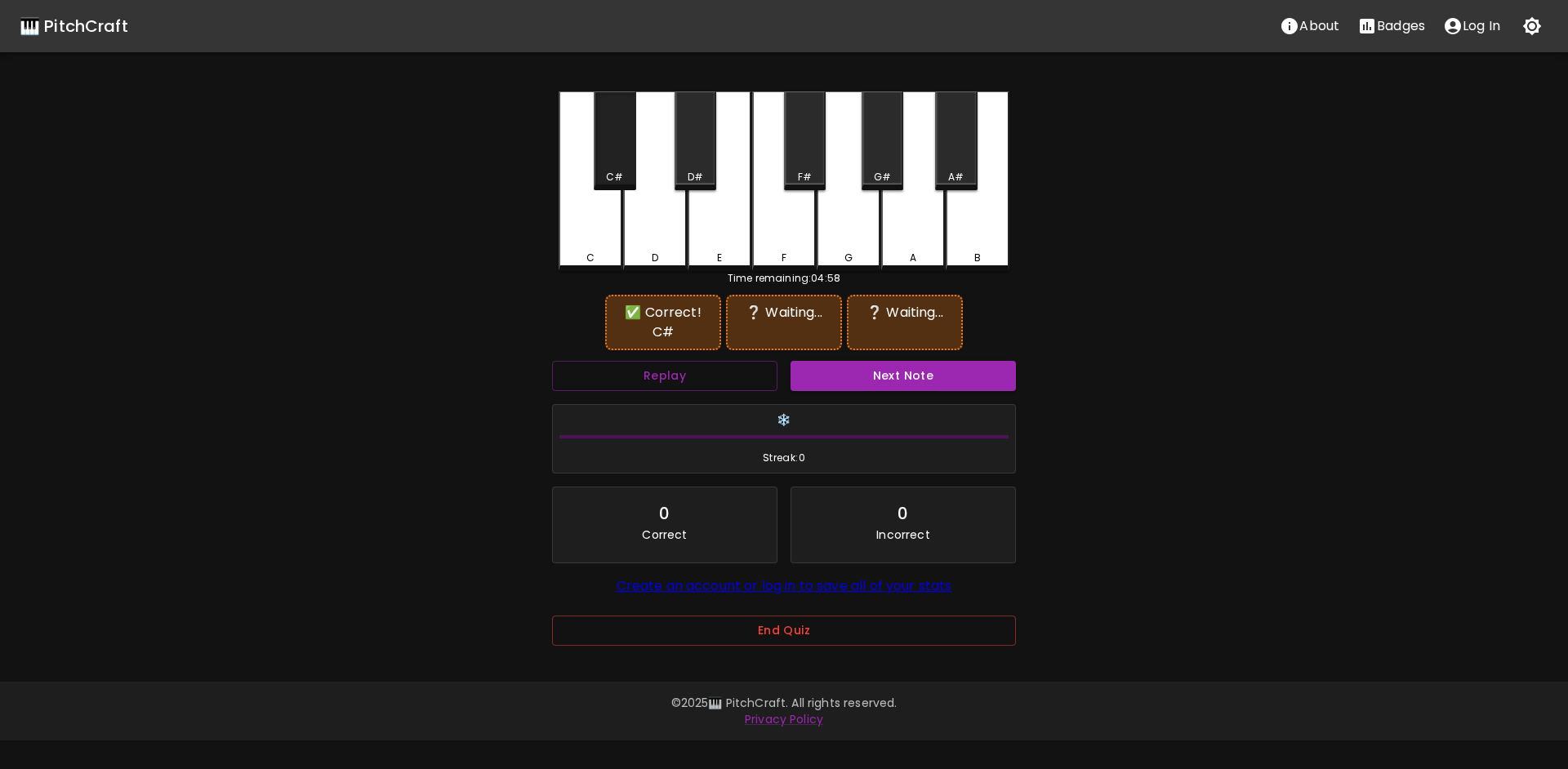
click at [609, 137] on div "C#" at bounding box center [614, 141] width 42 height 99
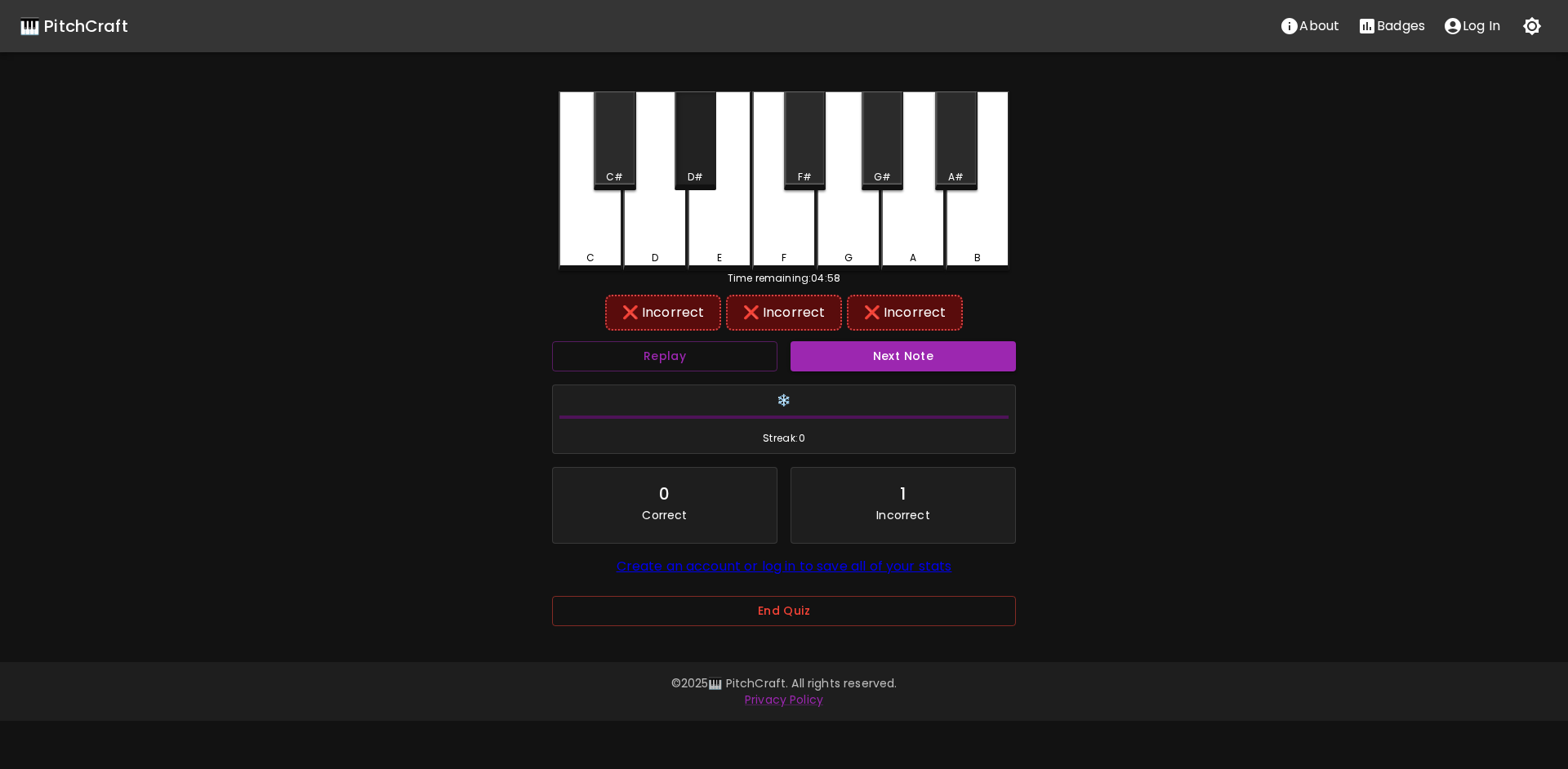
click at [688, 169] on div "D#" at bounding box center [695, 141] width 42 height 99
click at [618, 164] on div "C#" at bounding box center [614, 141] width 42 height 99
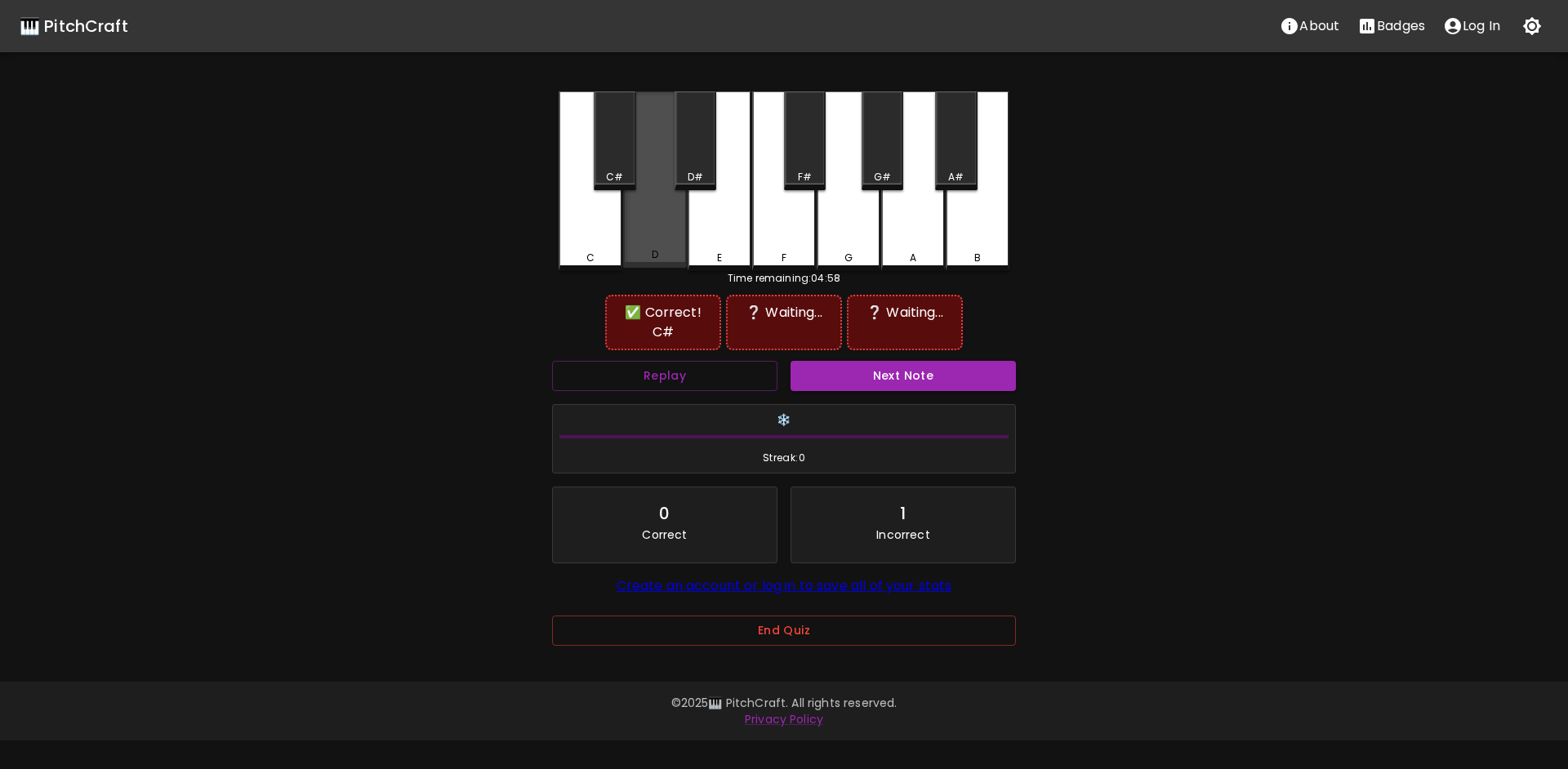
click at [663, 223] on div "D" at bounding box center [654, 180] width 63 height 177
click at [991, 238] on div "B" at bounding box center [977, 181] width 63 height 179
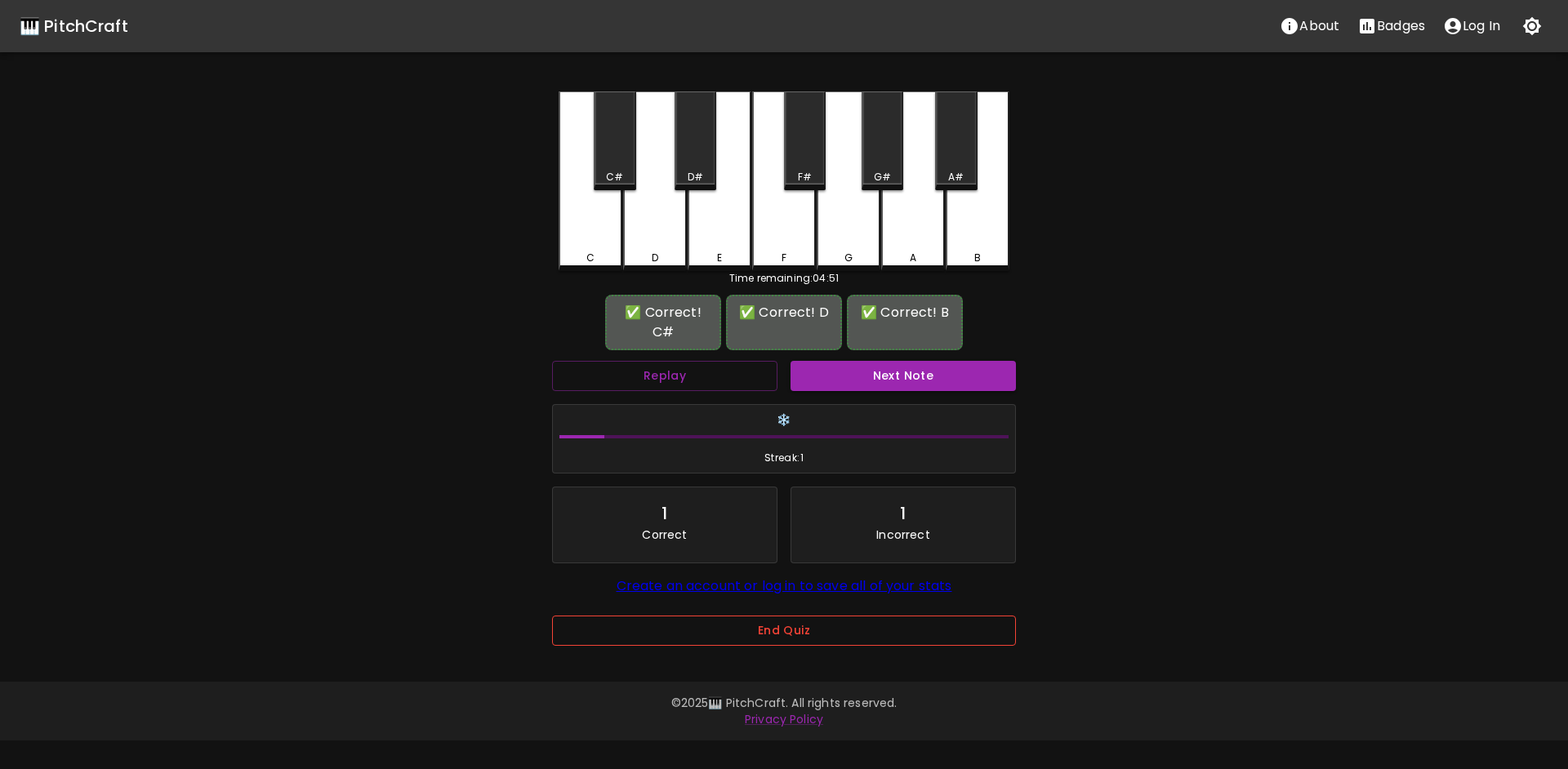
click at [802, 616] on button "End Quiz" at bounding box center [784, 631] width 464 height 30
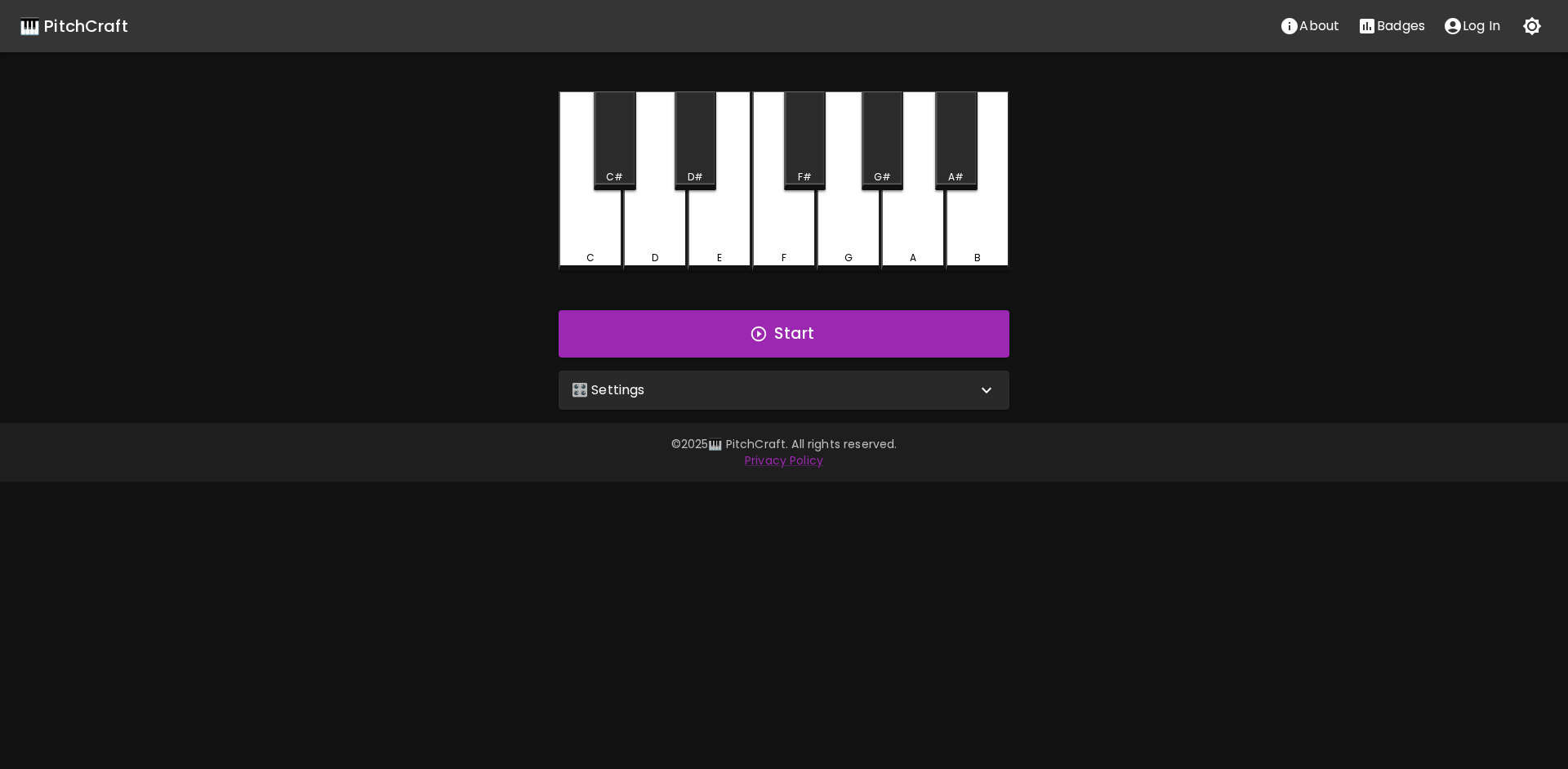
click at [701, 392] on div "🎛️ Settings" at bounding box center [775, 391] width 405 height 20
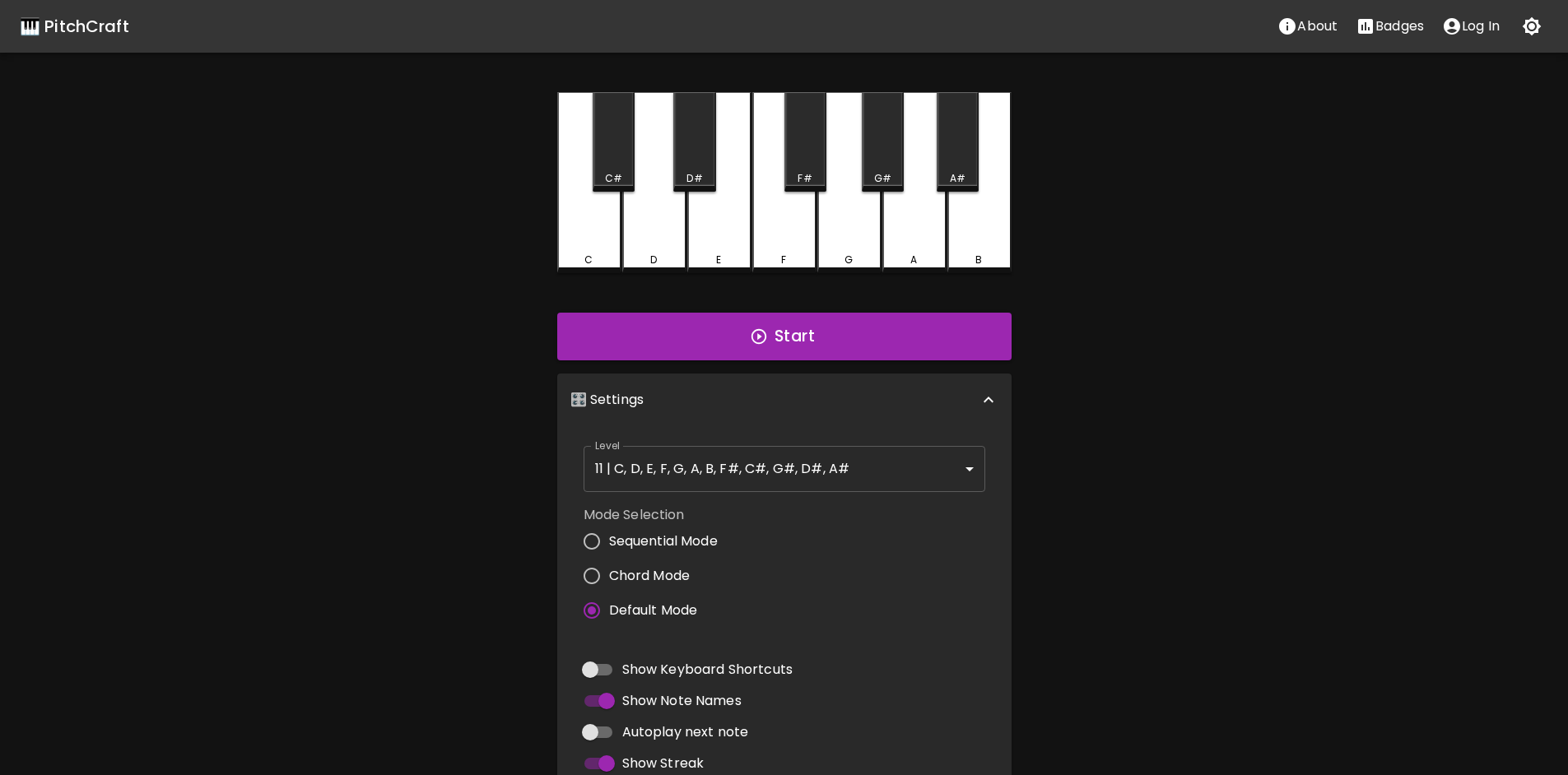
scroll to position [209, 0]
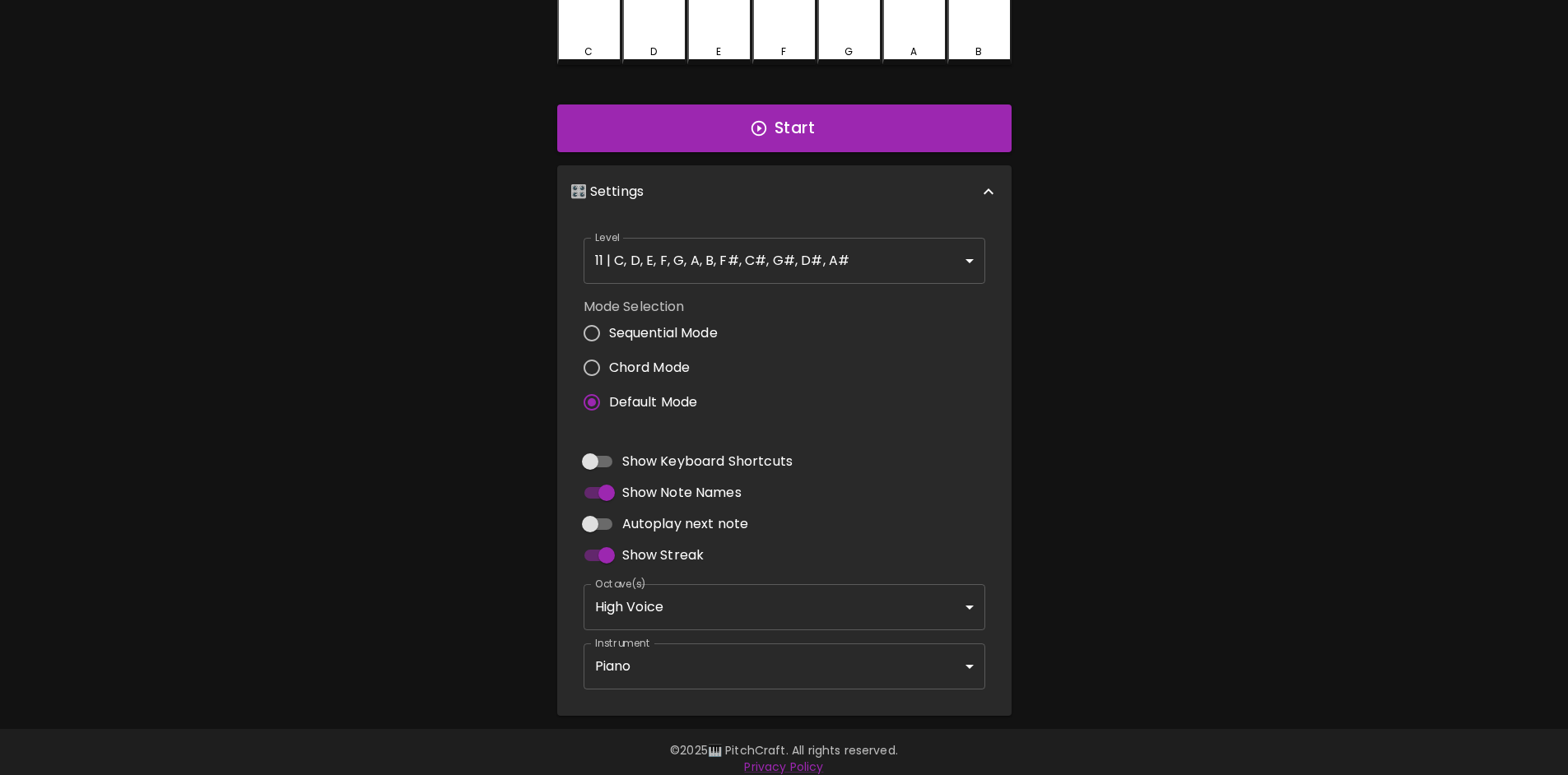
click at [641, 367] on span "Chord Mode" at bounding box center [649, 368] width 82 height 20
click at [609, 367] on input "Chord Mode" at bounding box center [592, 368] width 34 height 34
radio input "true"
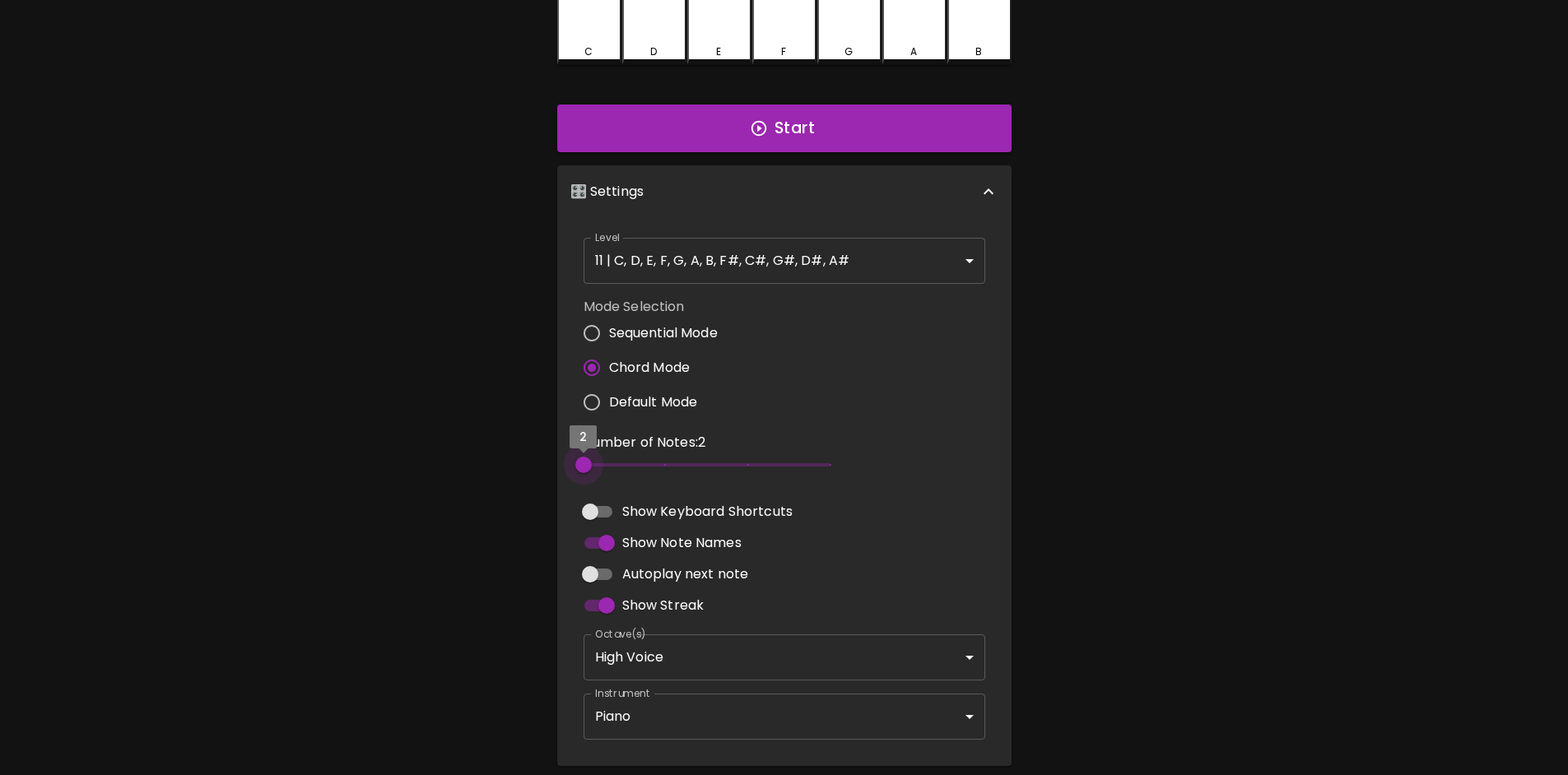
type input "3"
drag, startPoint x: 597, startPoint y: 468, endPoint x: 636, endPoint y: 466, distance: 39.1
click at [636, 466] on span "3" at bounding box center [707, 464] width 247 height 24
click at [807, 130] on button "Start" at bounding box center [784, 128] width 454 height 48
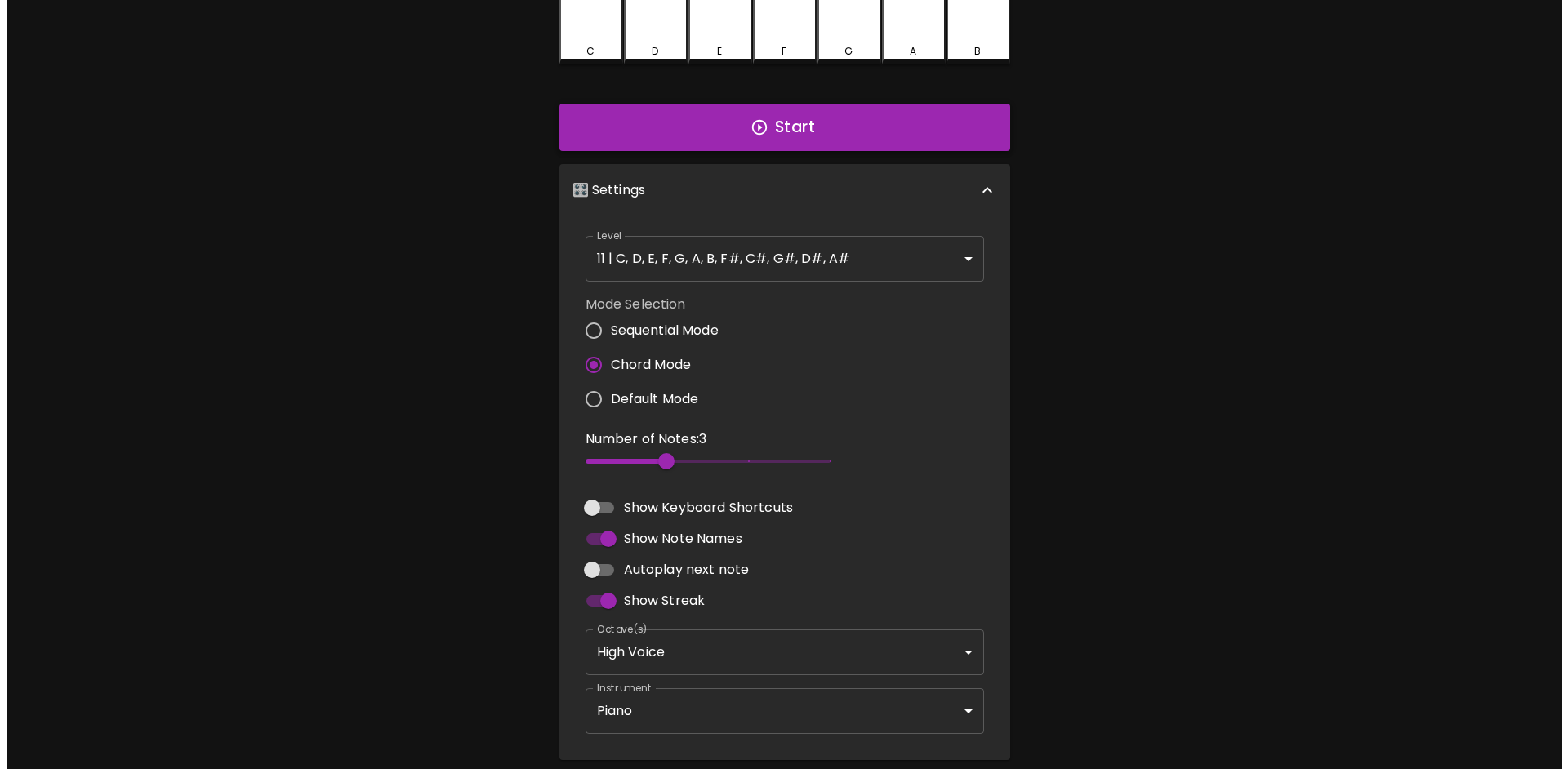
scroll to position [0, 0]
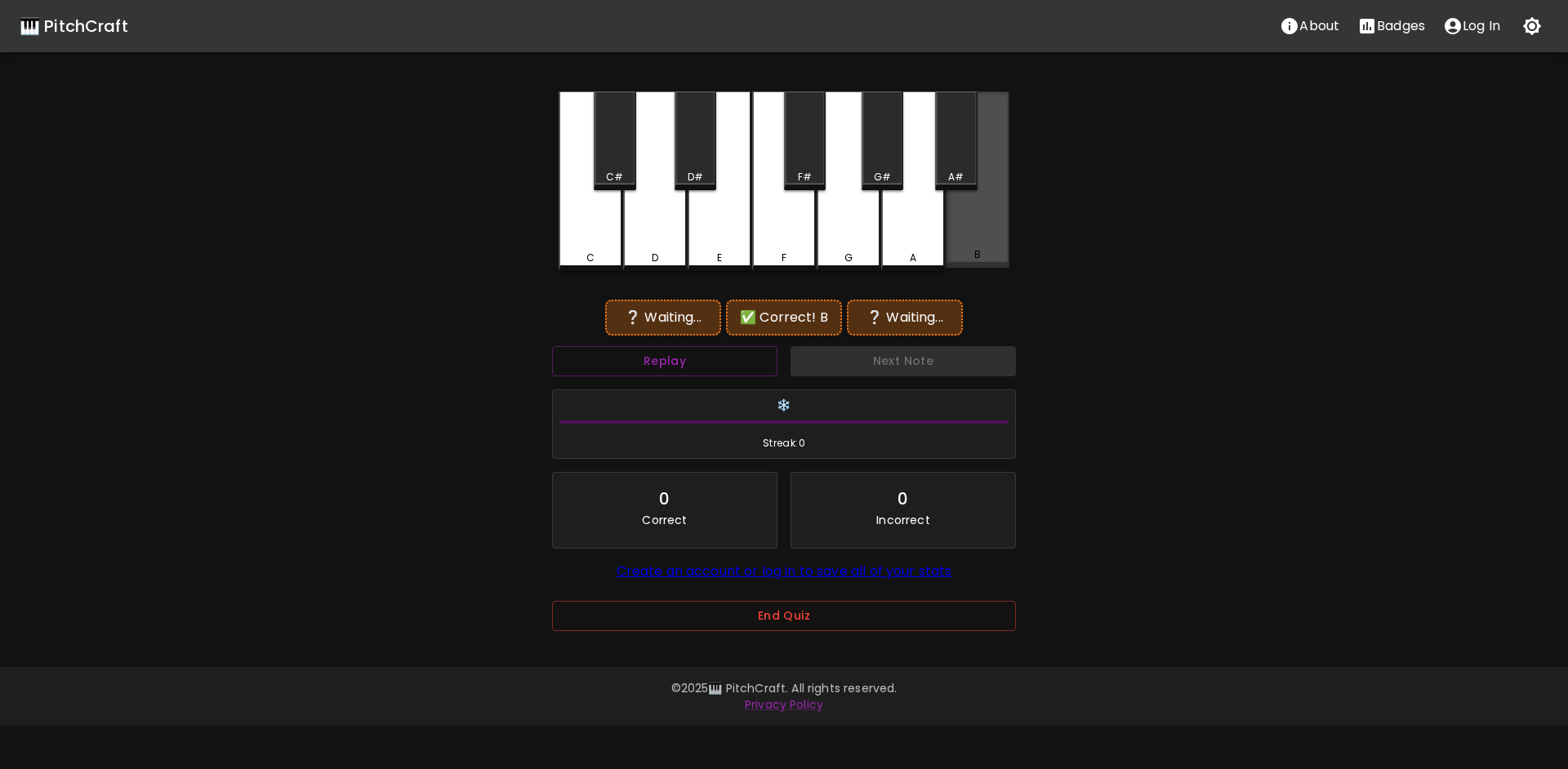
click at [980, 207] on div "B" at bounding box center [977, 180] width 63 height 177
click at [627, 154] on div "C#" at bounding box center [614, 141] width 42 height 99
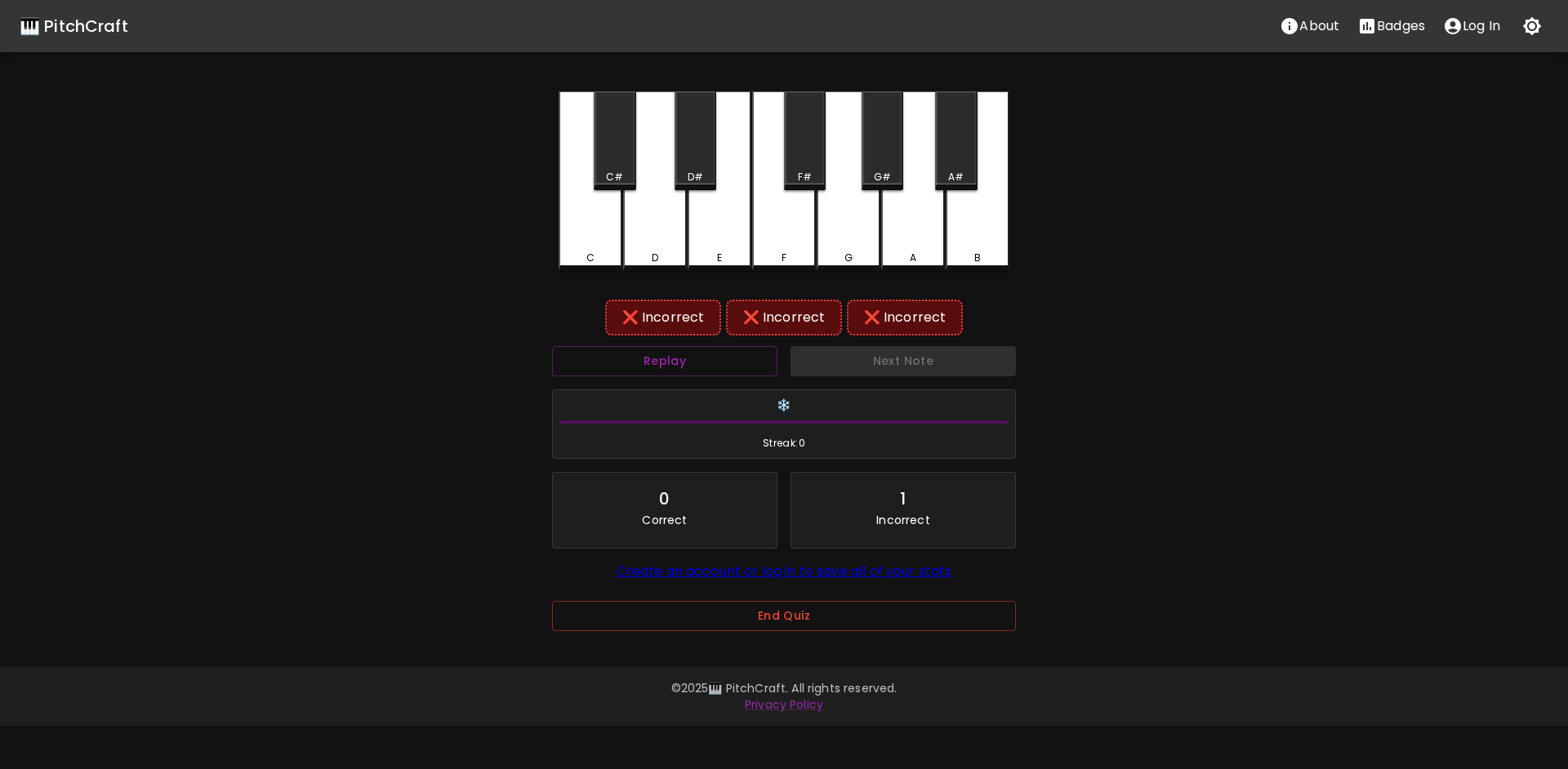
click at [999, 216] on div "B" at bounding box center [977, 181] width 63 height 179
click at [667, 226] on div "D" at bounding box center [654, 180] width 63 height 177
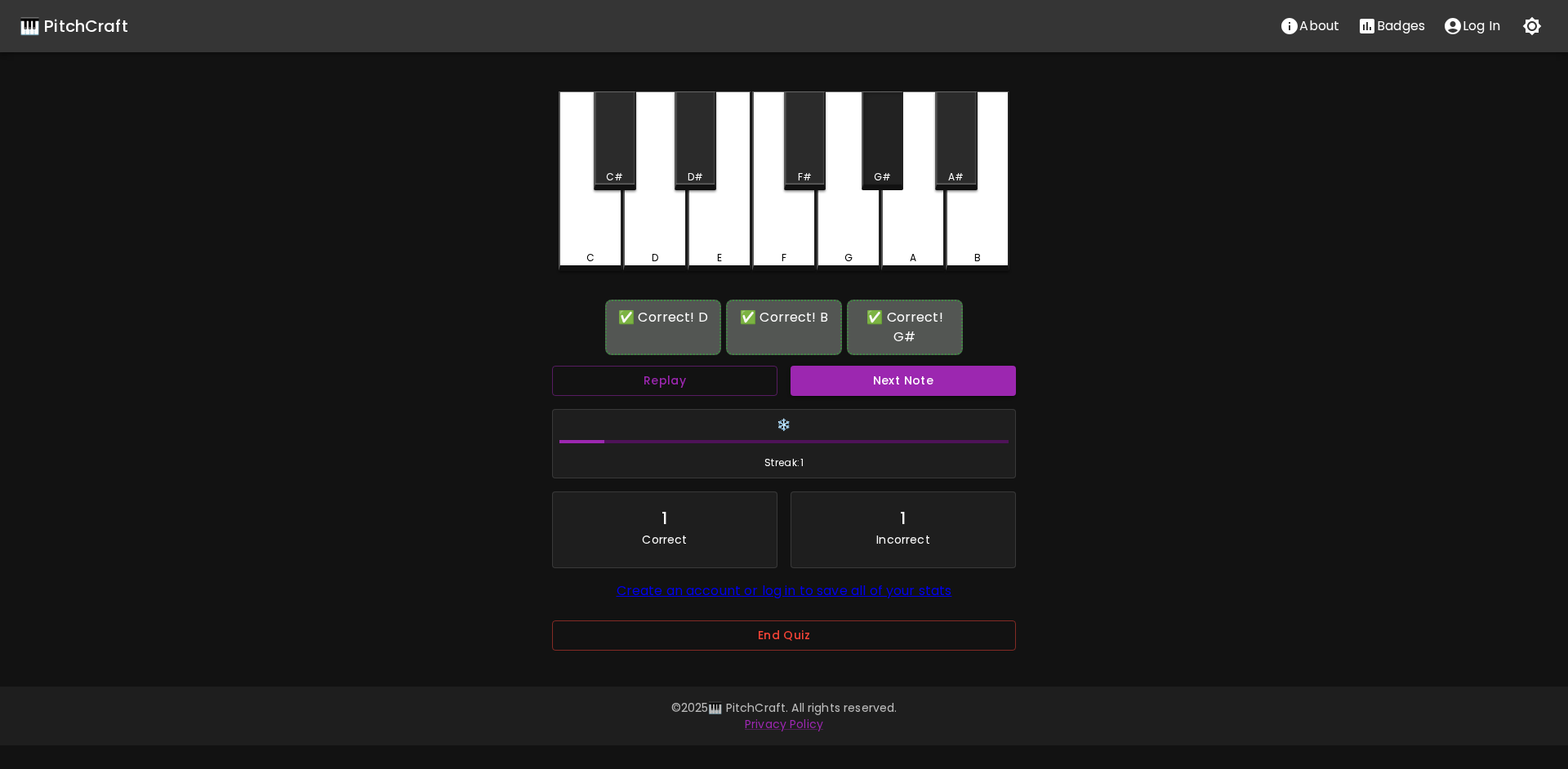
click at [875, 170] on div "G#" at bounding box center [882, 177] width 17 height 14
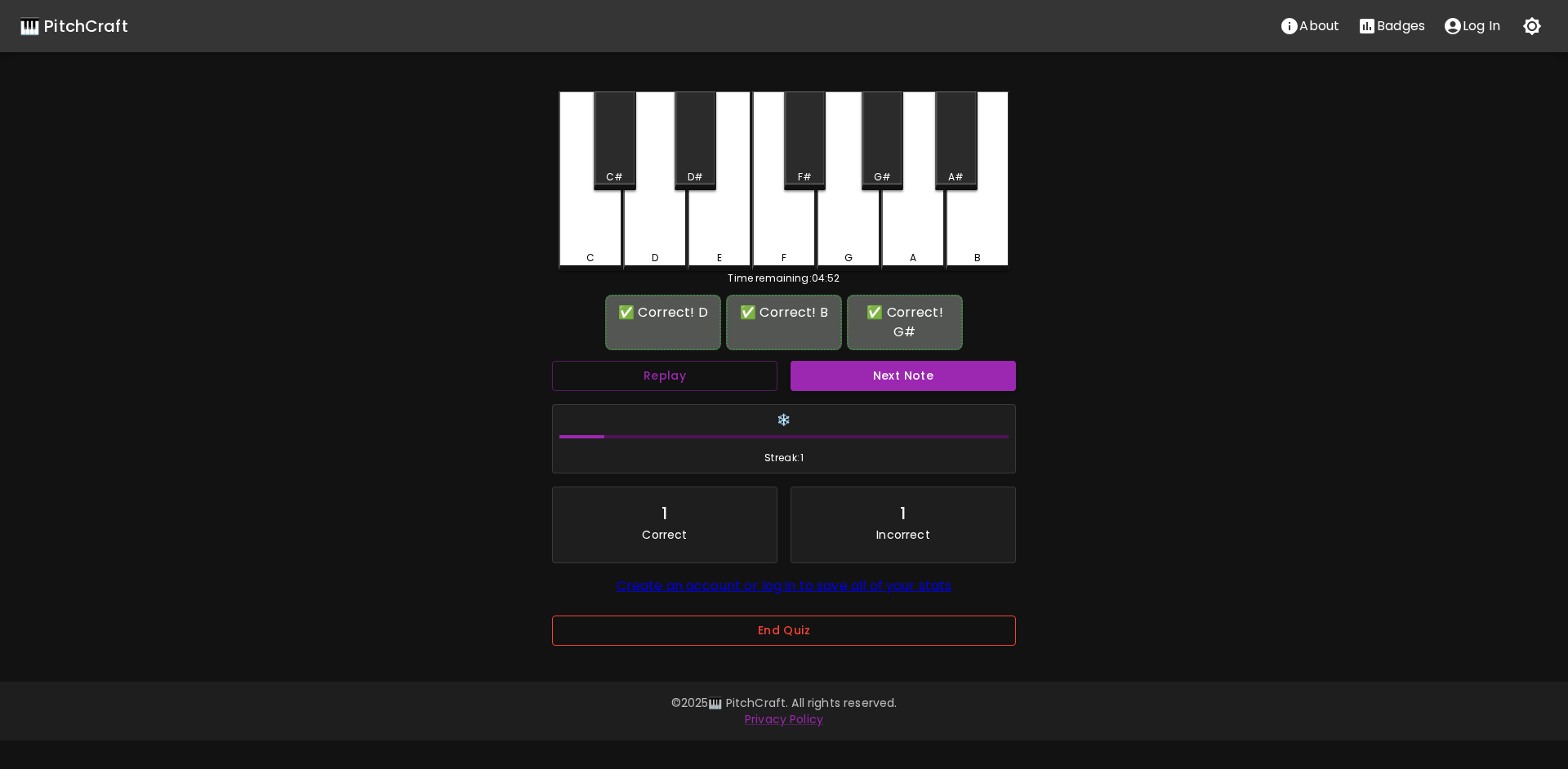
click at [726, 641] on button "End Quiz" at bounding box center [784, 631] width 464 height 30
